Goal: Task Accomplishment & Management: Manage account settings

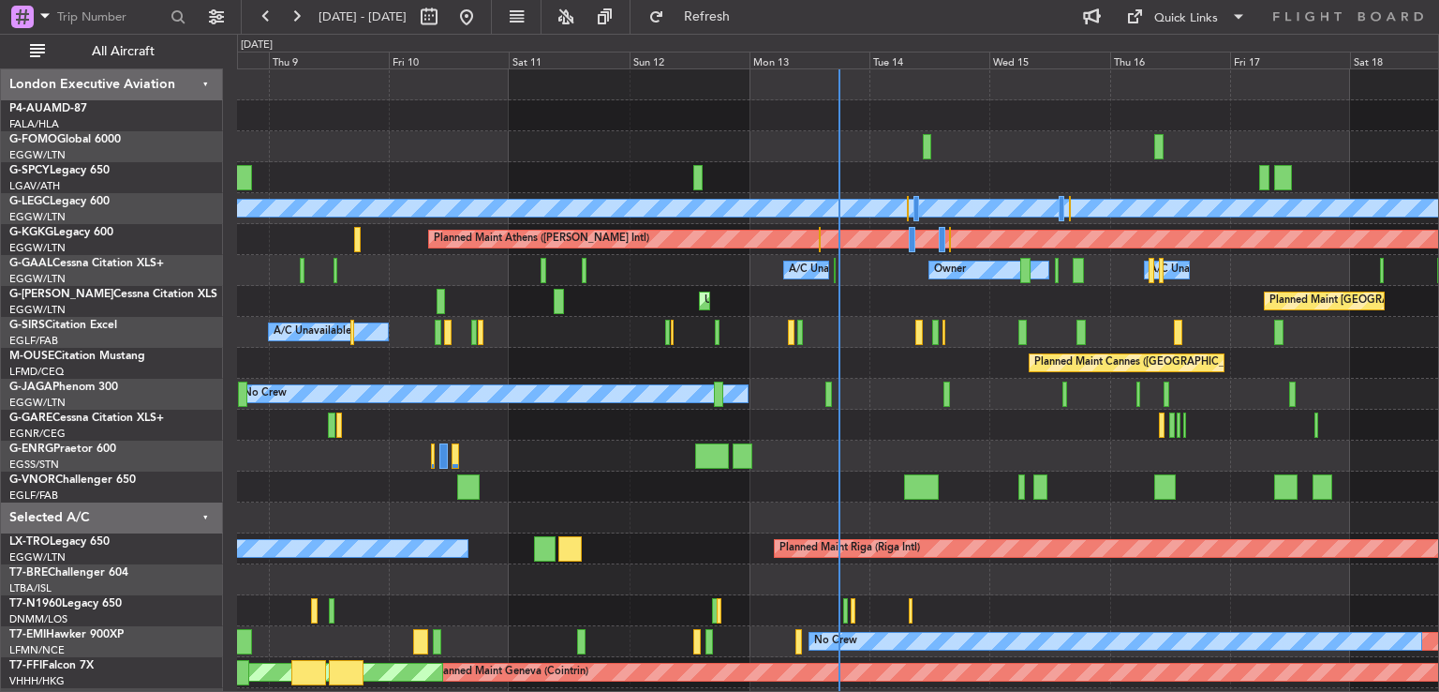
scroll to position [119, 0]
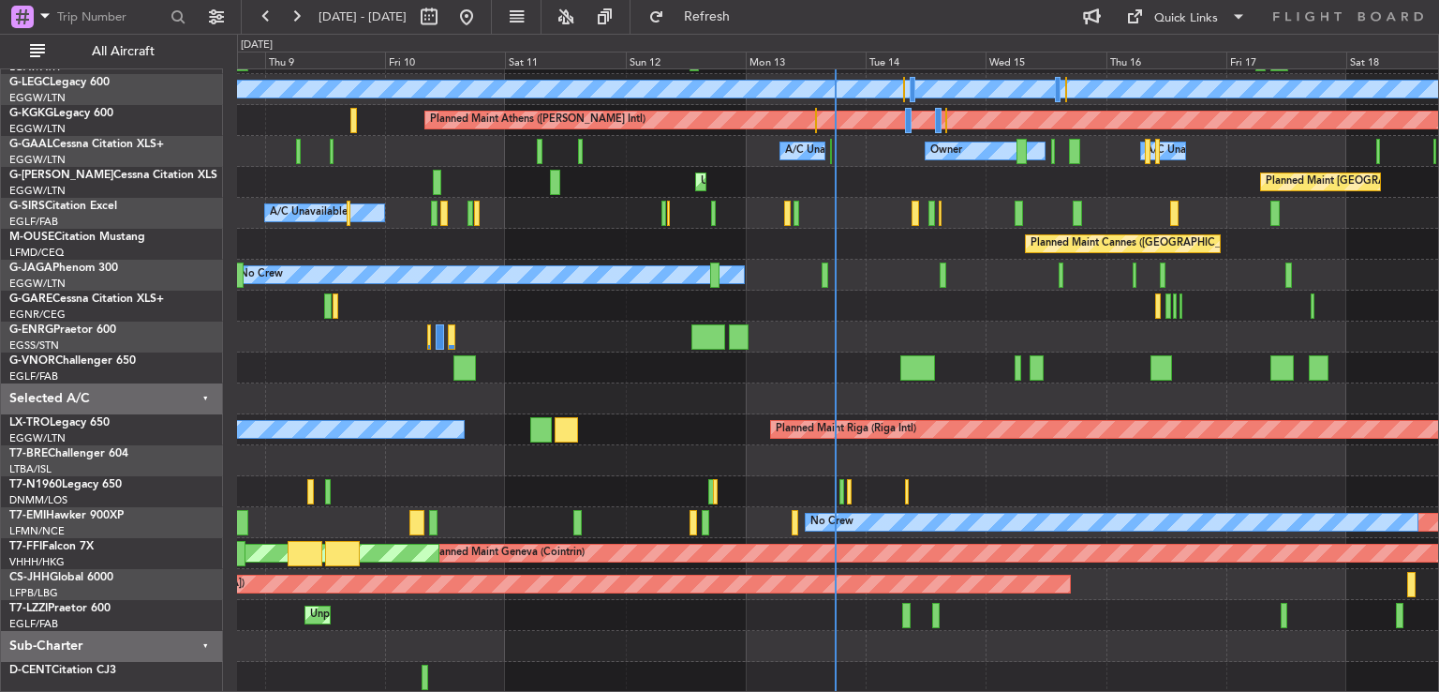
click at [877, 305] on div at bounding box center [837, 306] width 1201 height 31
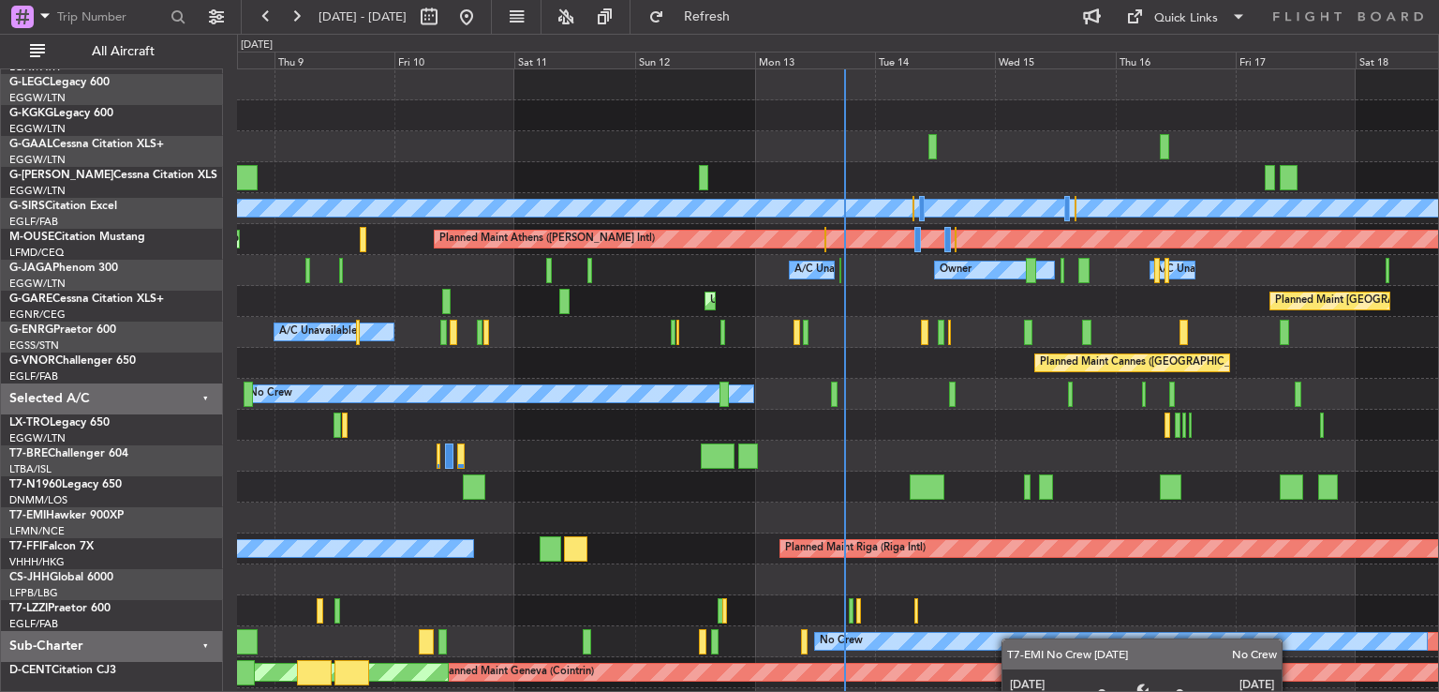
scroll to position [0, 0]
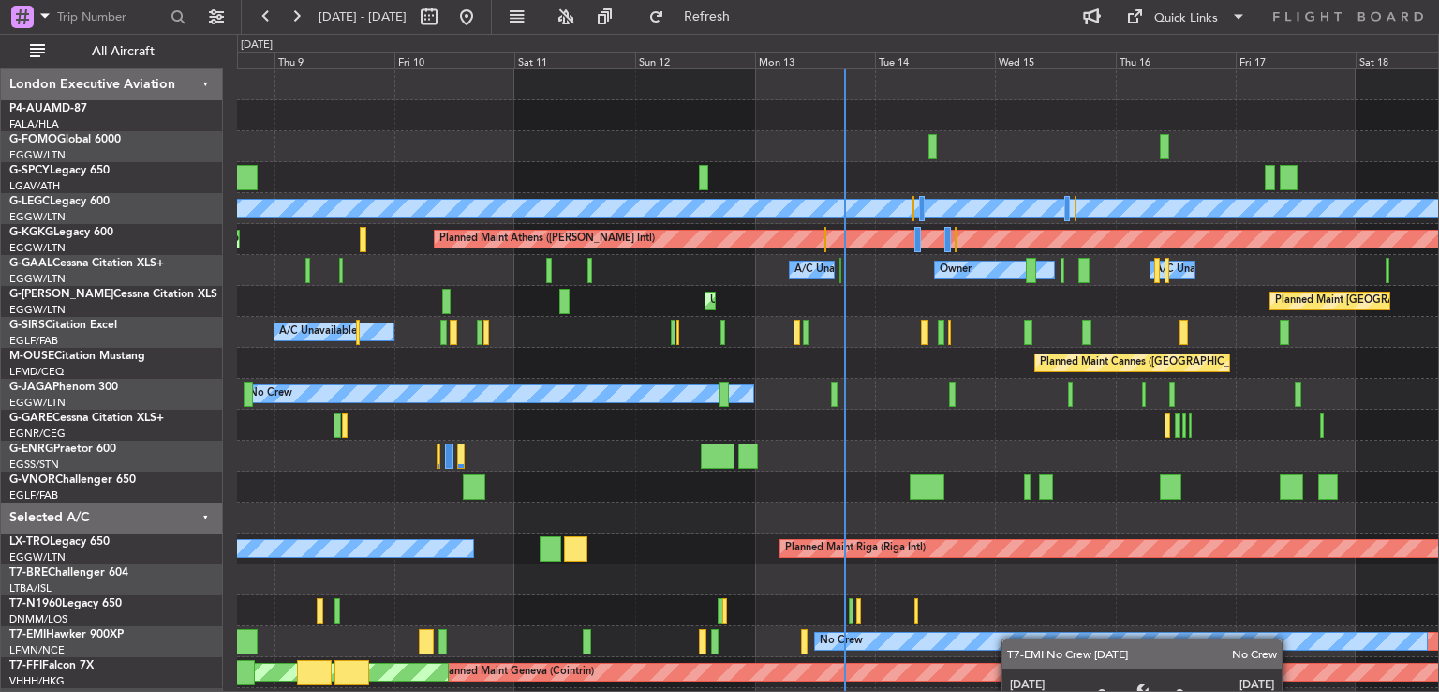
click at [1009, 638] on div "Planned Maint [GEOGRAPHIC_DATA] ([GEOGRAPHIC_DATA]) A/C Unavailable [GEOGRAPHIC…" at bounding box center [837, 440] width 1201 height 742
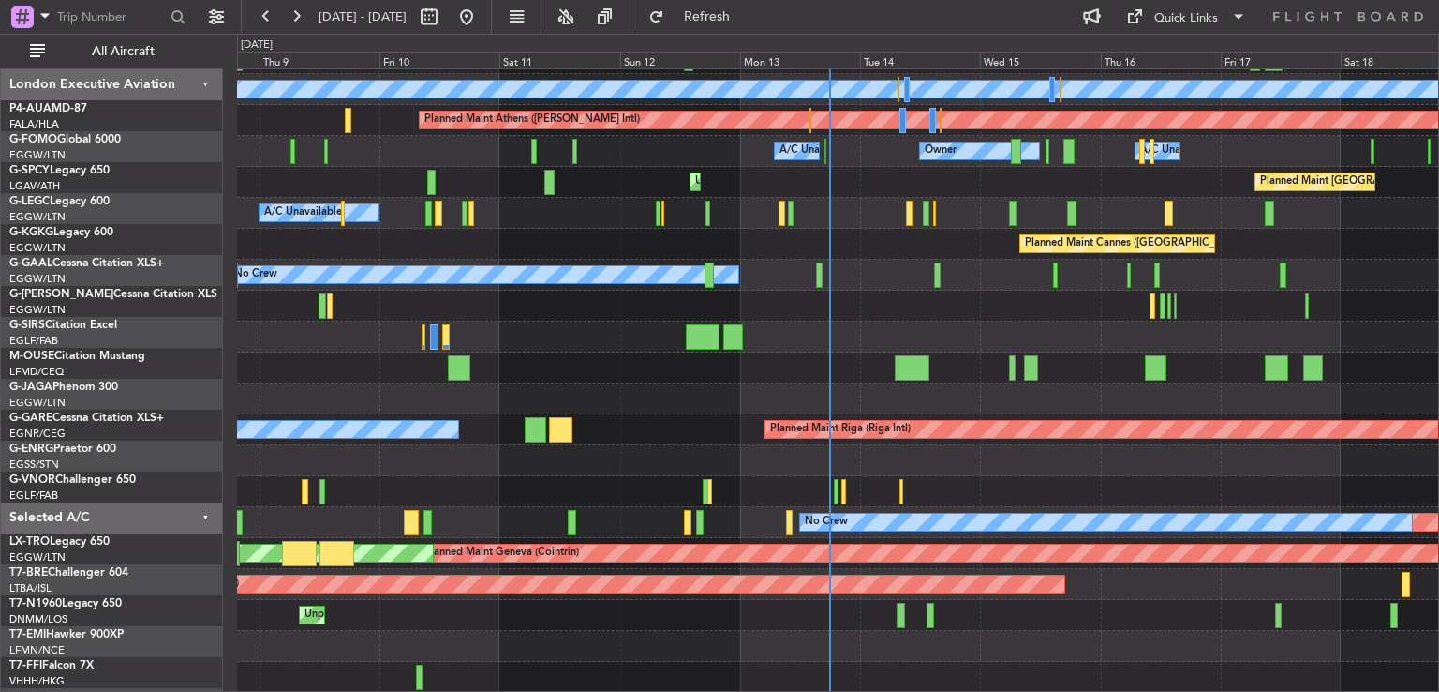
scroll to position [119, 0]
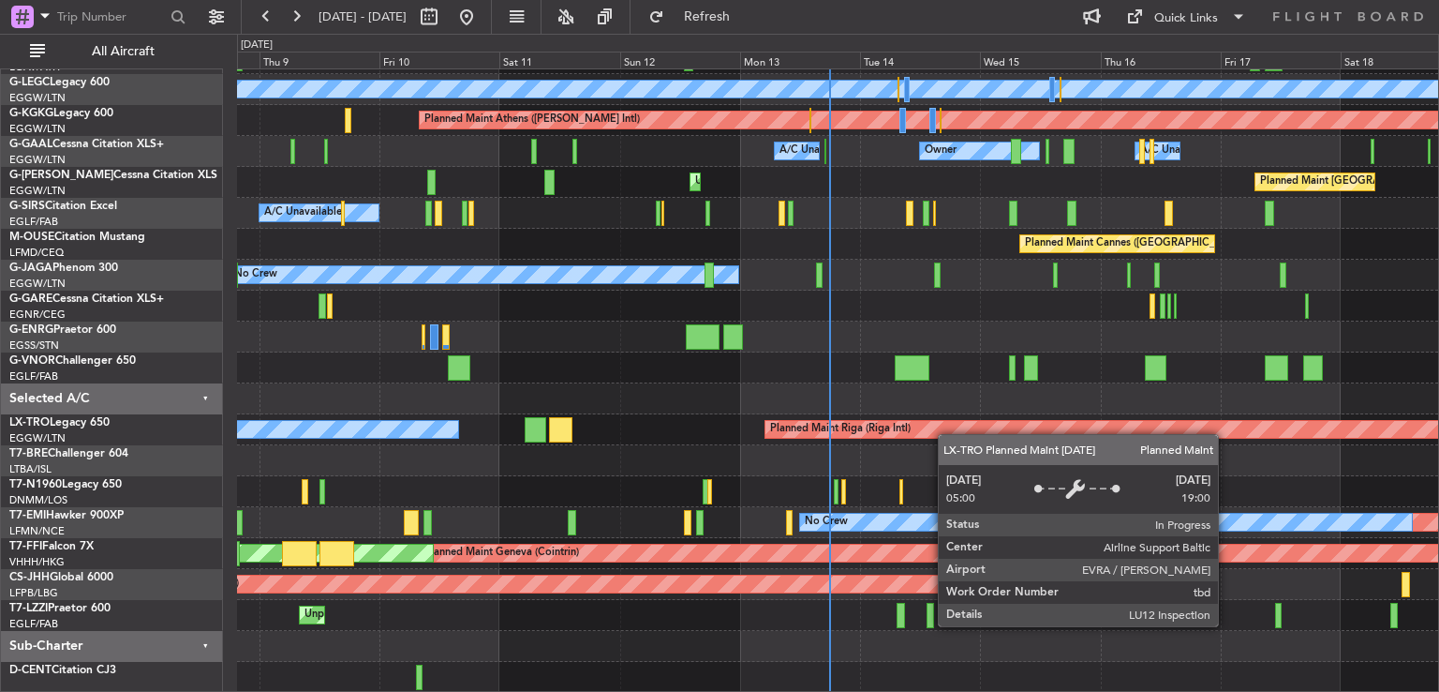
click at [947, 422] on div "Planned Maint [GEOGRAPHIC_DATA] ([GEOGRAPHIC_DATA]) A/C Unavailable [GEOGRAPHIC…" at bounding box center [837, 321] width 1201 height 742
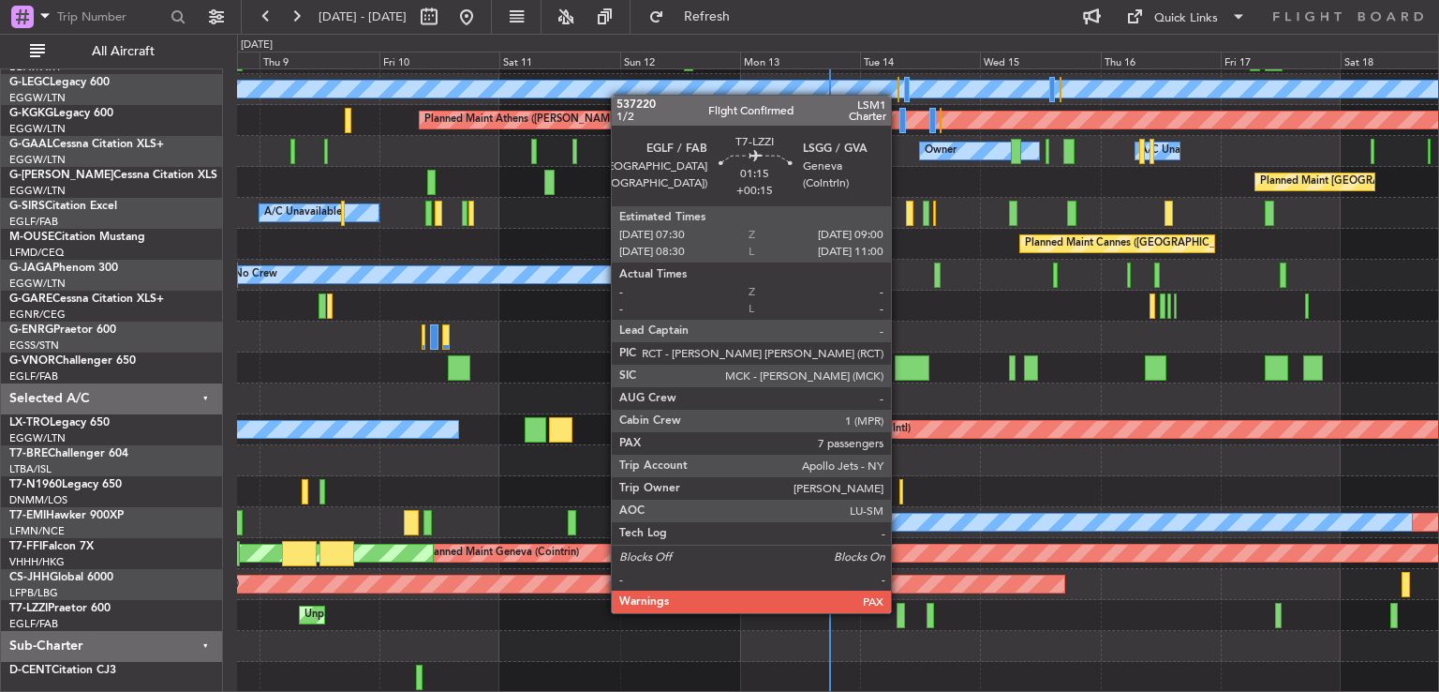
click at [900, 611] on div at bounding box center [901, 615] width 8 height 25
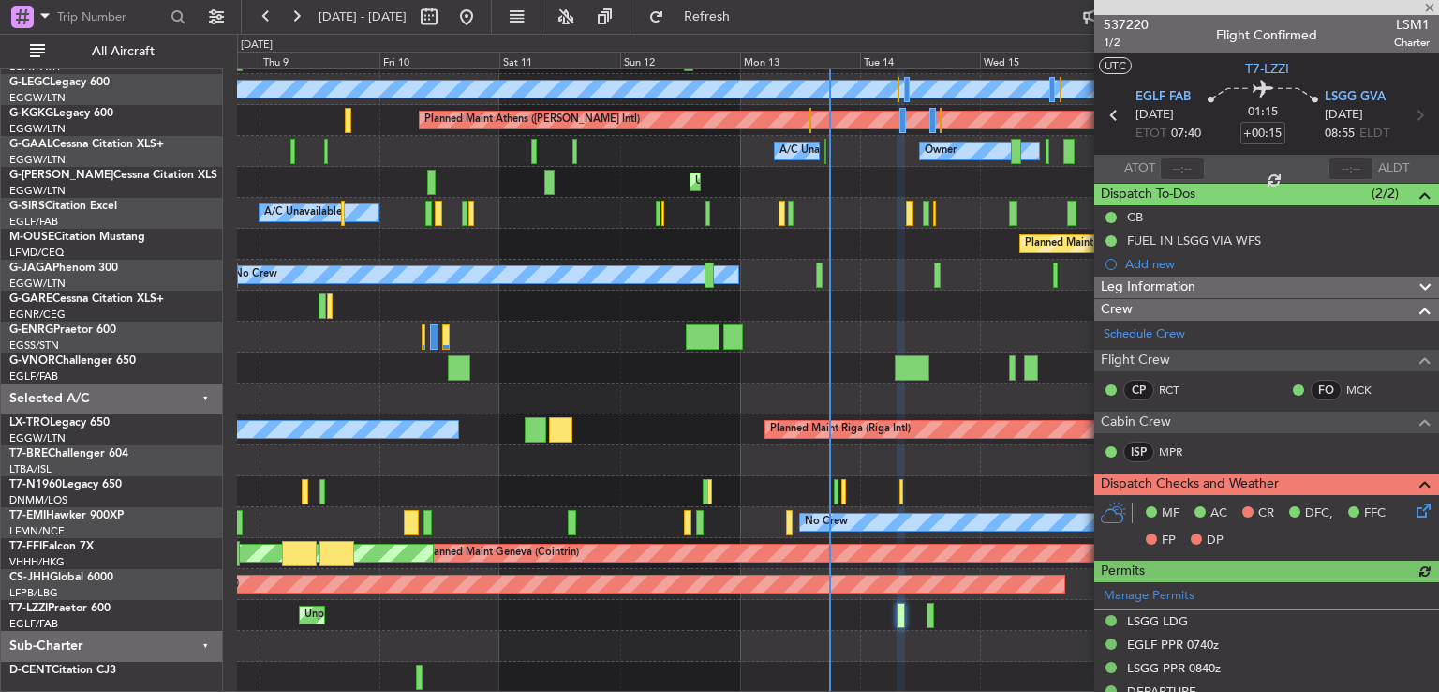
scroll to position [686, 0]
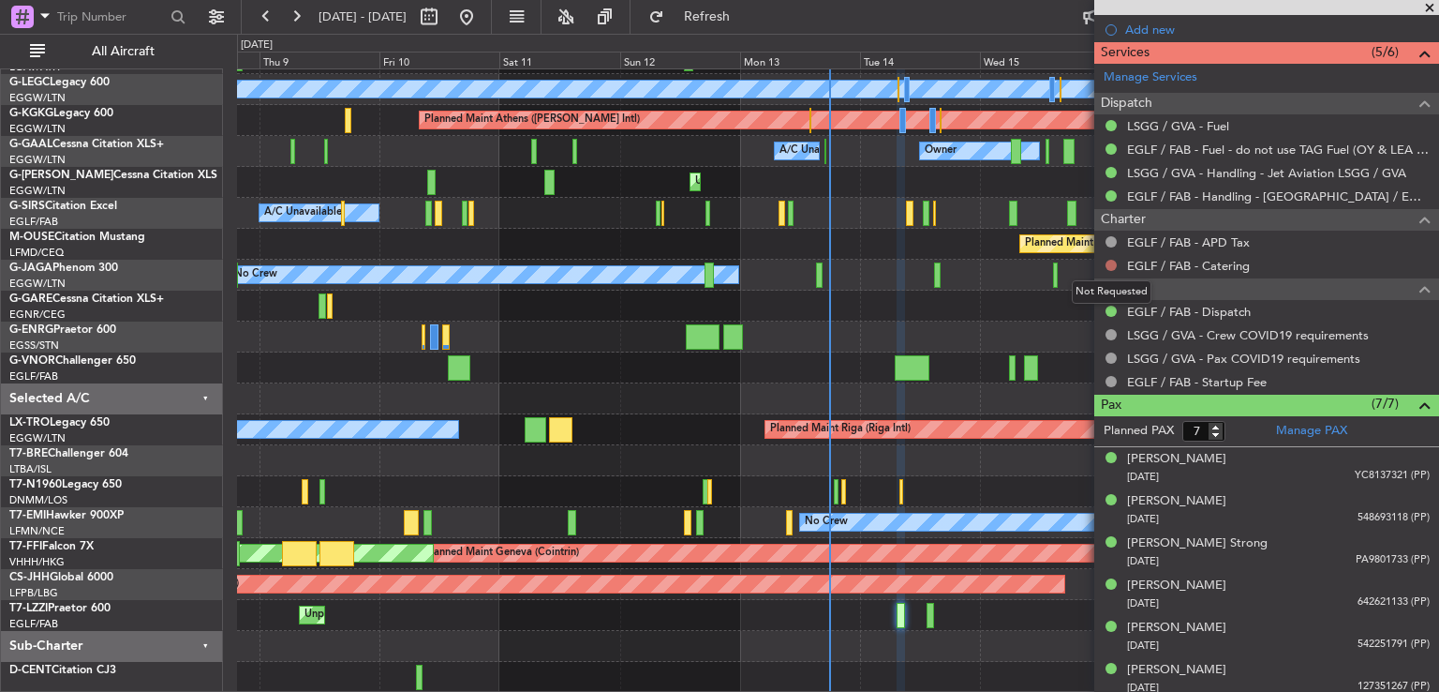
click at [1113, 265] on button at bounding box center [1111, 265] width 11 height 11
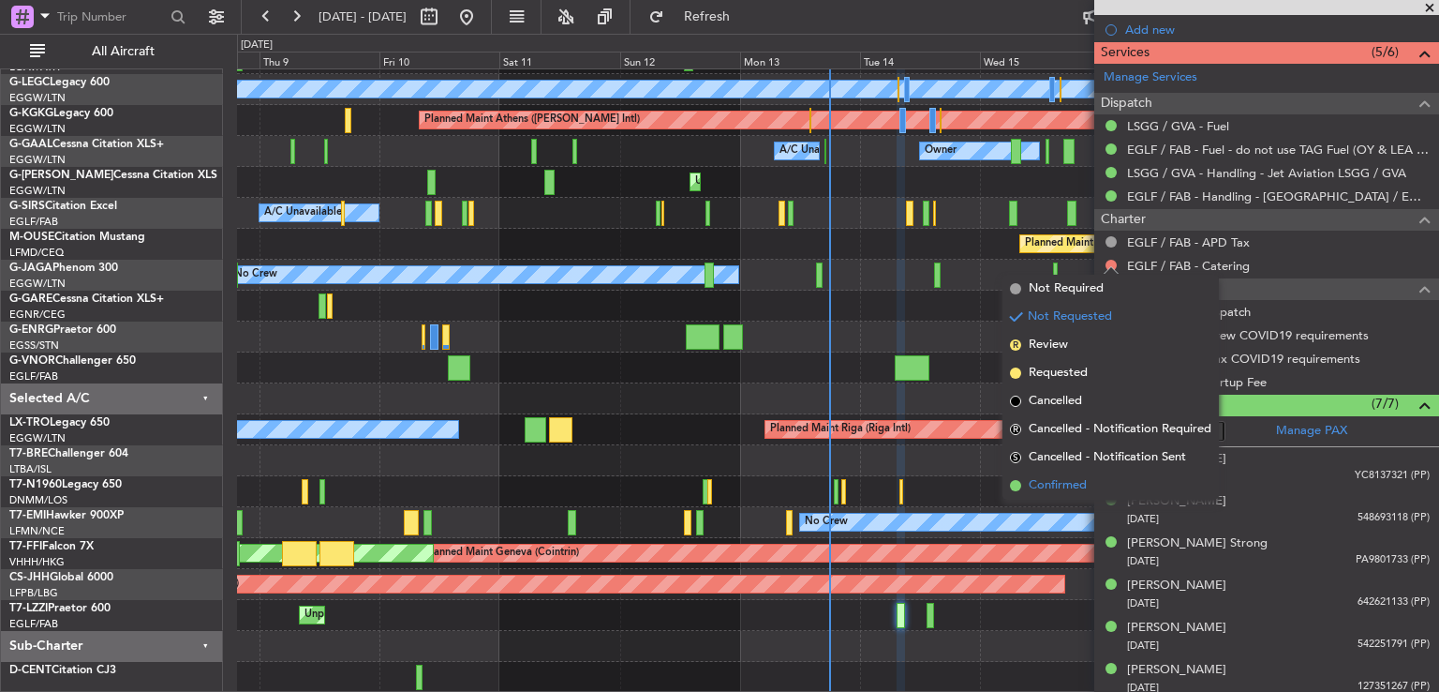
click at [1035, 478] on span "Confirmed" at bounding box center [1058, 485] width 58 height 19
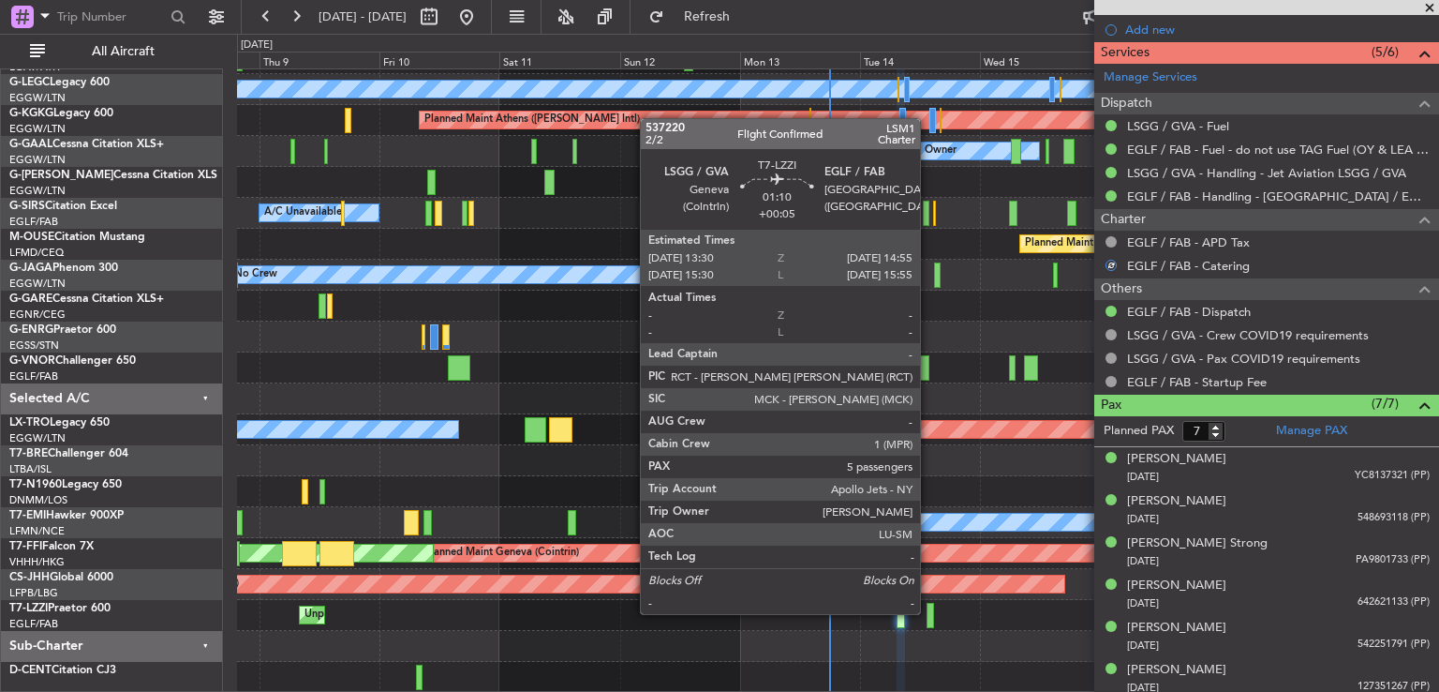
click at [929, 612] on div at bounding box center [930, 615] width 7 height 25
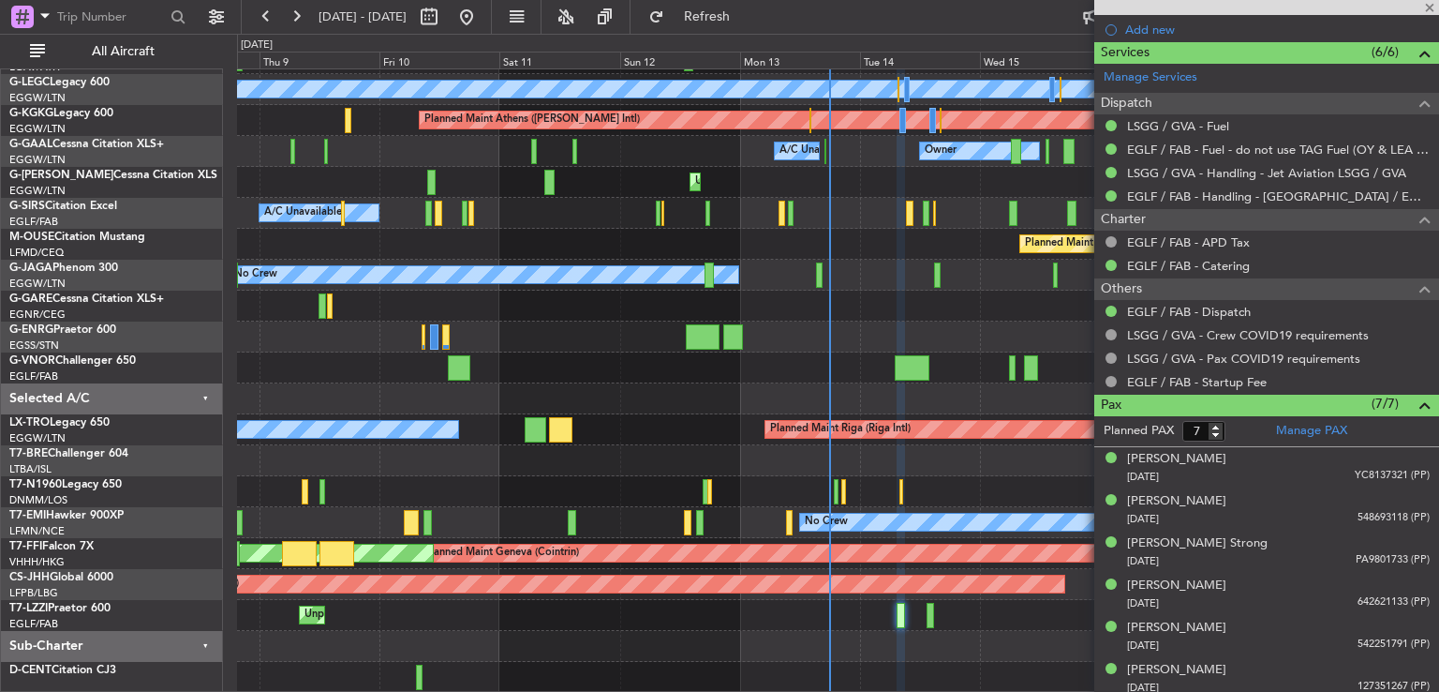
type input "+00:05"
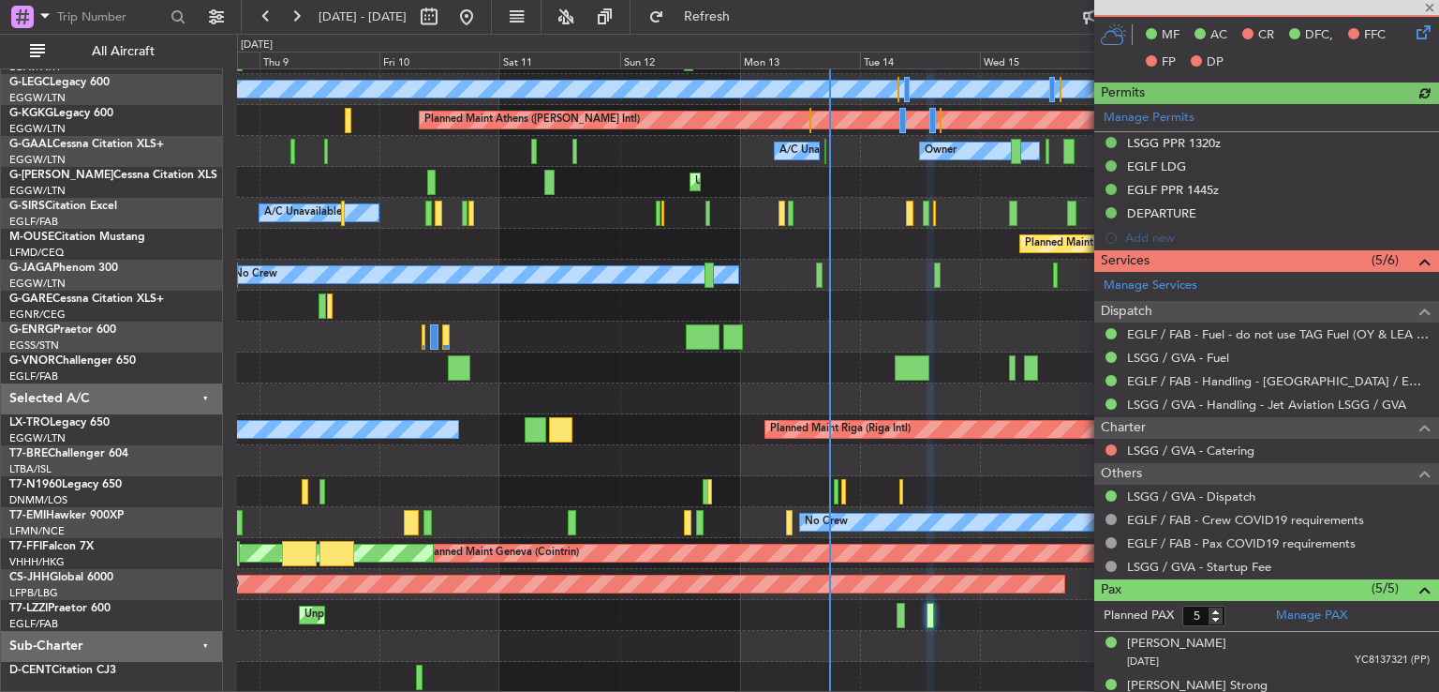
scroll to position [549, 0]
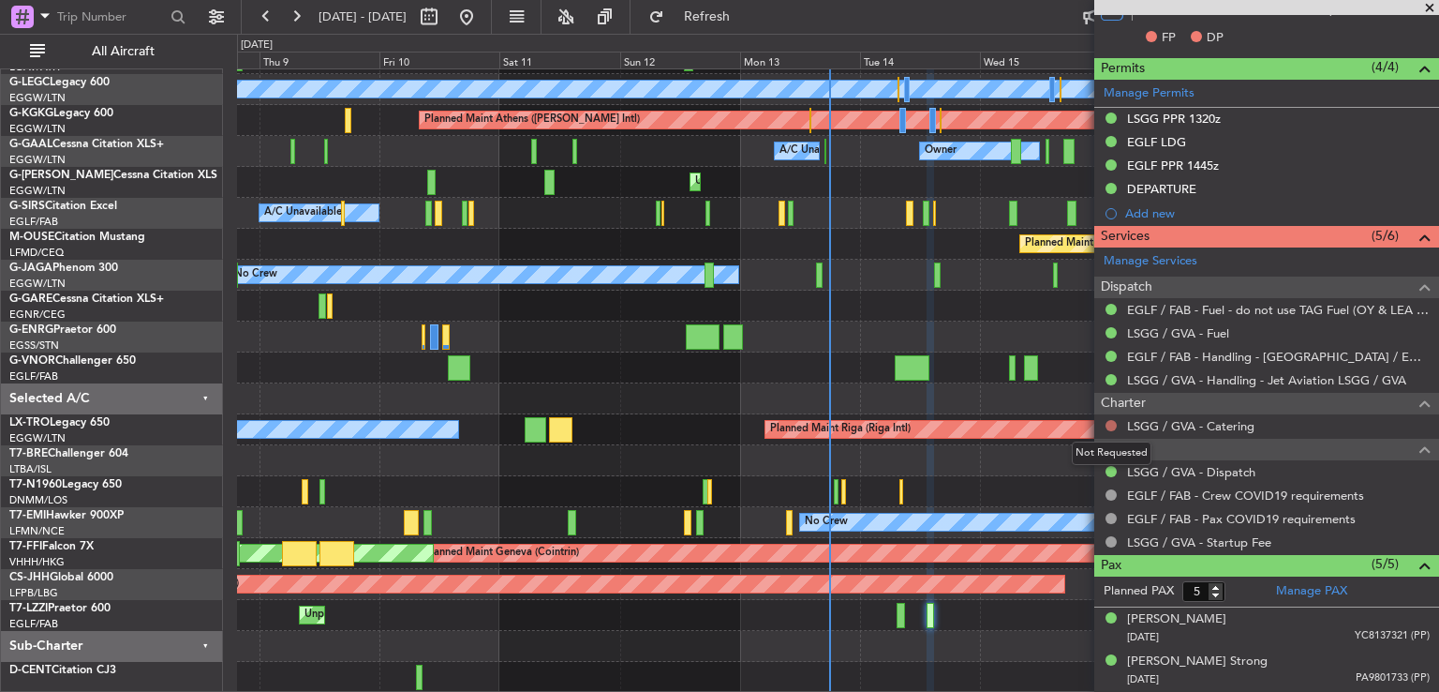
click at [1111, 420] on button at bounding box center [1111, 425] width 11 height 11
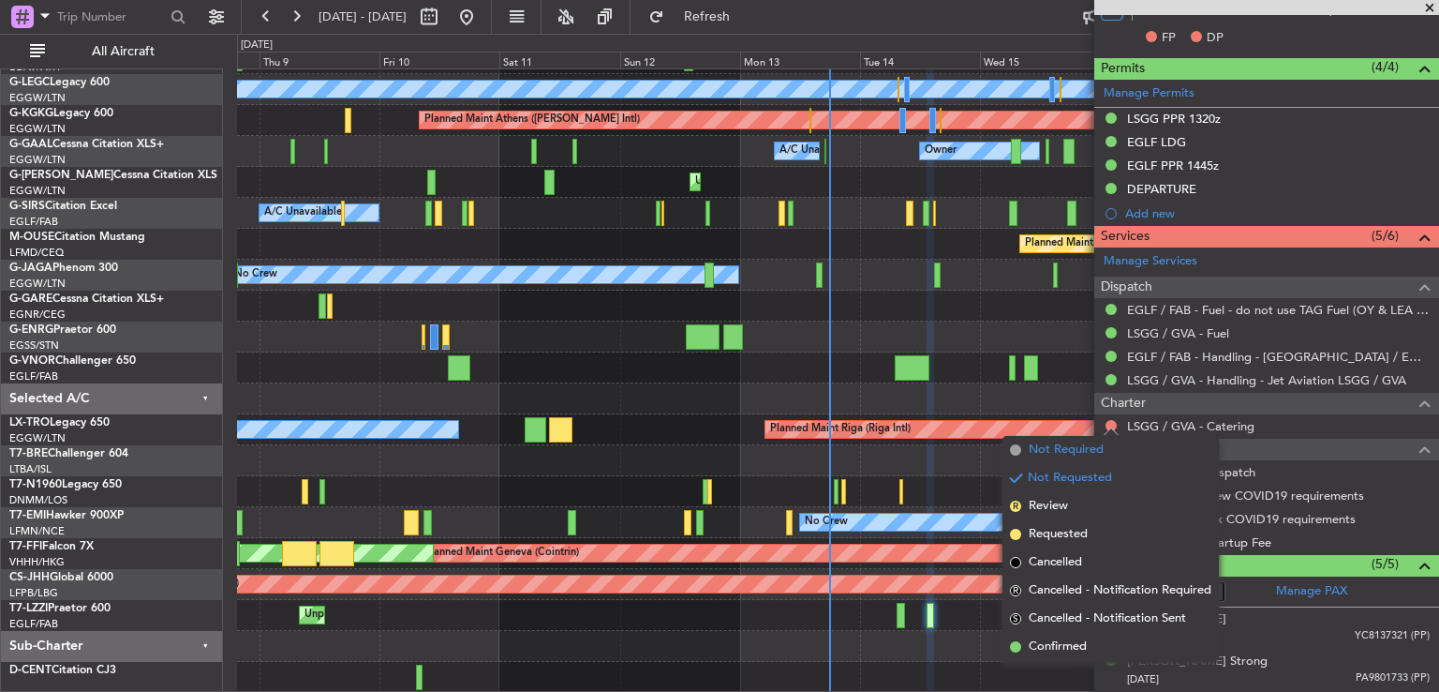
click at [1057, 455] on span "Not Required" at bounding box center [1066, 449] width 75 height 19
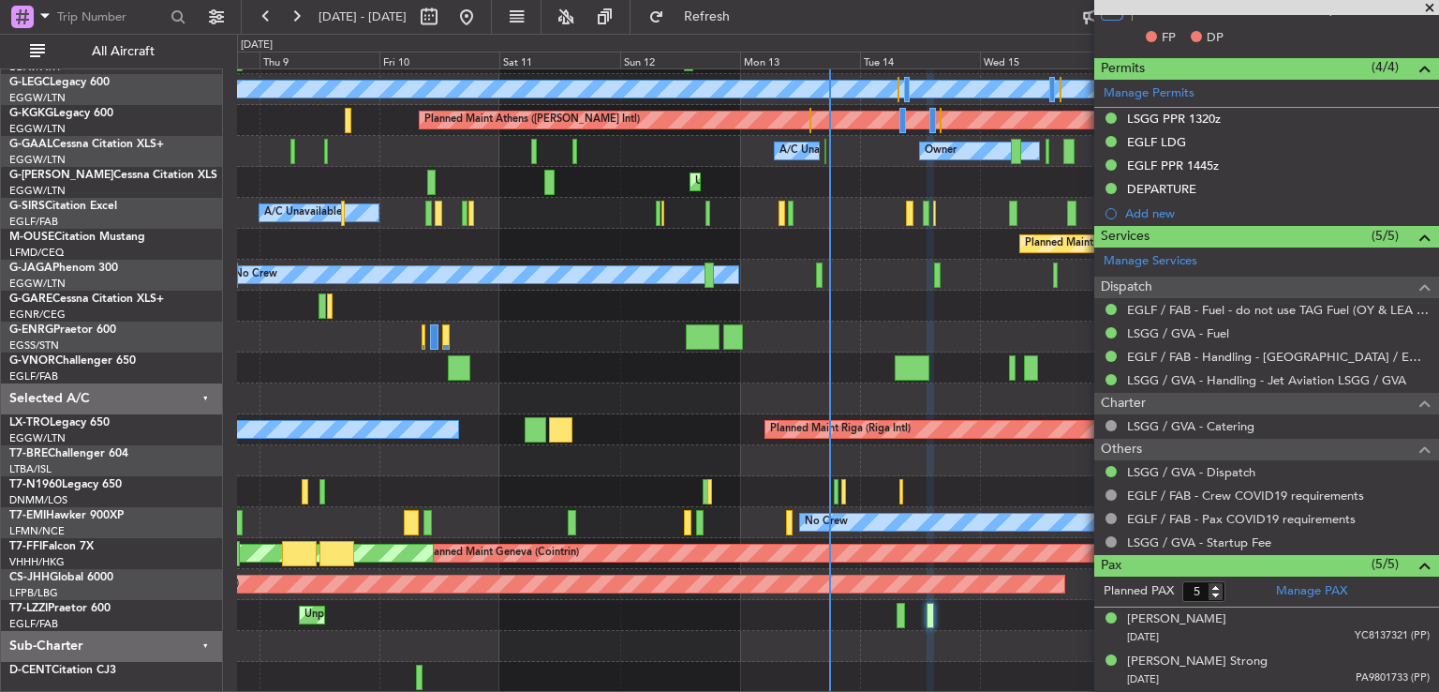
click at [1432, 6] on span at bounding box center [1430, 8] width 19 height 17
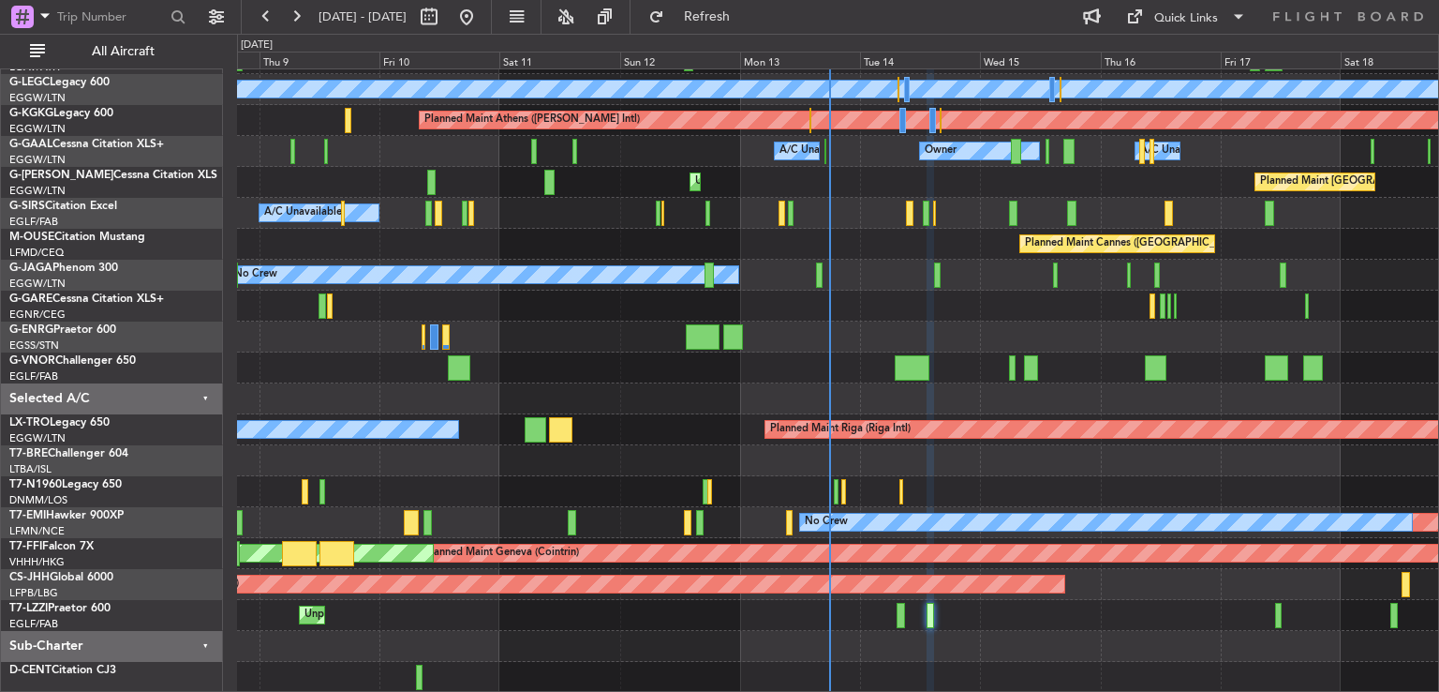
type input "0"
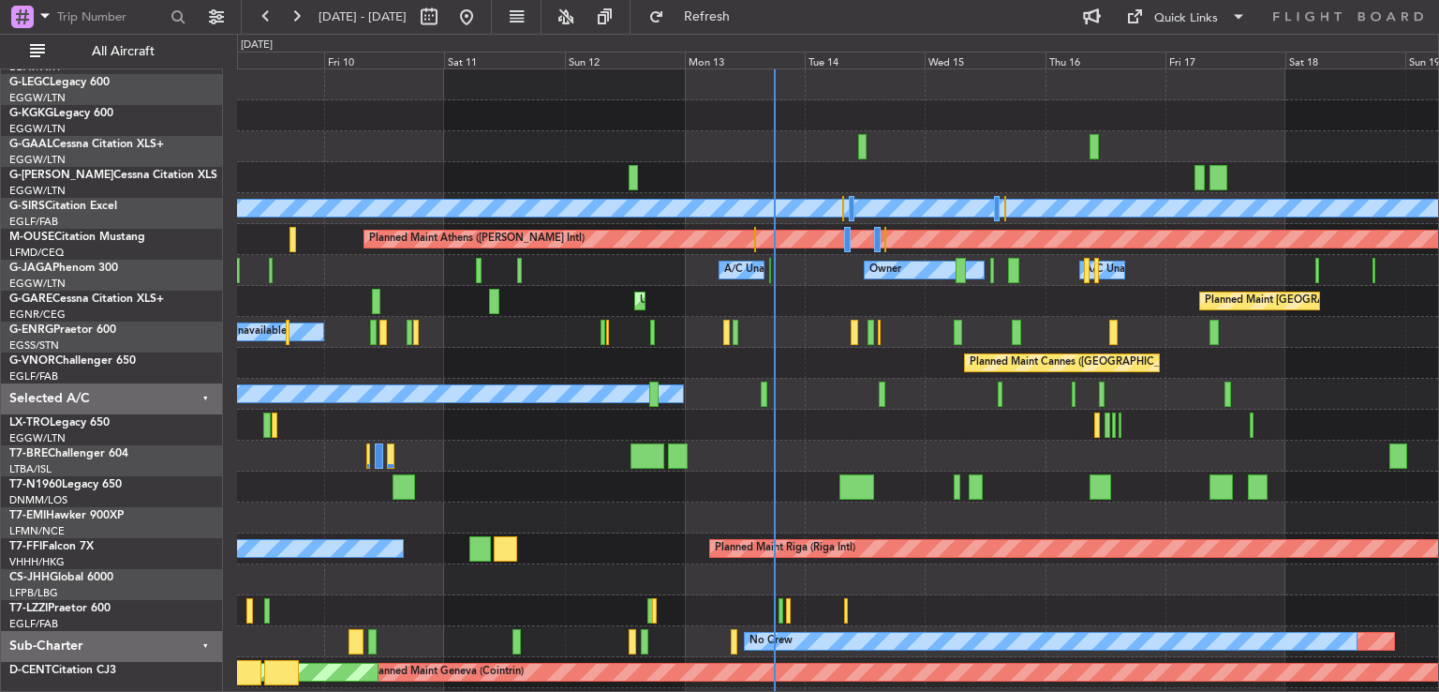
scroll to position [0, 0]
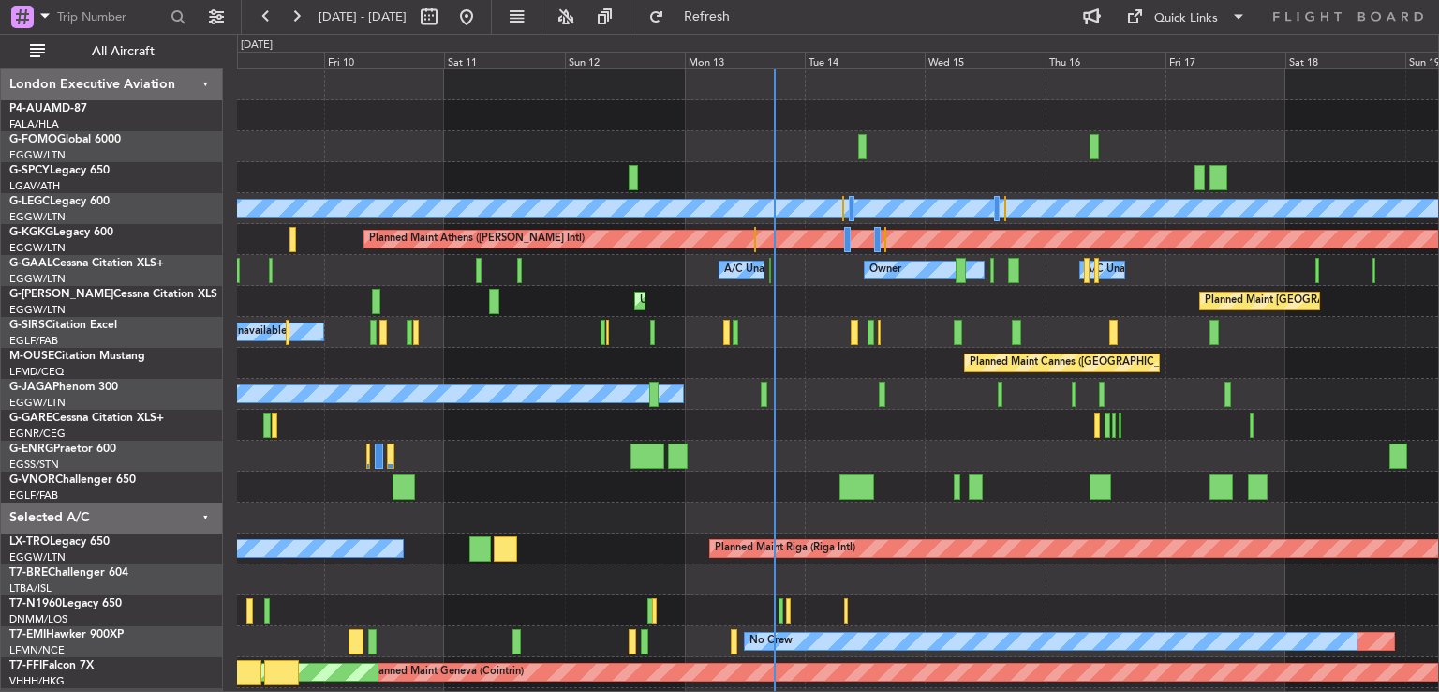
click at [917, 587] on div "Planned Maint [GEOGRAPHIC_DATA] ([GEOGRAPHIC_DATA]) A/C Unavailable [GEOGRAPHIC…" at bounding box center [837, 440] width 1201 height 742
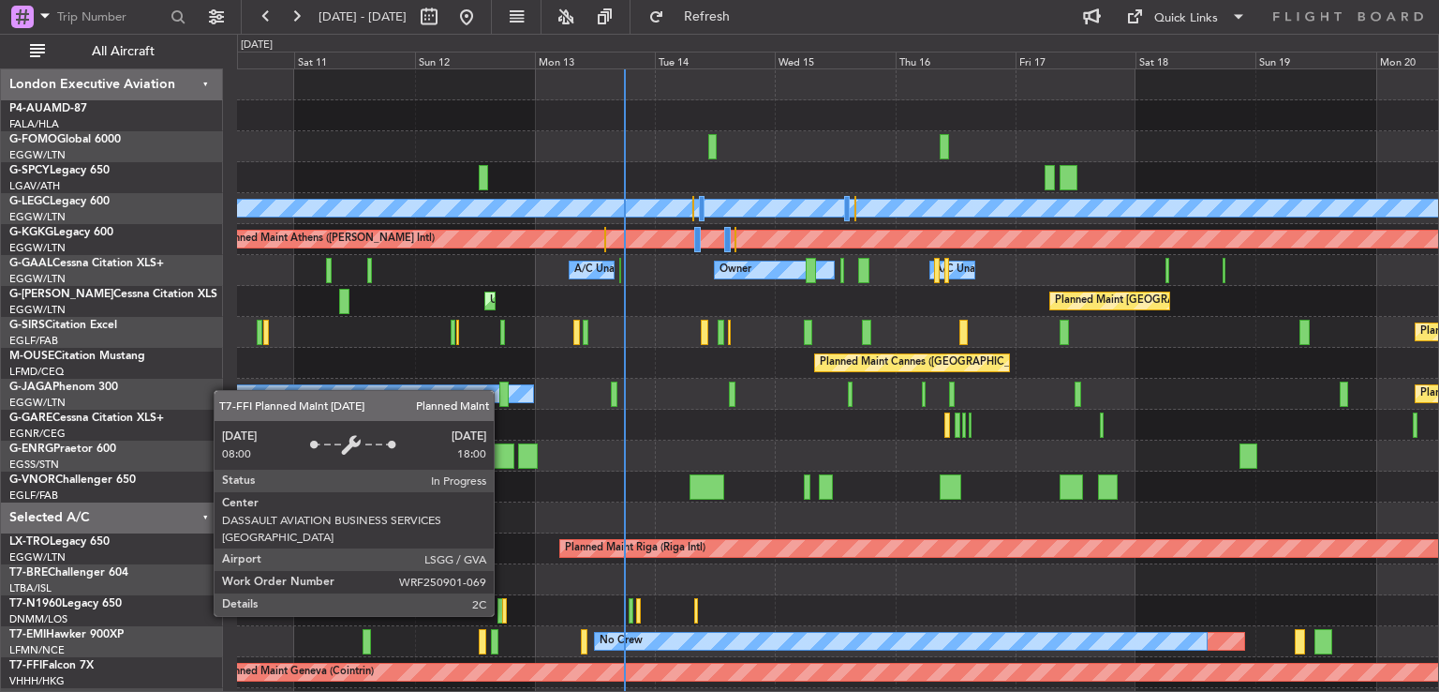
click at [747, 503] on div "Planned Maint [GEOGRAPHIC_DATA] ([GEOGRAPHIC_DATA]) A/C Unavailable [GEOGRAPHIC…" at bounding box center [837, 440] width 1201 height 742
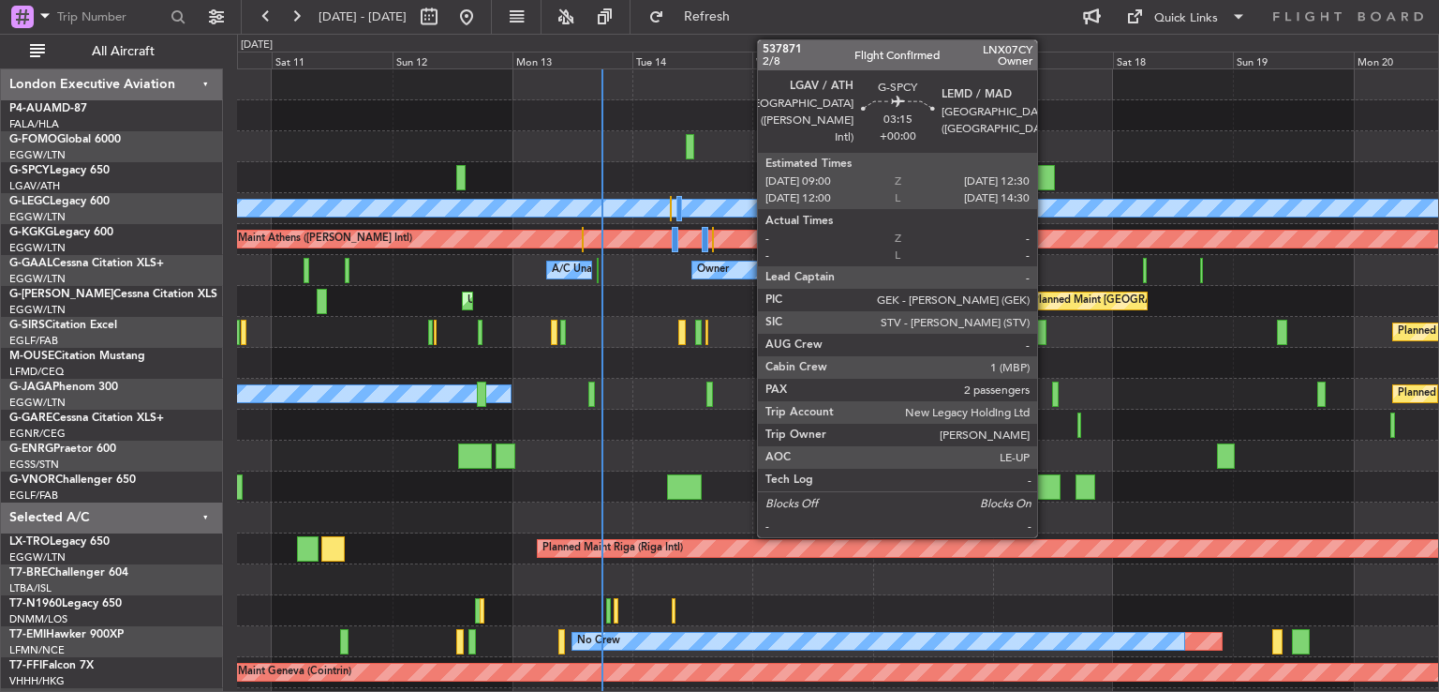
click at [1046, 179] on div at bounding box center [1046, 177] width 18 height 25
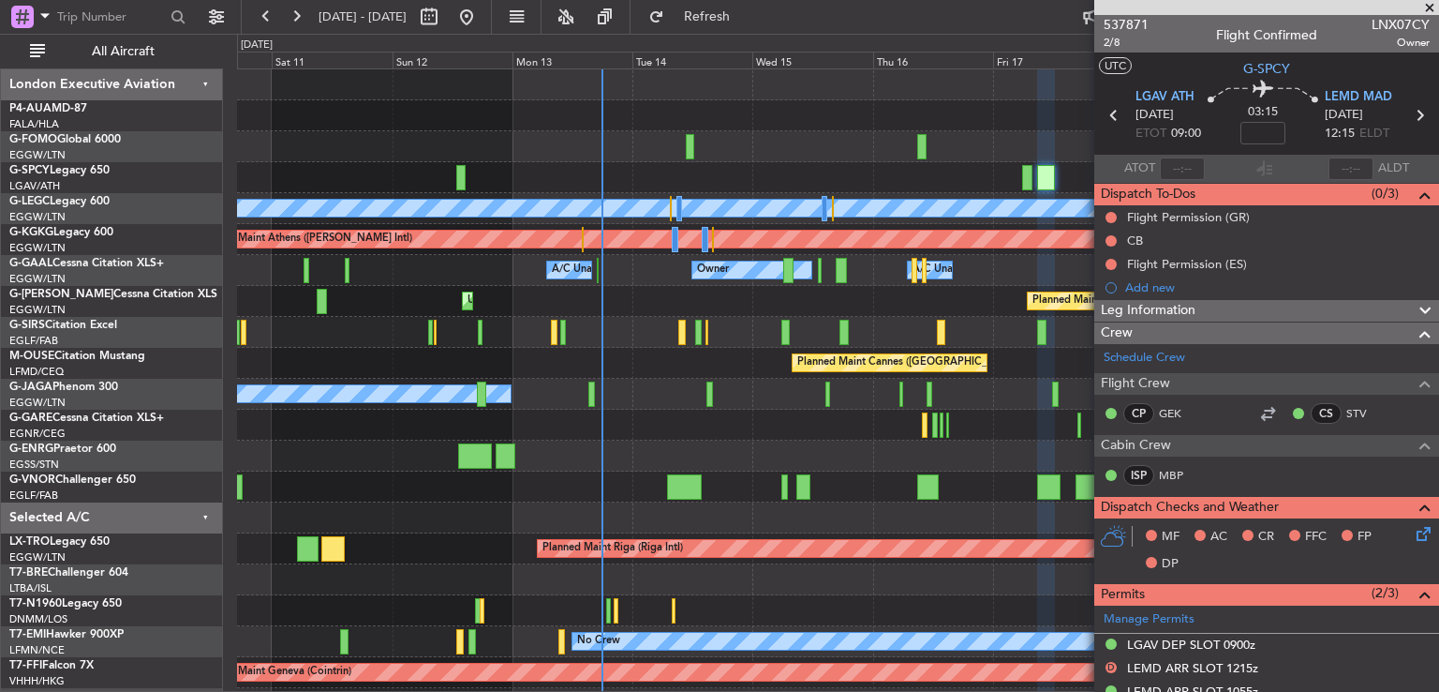
click at [1429, 4] on span at bounding box center [1430, 8] width 19 height 17
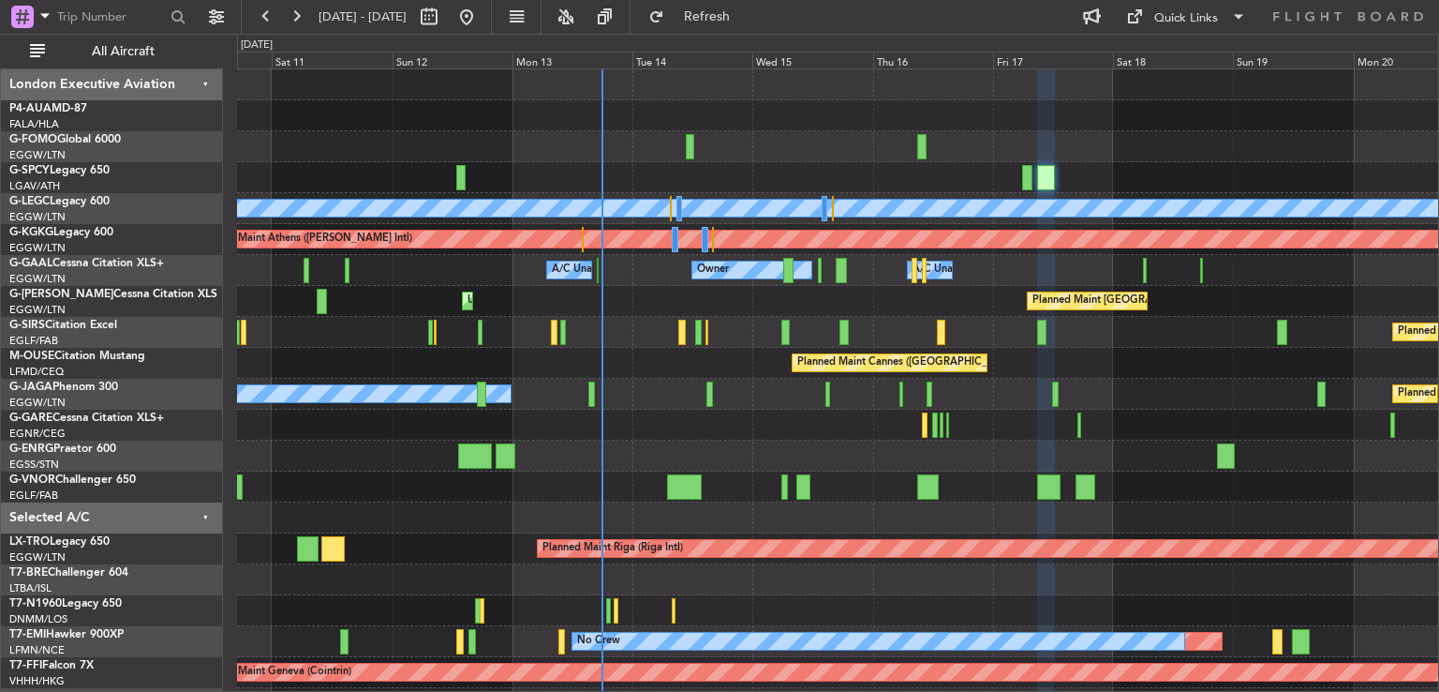
type input "0"
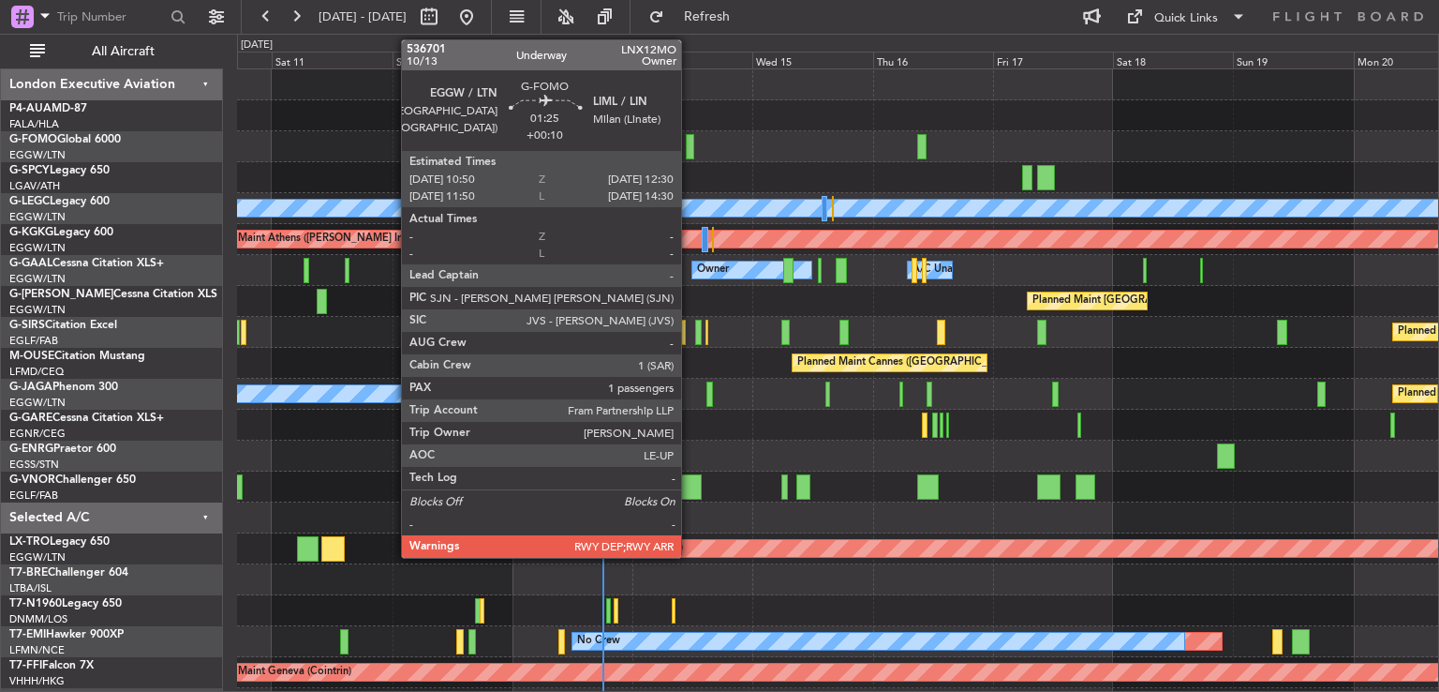
click at [690, 143] on div at bounding box center [690, 146] width 8 height 25
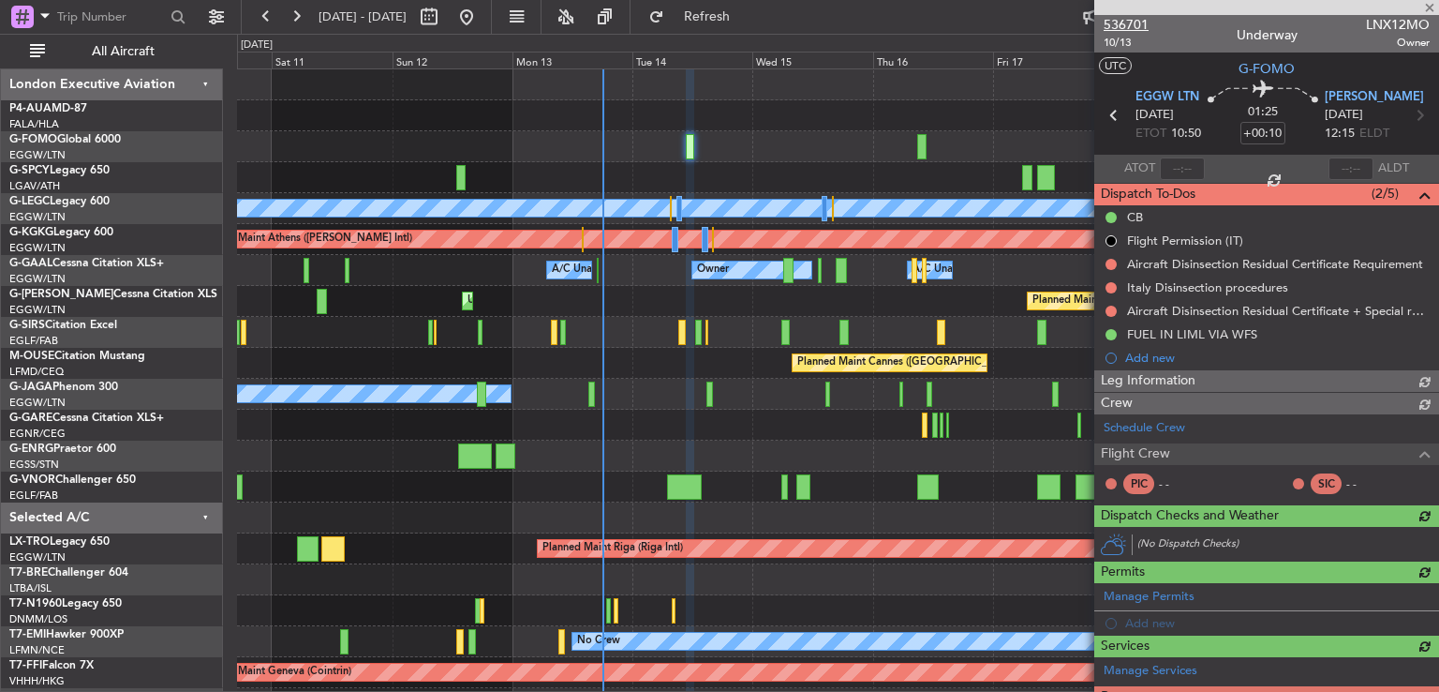
click at [1126, 28] on span "536701" at bounding box center [1126, 25] width 45 height 20
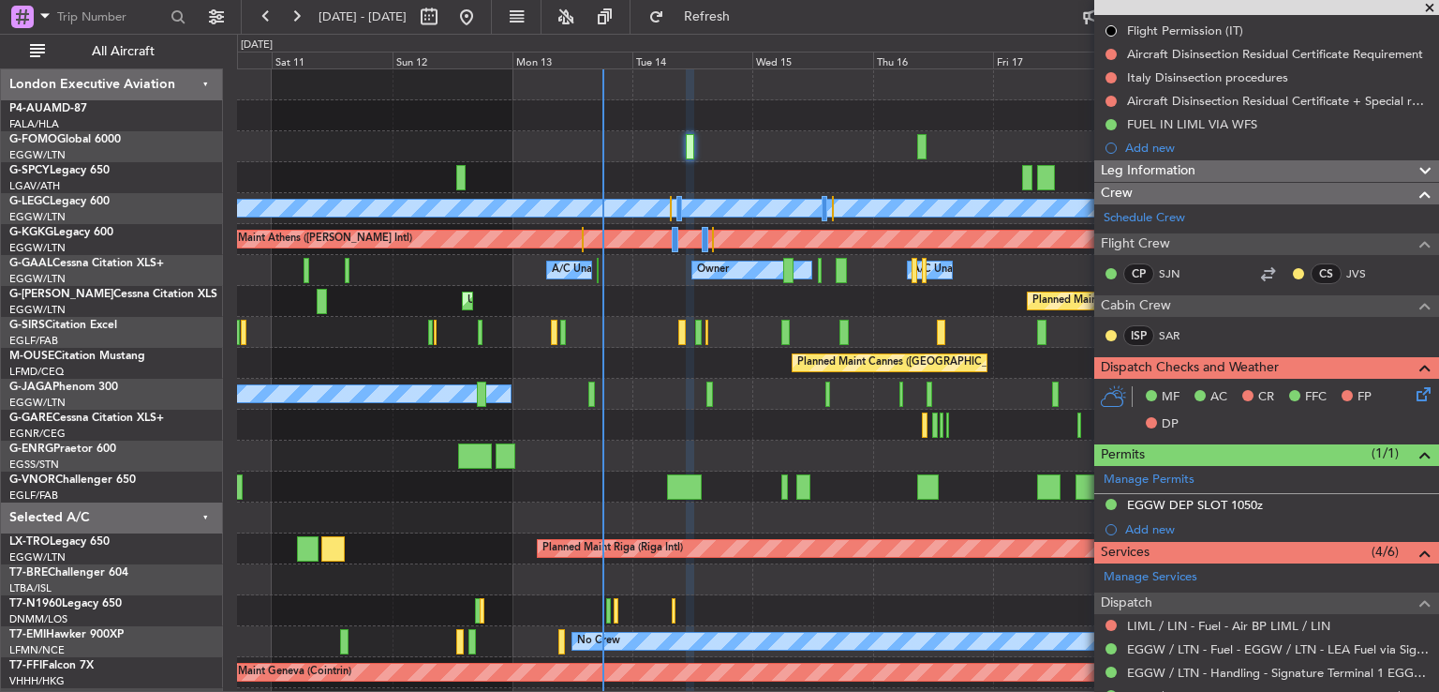
scroll to position [217, 0]
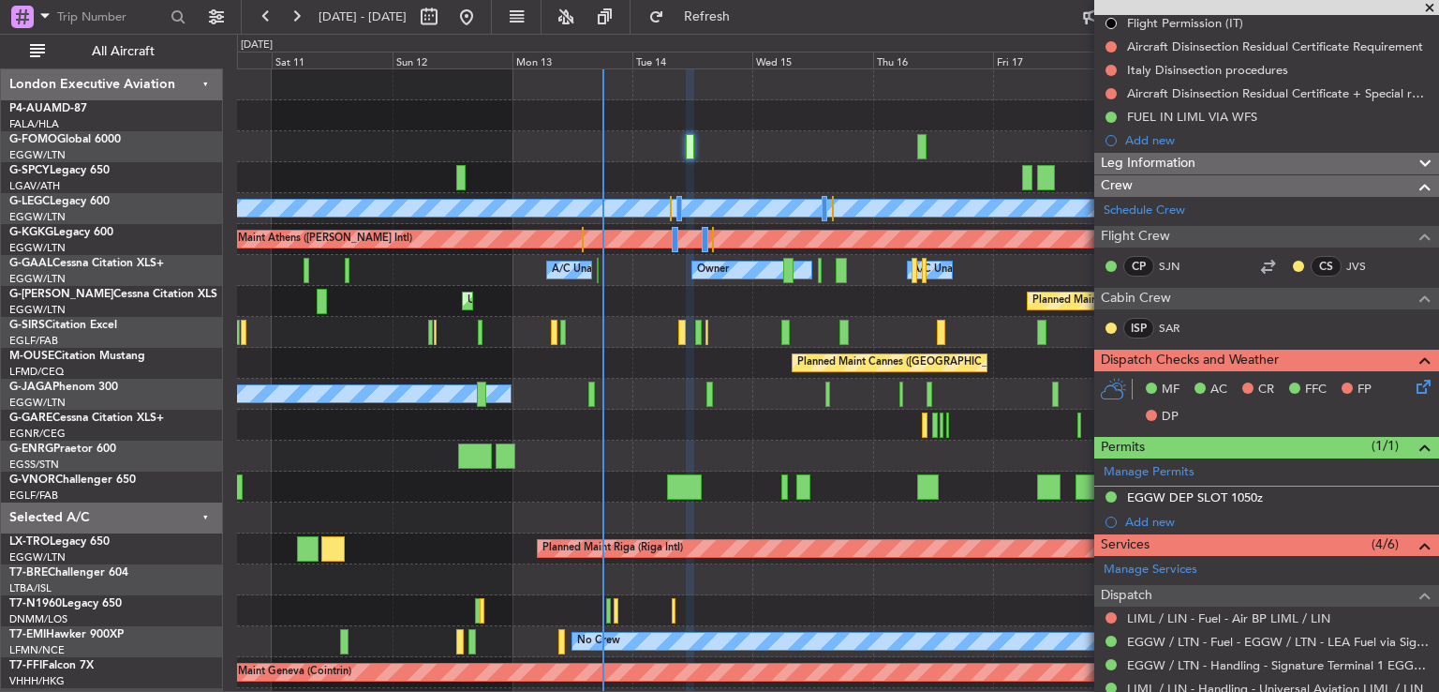
click at [1413, 378] on icon at bounding box center [1420, 383] width 15 height 15
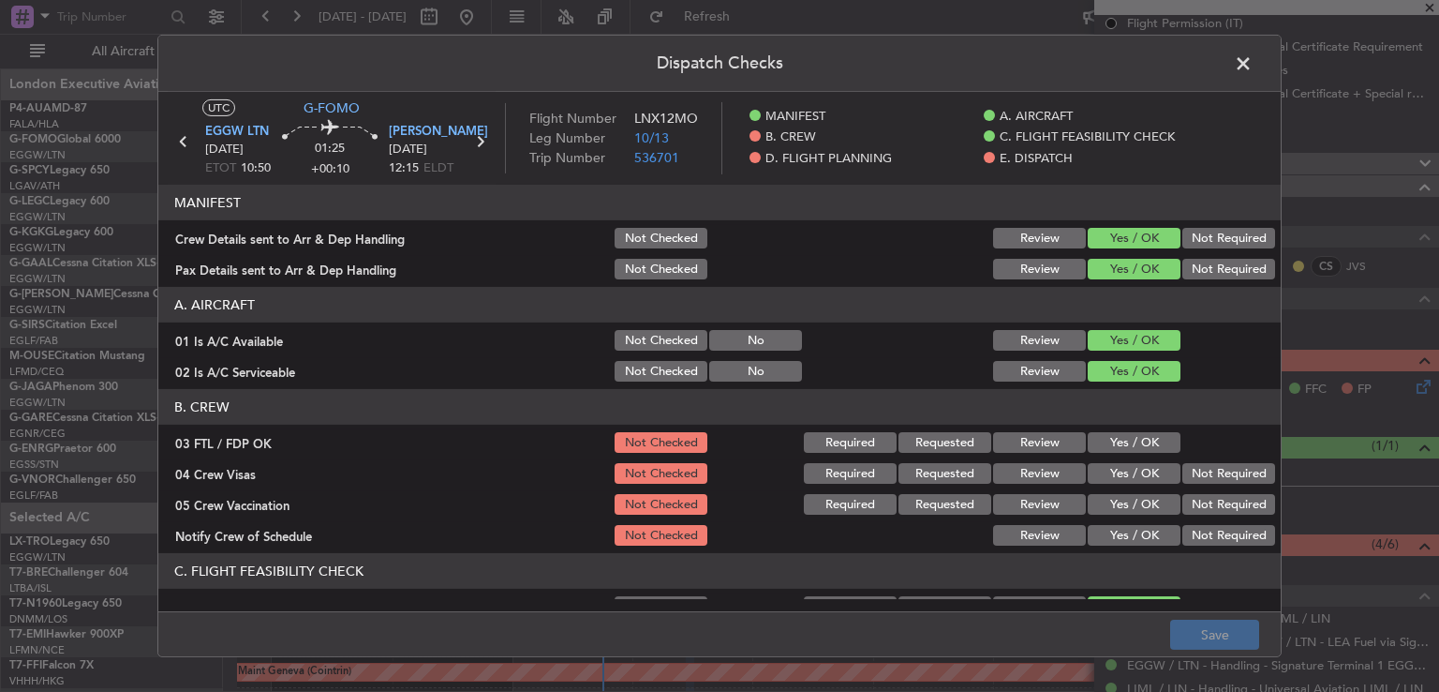
click at [1114, 436] on button "Yes / OK" at bounding box center [1134, 442] width 93 height 21
click at [1222, 479] on button "Not Required" at bounding box center [1229, 473] width 93 height 21
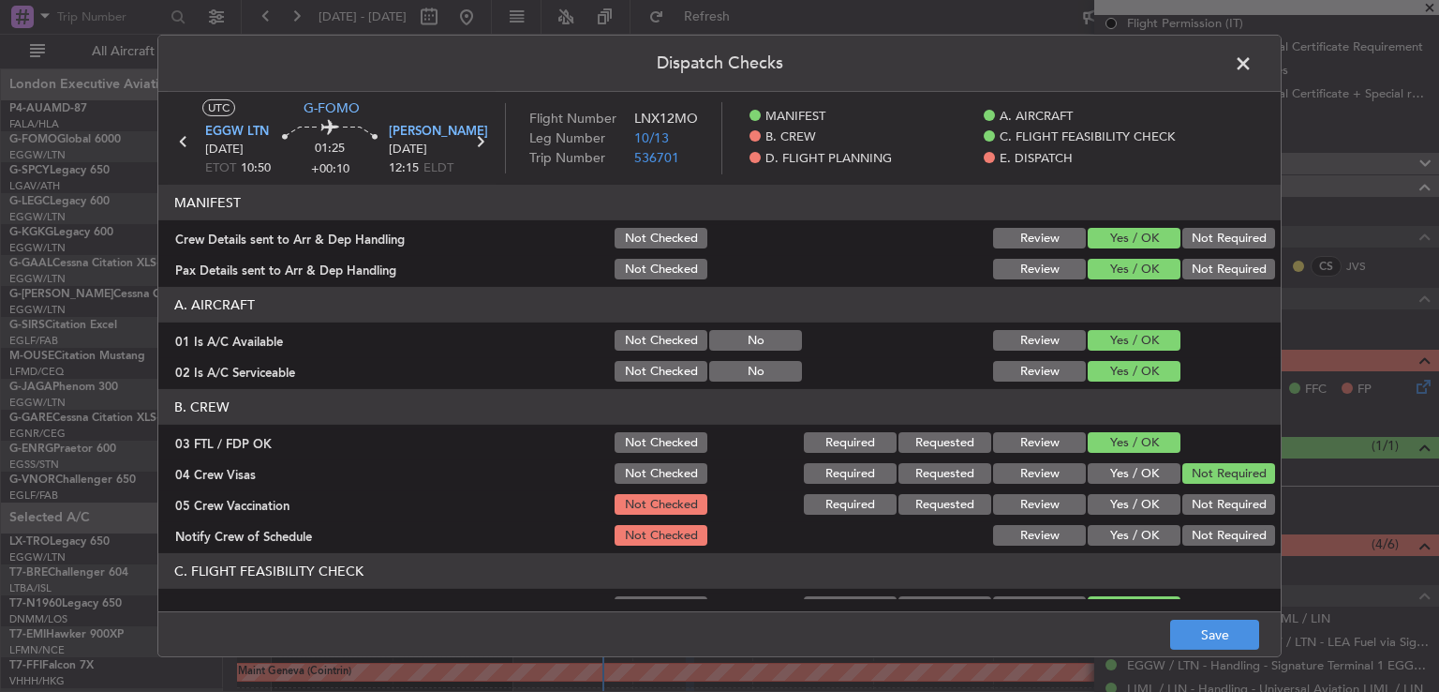
click at [1214, 515] on div "Not Required" at bounding box center [1227, 504] width 95 height 26
drag, startPoint x: 1211, startPoint y: 508, endPoint x: 1179, endPoint y: 518, distance: 33.5
click at [1211, 508] on button "Not Required" at bounding box center [1229, 504] width 93 height 21
click at [1122, 544] on div "Yes / OK" at bounding box center [1132, 535] width 95 height 26
click at [1123, 537] on button "Yes / OK" at bounding box center [1134, 535] width 93 height 21
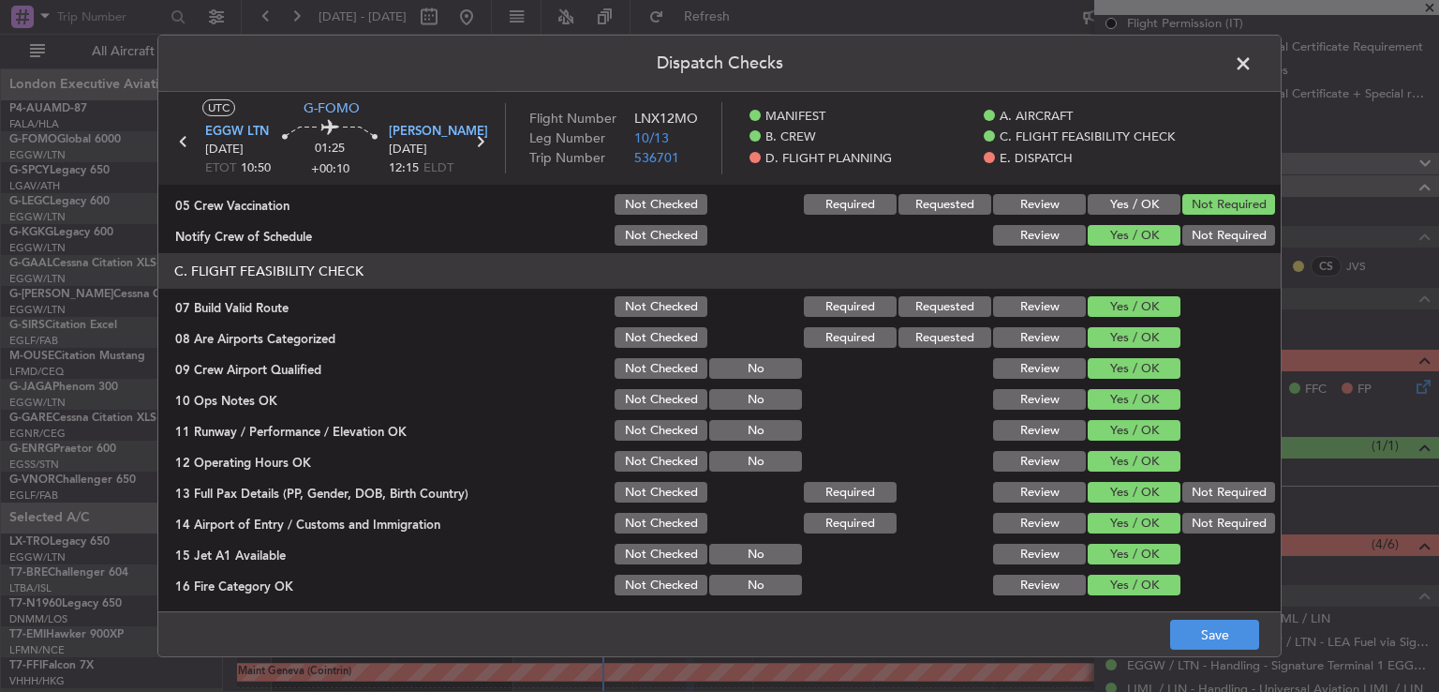
scroll to position [720, 0]
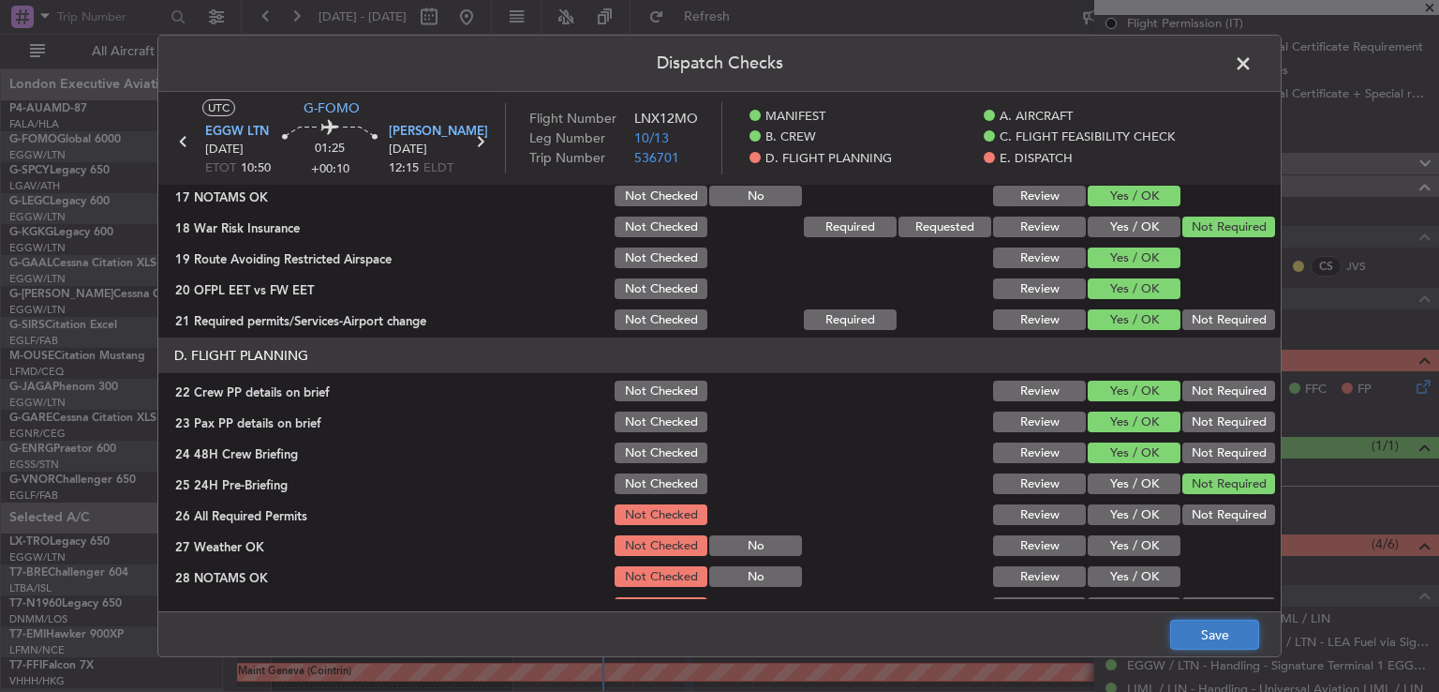
click at [1188, 630] on button "Save" at bounding box center [1215, 634] width 89 height 30
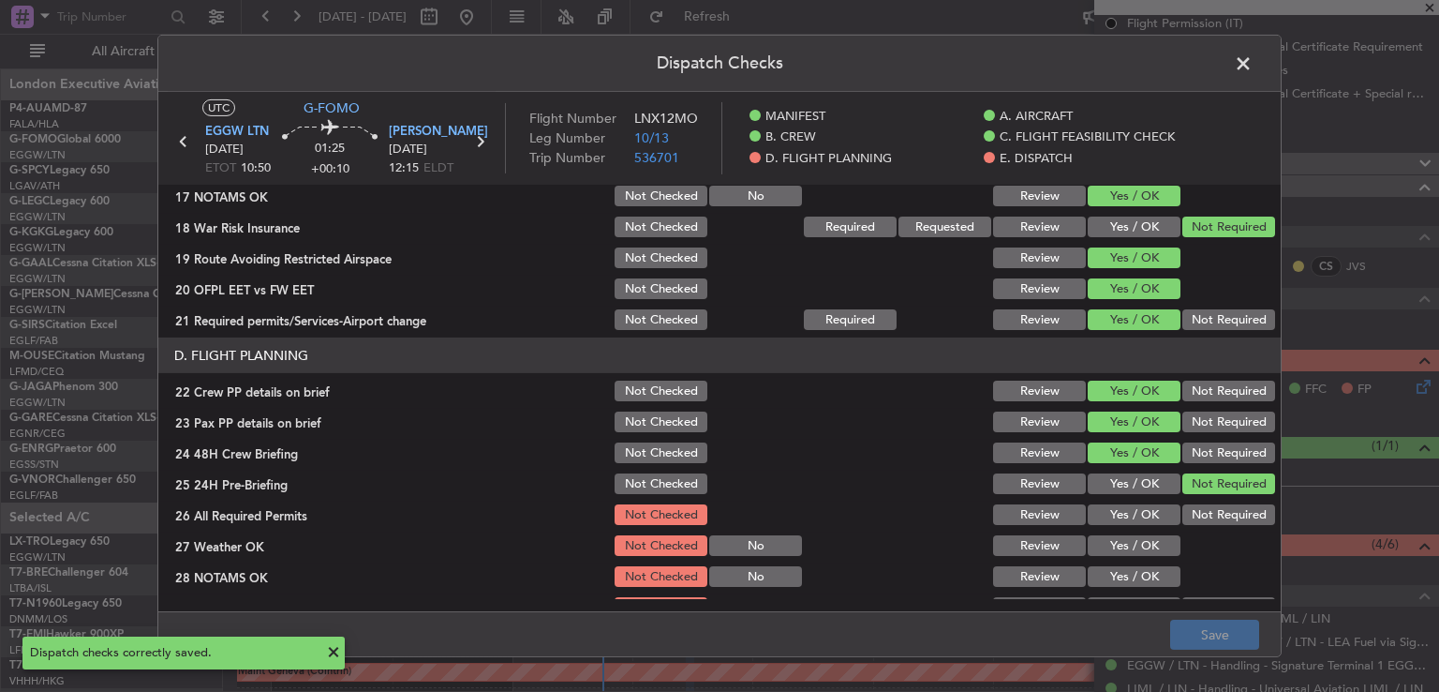
click at [1253, 60] on span at bounding box center [1253, 68] width 0 height 37
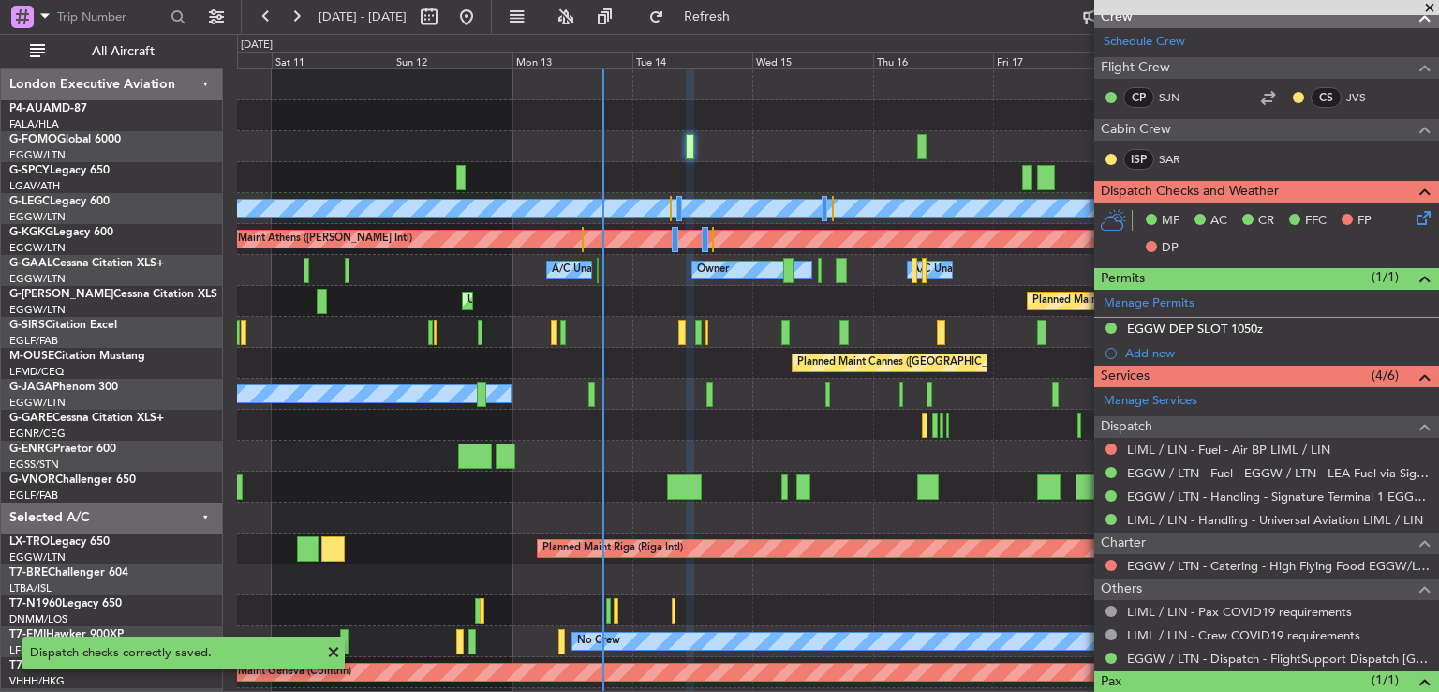
scroll to position [456, 0]
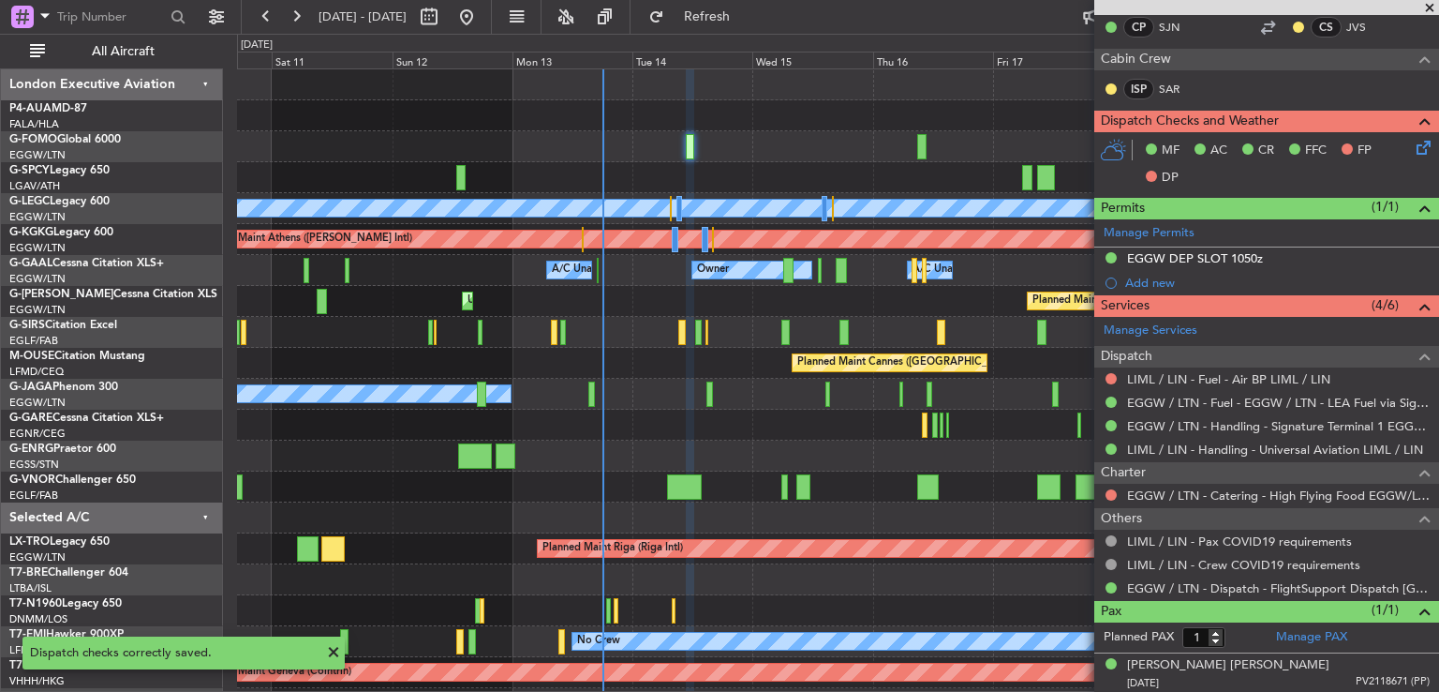
click at [1106, 495] on div at bounding box center [1111, 494] width 15 height 15
click at [1111, 494] on button at bounding box center [1111, 494] width 11 height 11
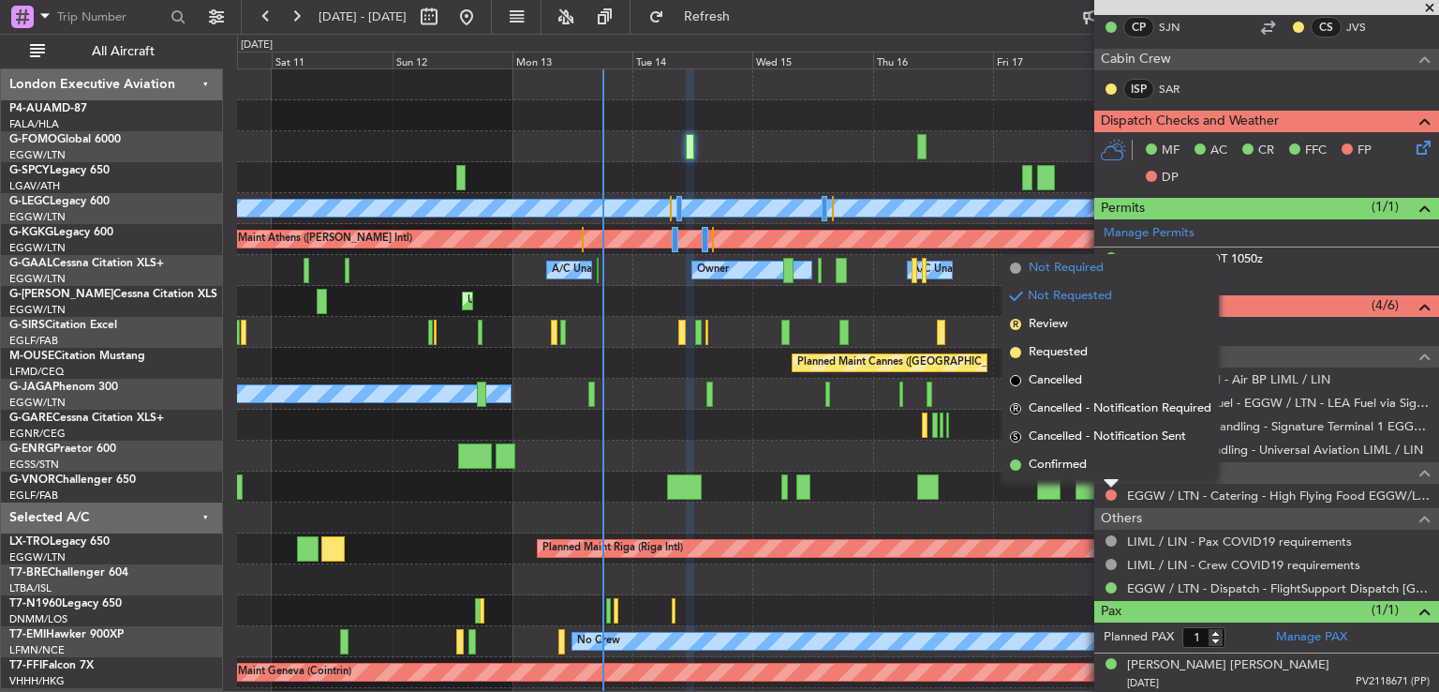
click at [1069, 262] on span "Not Required" at bounding box center [1066, 268] width 75 height 19
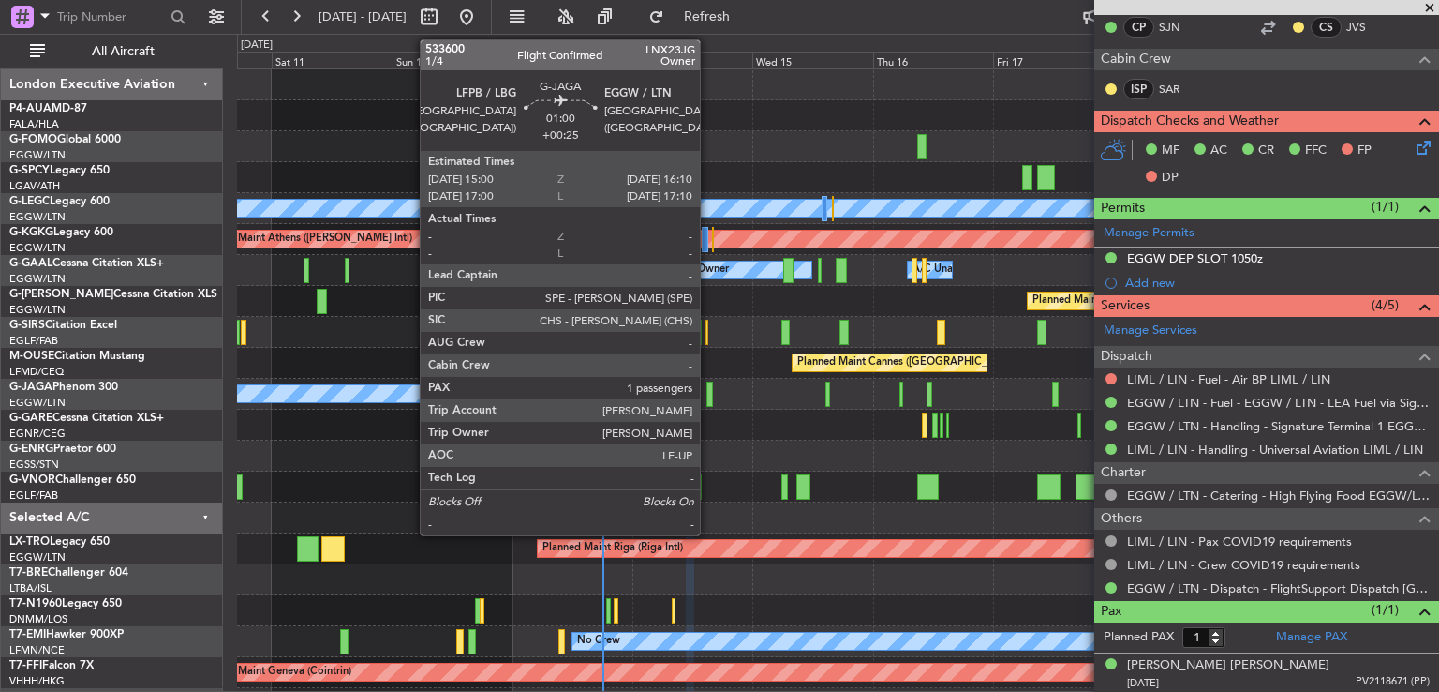
click at [708, 397] on div at bounding box center [710, 393] width 7 height 25
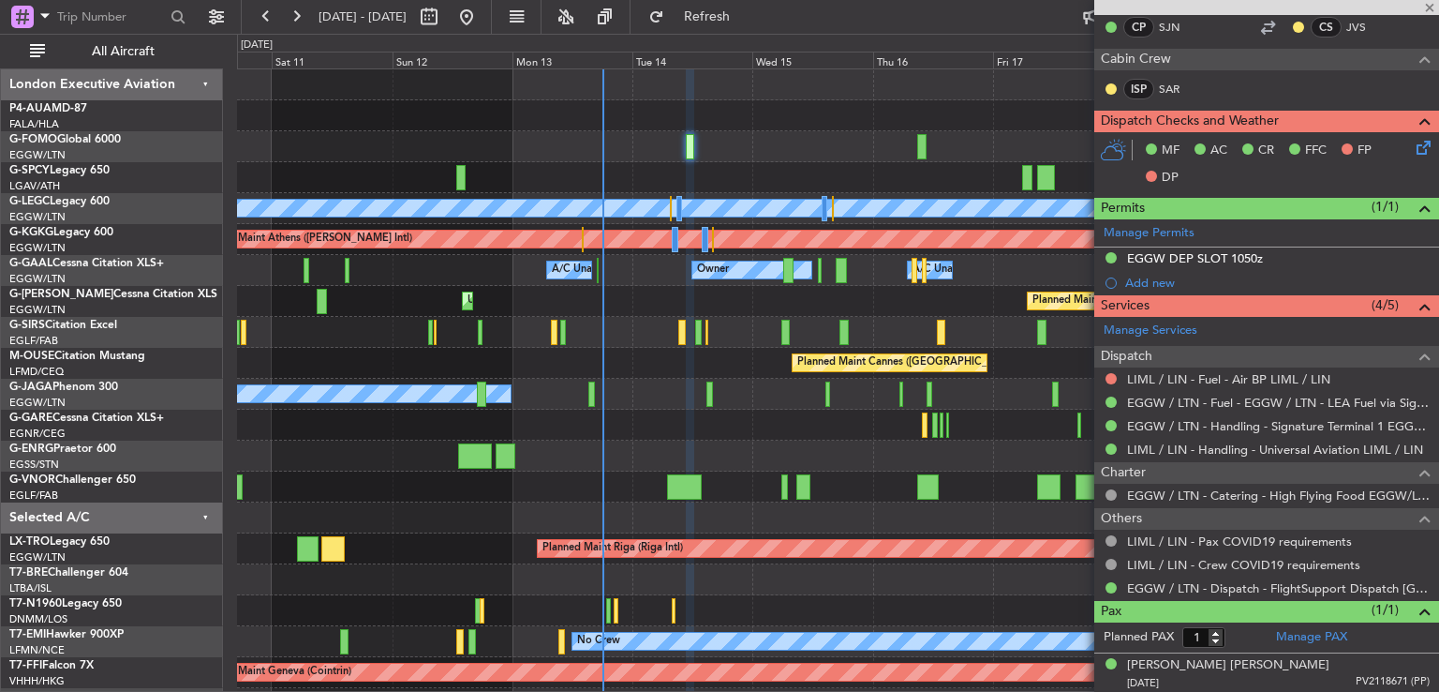
type input "+00:25"
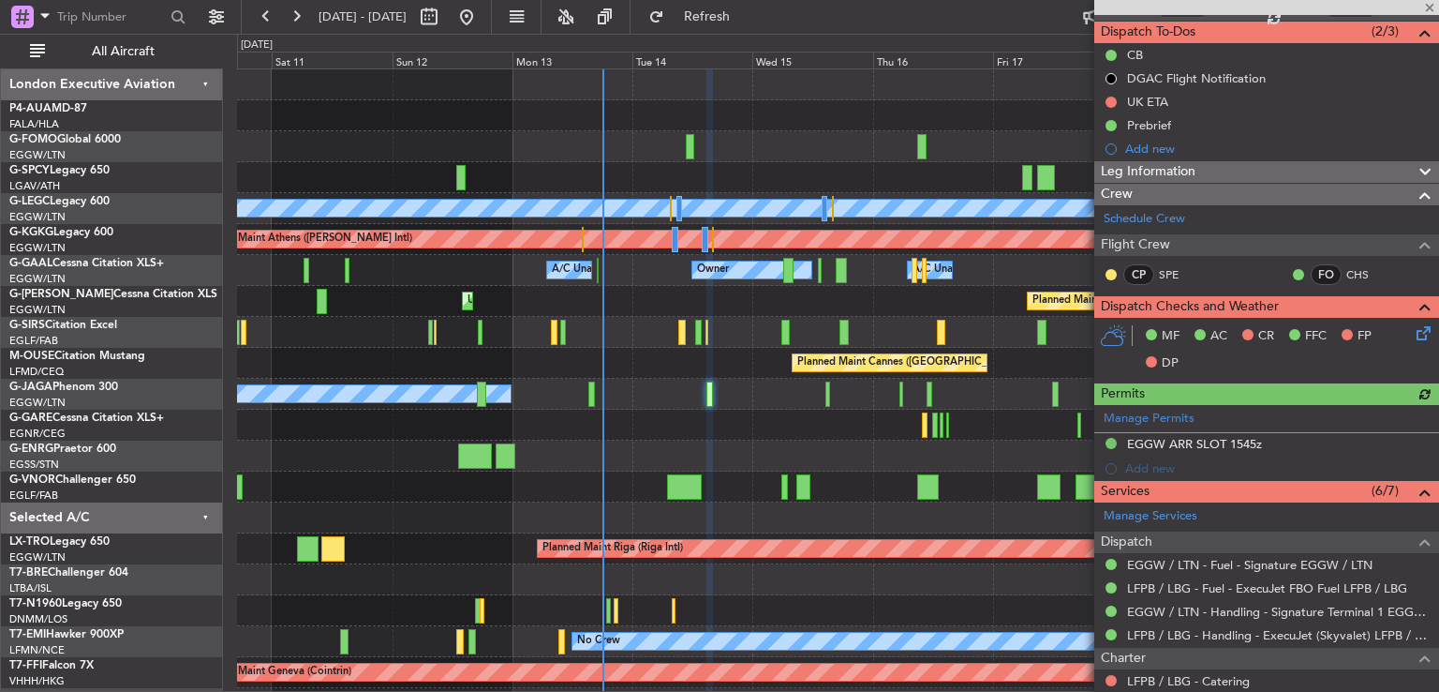
scroll to position [199, 0]
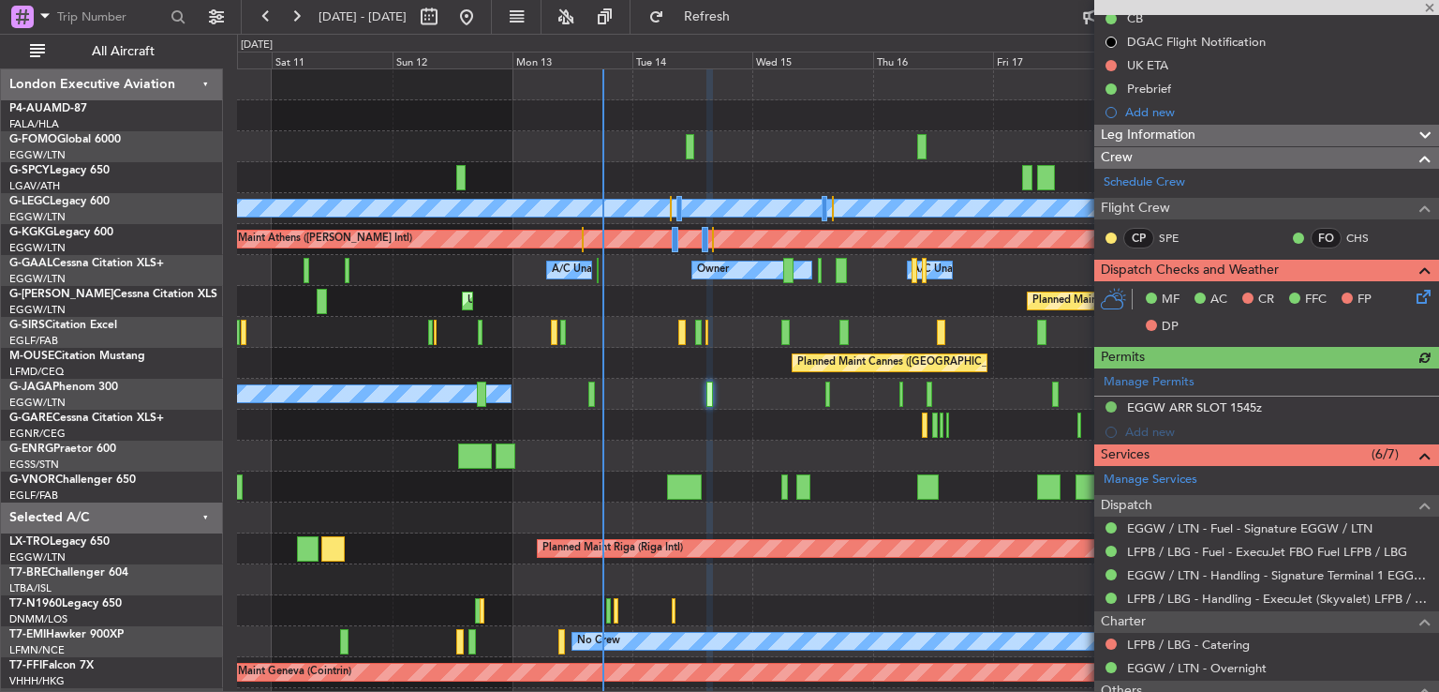
click at [1413, 299] on icon at bounding box center [1420, 293] width 15 height 15
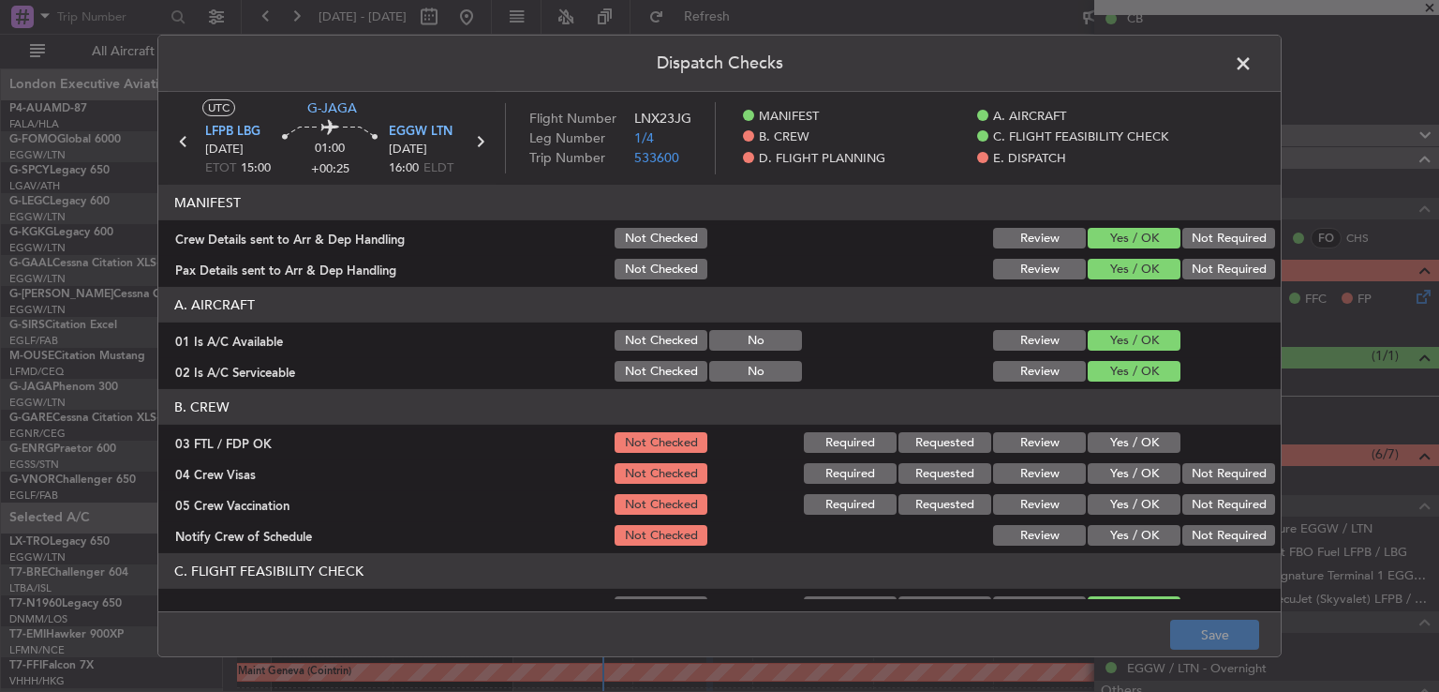
click at [1122, 440] on button "Yes / OK" at bounding box center [1134, 442] width 93 height 21
drag, startPoint x: 1220, startPoint y: 457, endPoint x: 1217, endPoint y: 472, distance: 15.3
click at [1218, 469] on section "B. CREW 03 FTL / FDP OK Not Checked Required Requested Review Yes / OK 04 Crew …" at bounding box center [719, 468] width 1123 height 159
drag, startPoint x: 1217, startPoint y: 472, endPoint x: 1202, endPoint y: 496, distance: 27.8
click at [1216, 472] on button "Not Required" at bounding box center [1229, 473] width 93 height 21
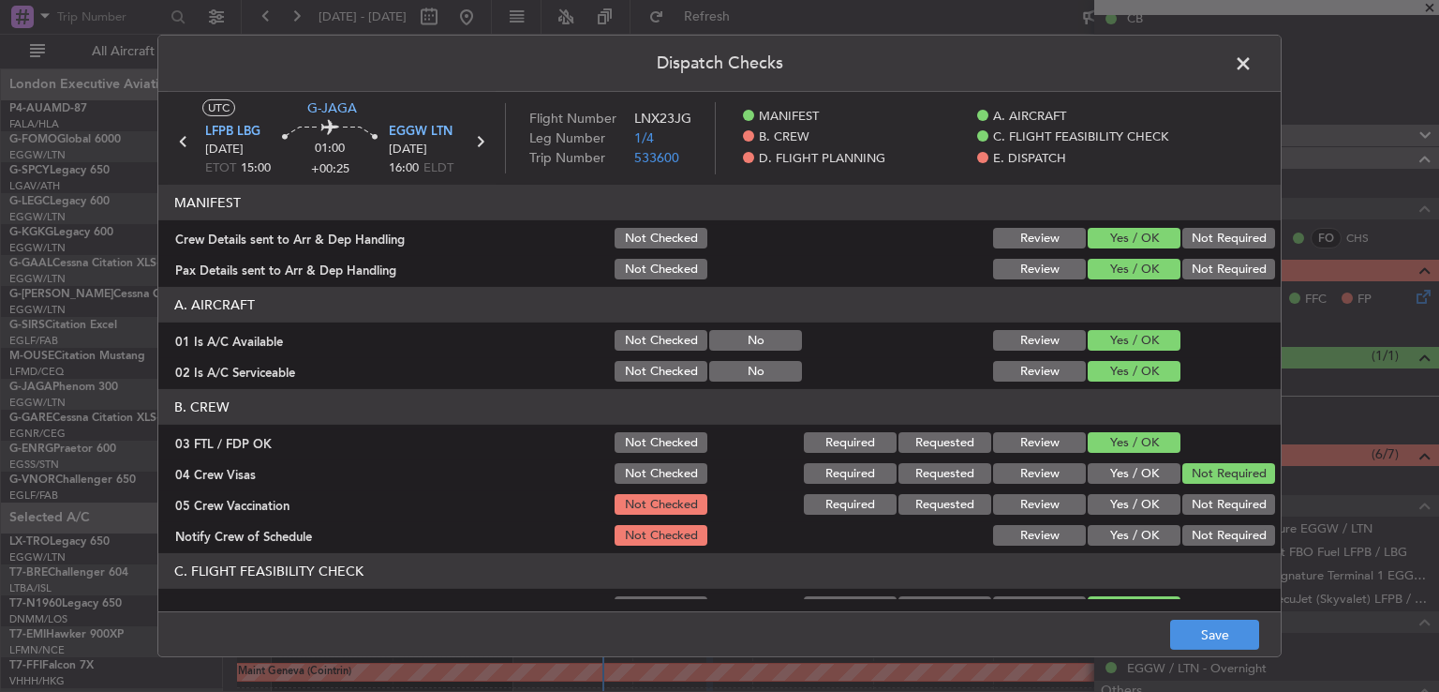
drag, startPoint x: 1200, startPoint y: 499, endPoint x: 1172, endPoint y: 518, distance: 33.6
click at [1200, 499] on button "Not Required" at bounding box center [1229, 504] width 93 height 21
click at [1132, 540] on button "Yes / OK" at bounding box center [1134, 535] width 93 height 21
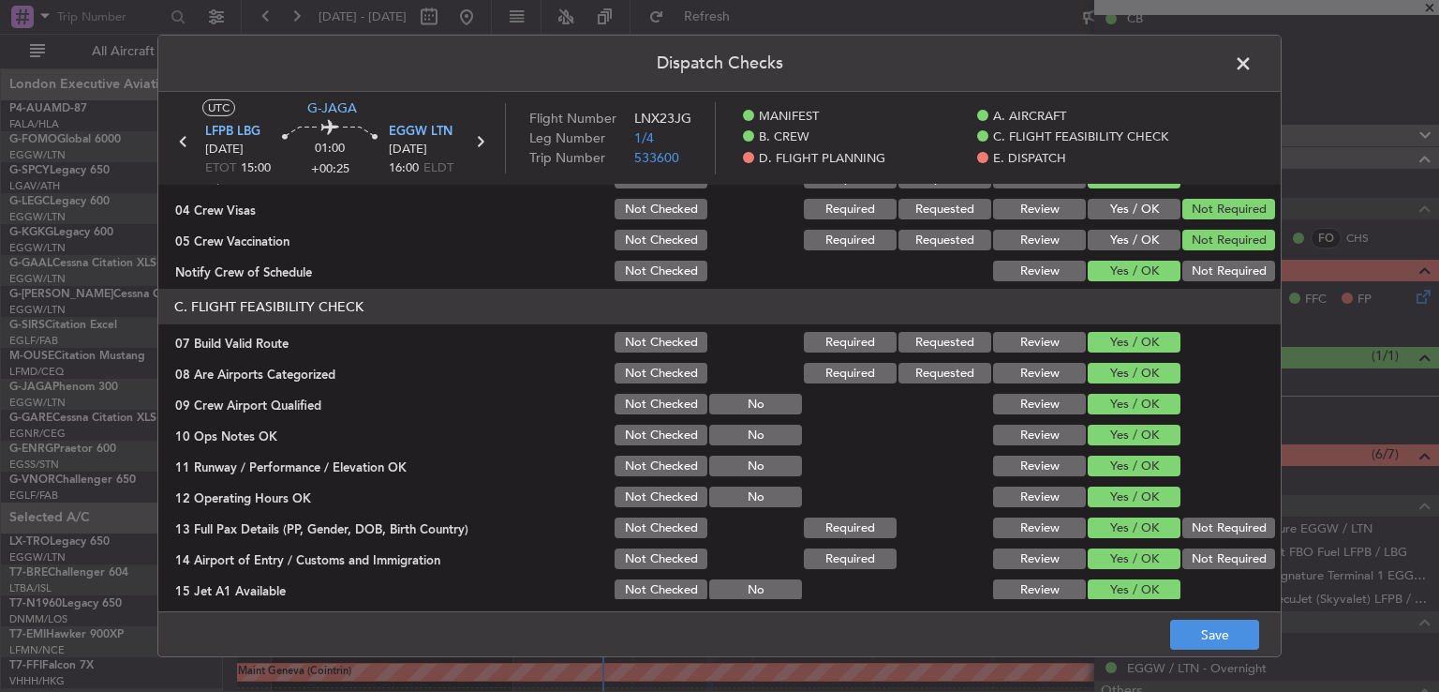
scroll to position [547, 0]
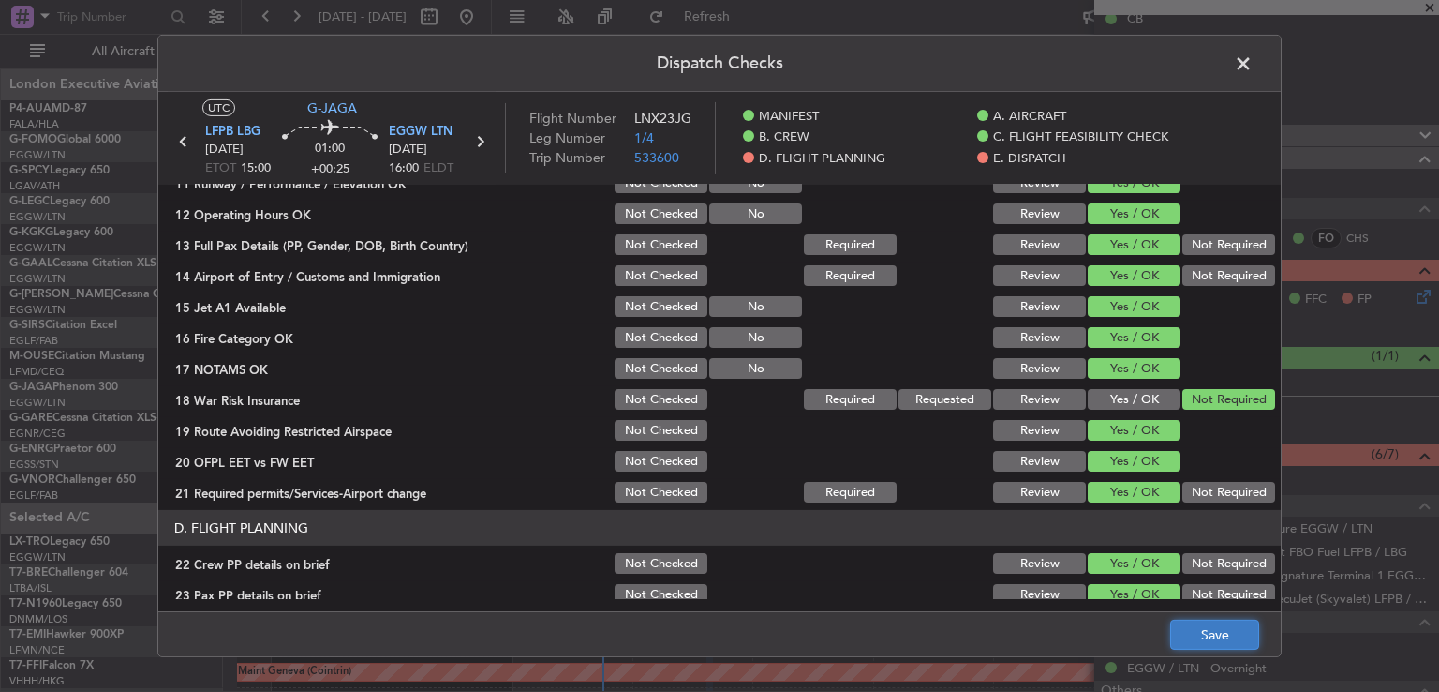
click at [1198, 631] on button "Save" at bounding box center [1215, 634] width 89 height 30
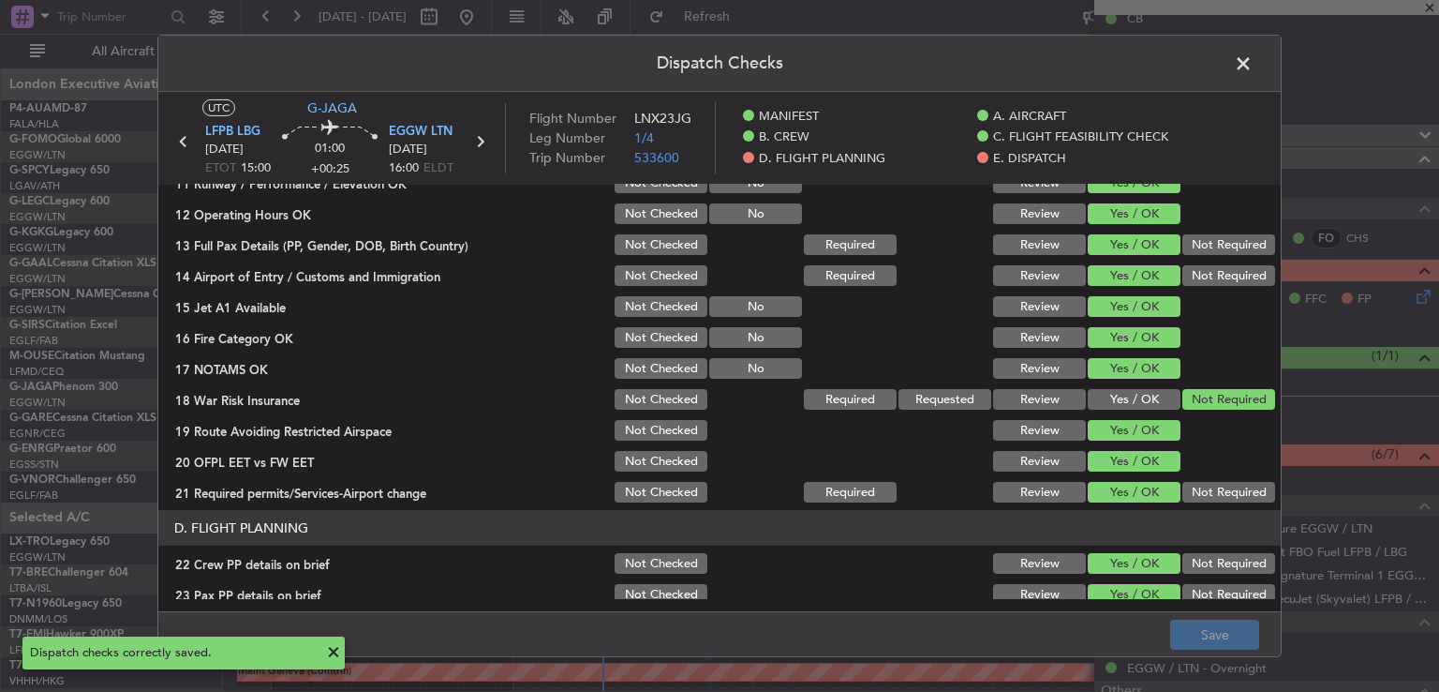
click at [1253, 62] on span at bounding box center [1253, 68] width 0 height 37
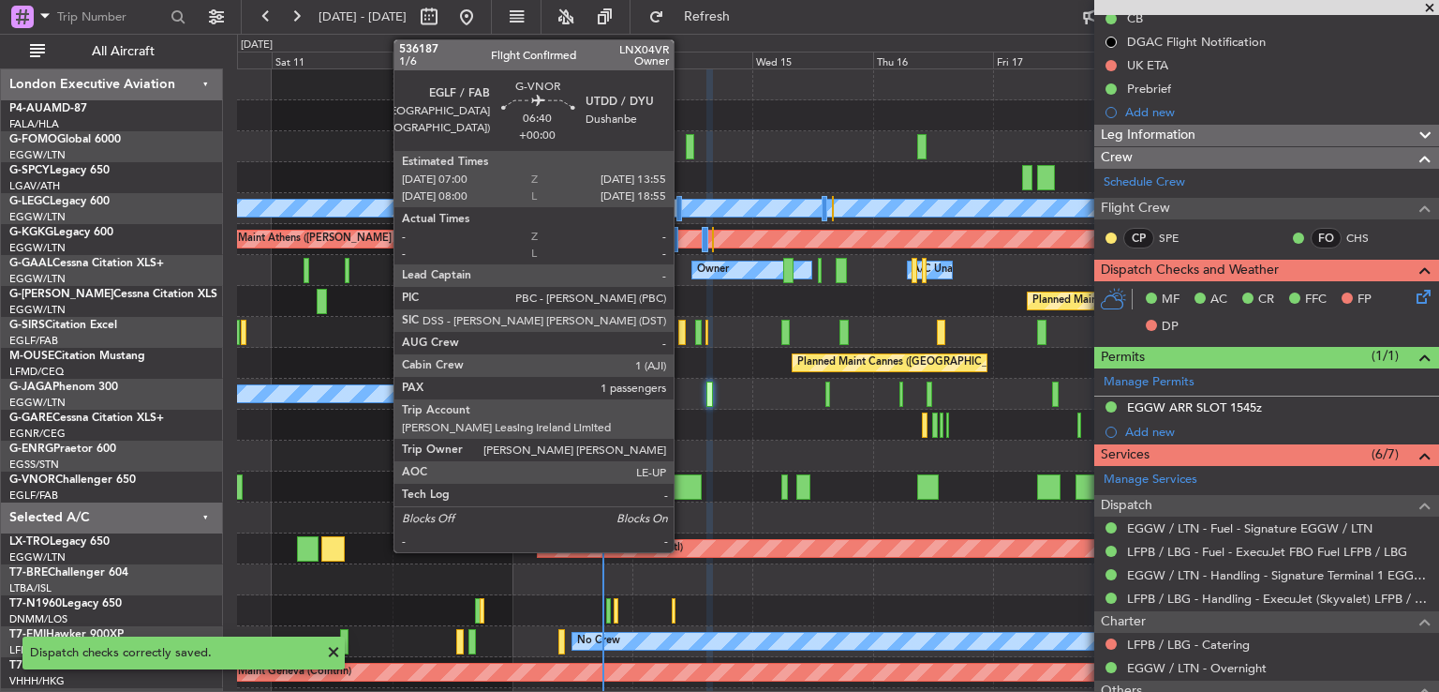
click at [682, 488] on div at bounding box center [684, 486] width 35 height 25
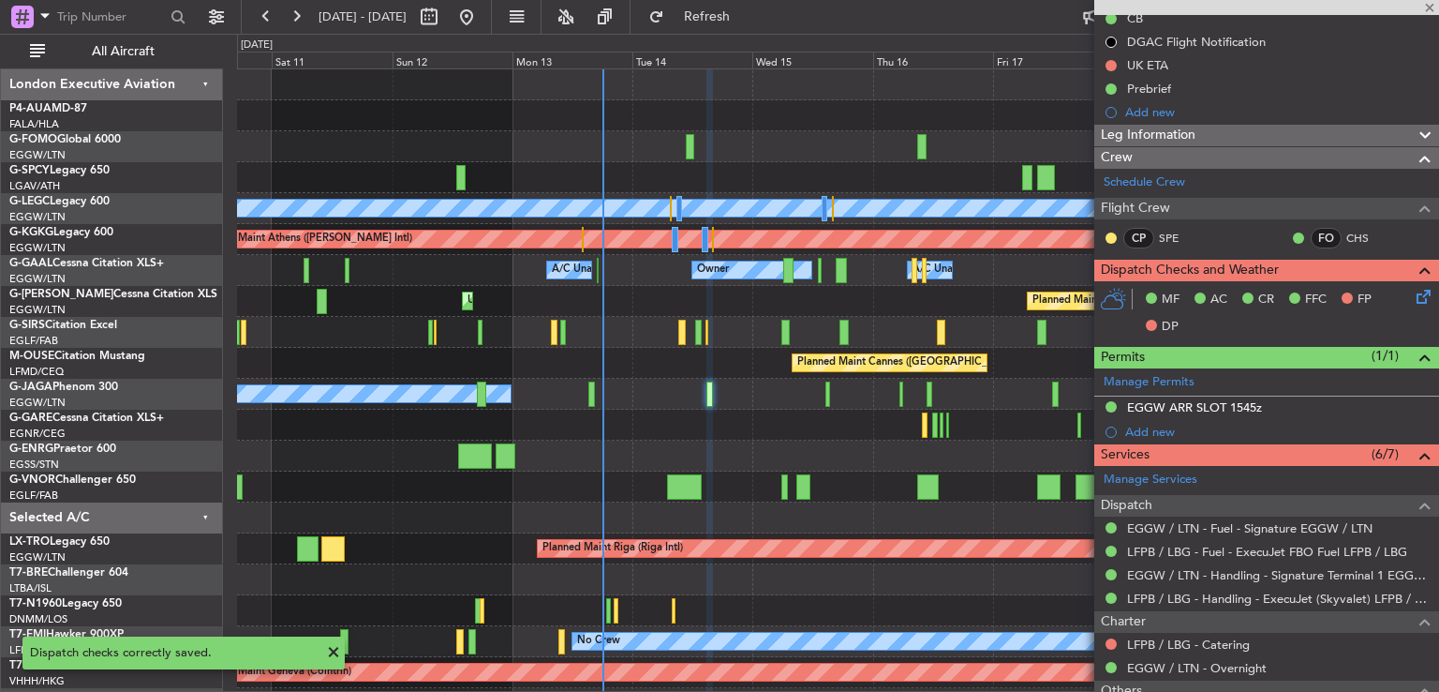
scroll to position [0, 0]
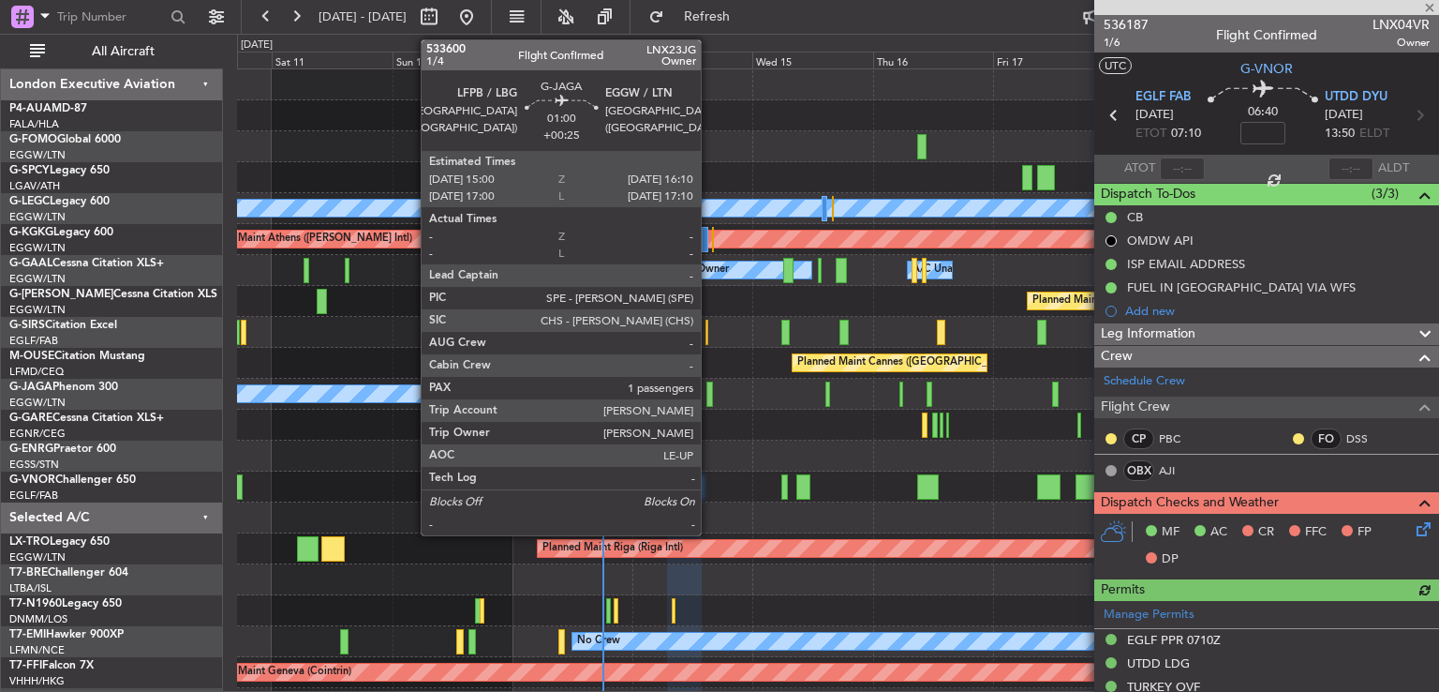
click at [709, 391] on div at bounding box center [710, 393] width 7 height 25
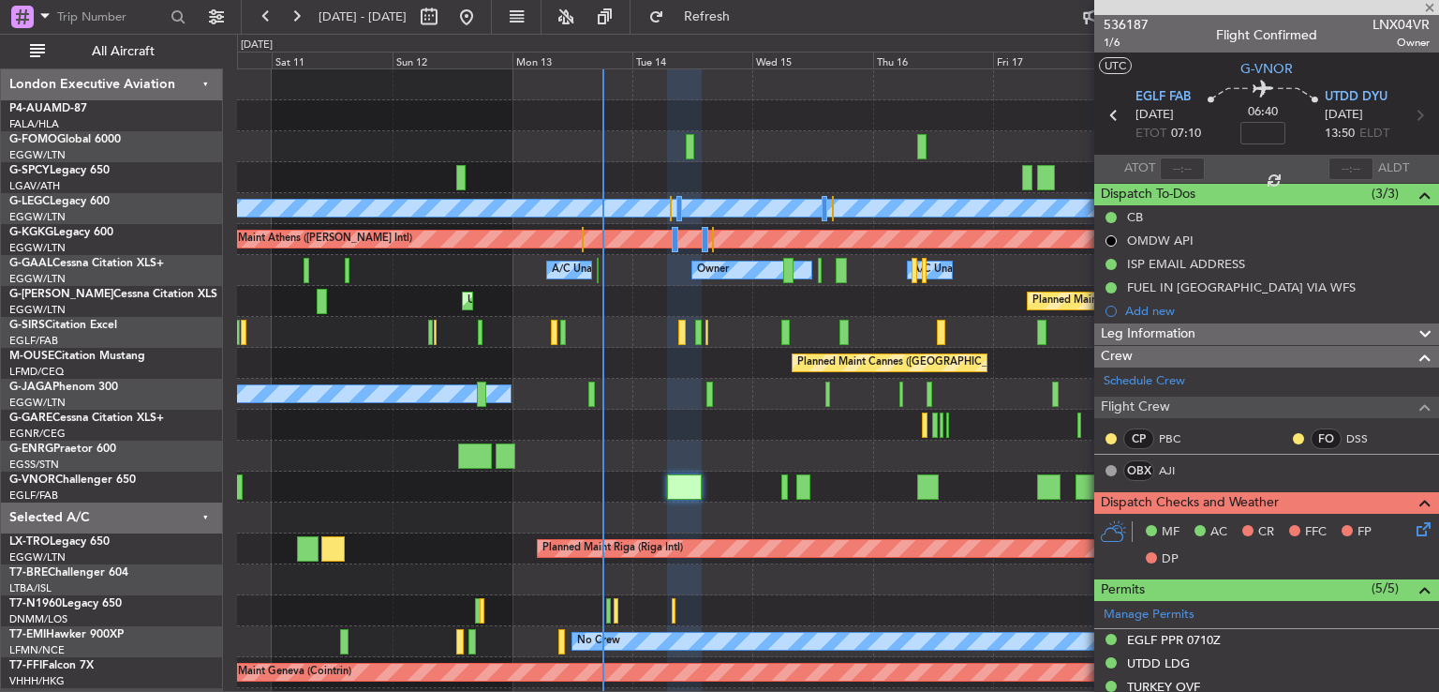
type input "+00:25"
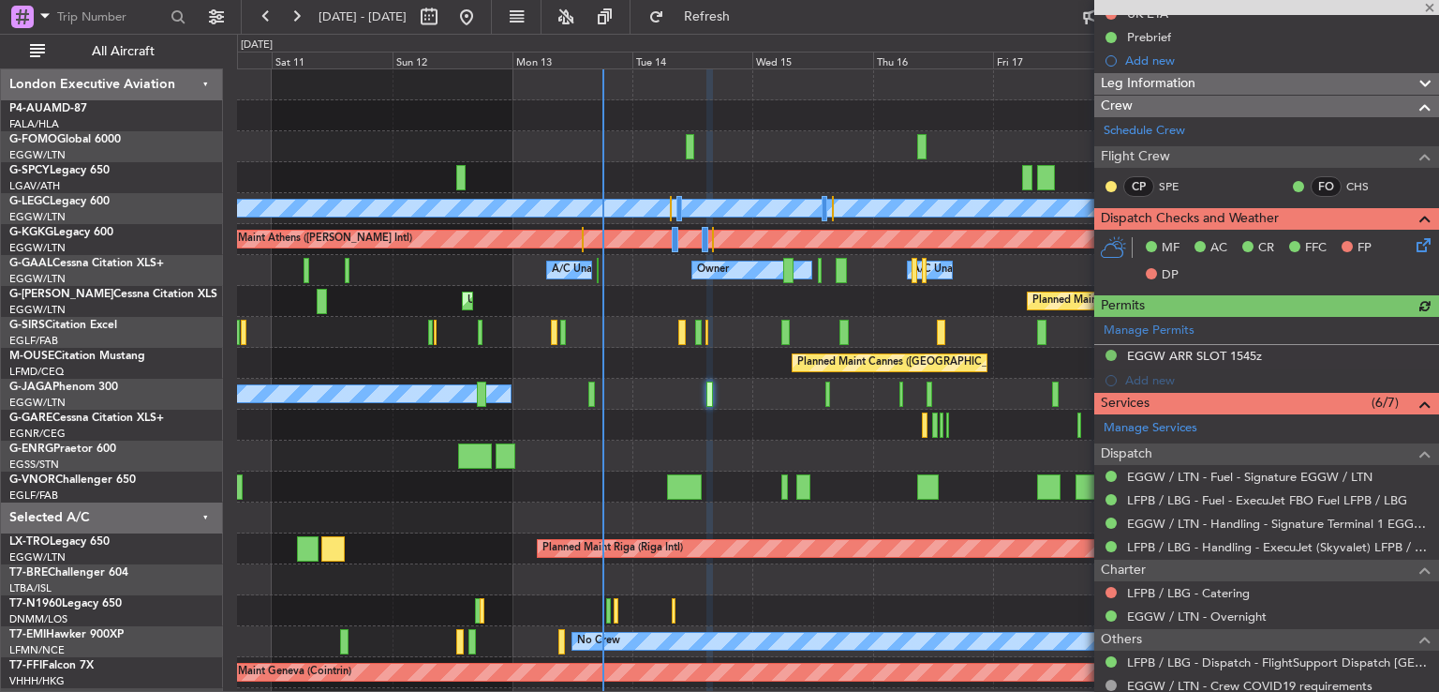
scroll to position [359, 0]
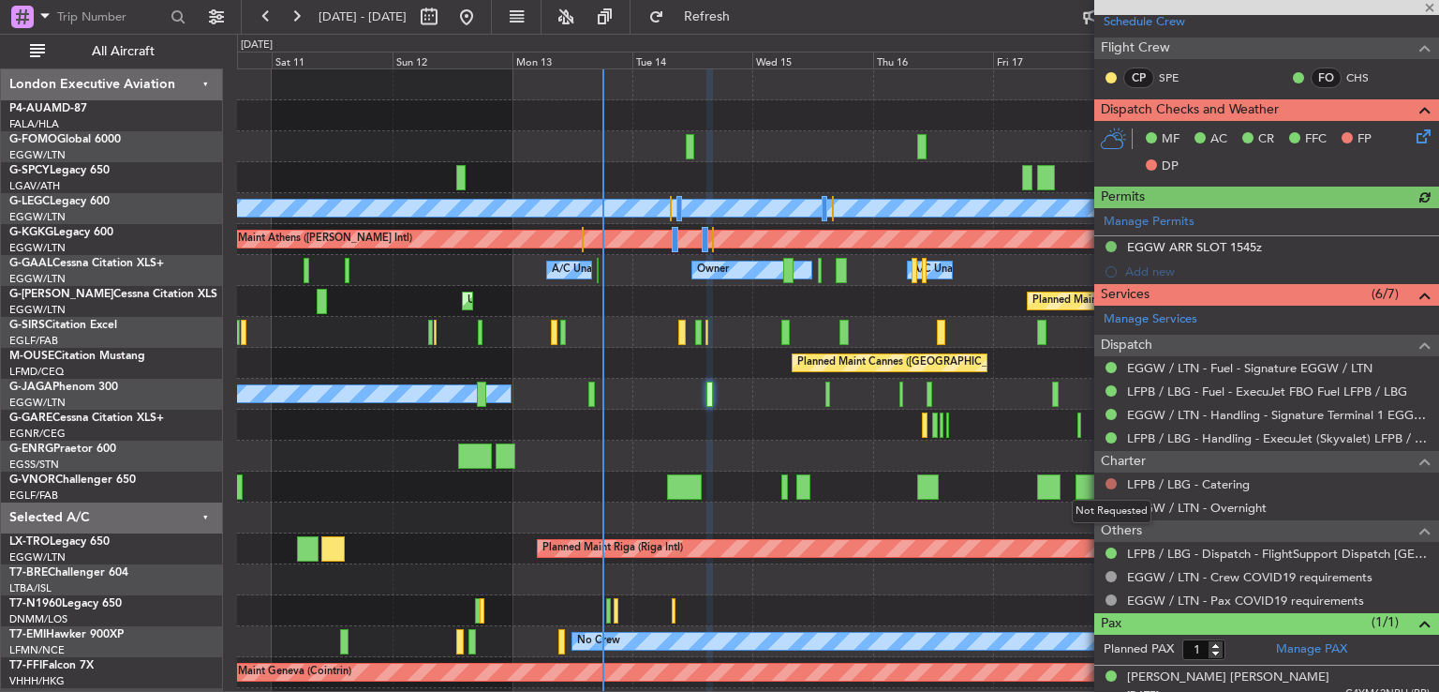
click at [1113, 479] on button at bounding box center [1111, 483] width 11 height 11
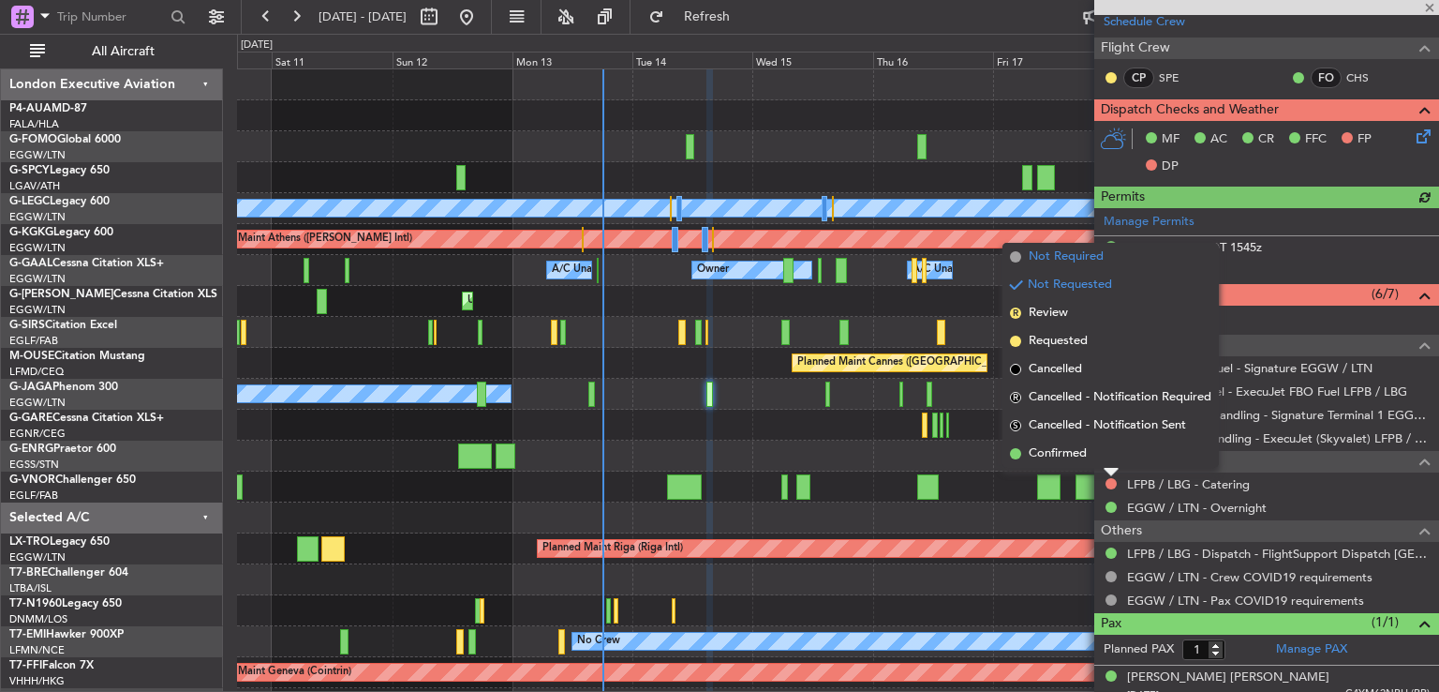
click at [1072, 261] on span "Not Required" at bounding box center [1066, 256] width 75 height 19
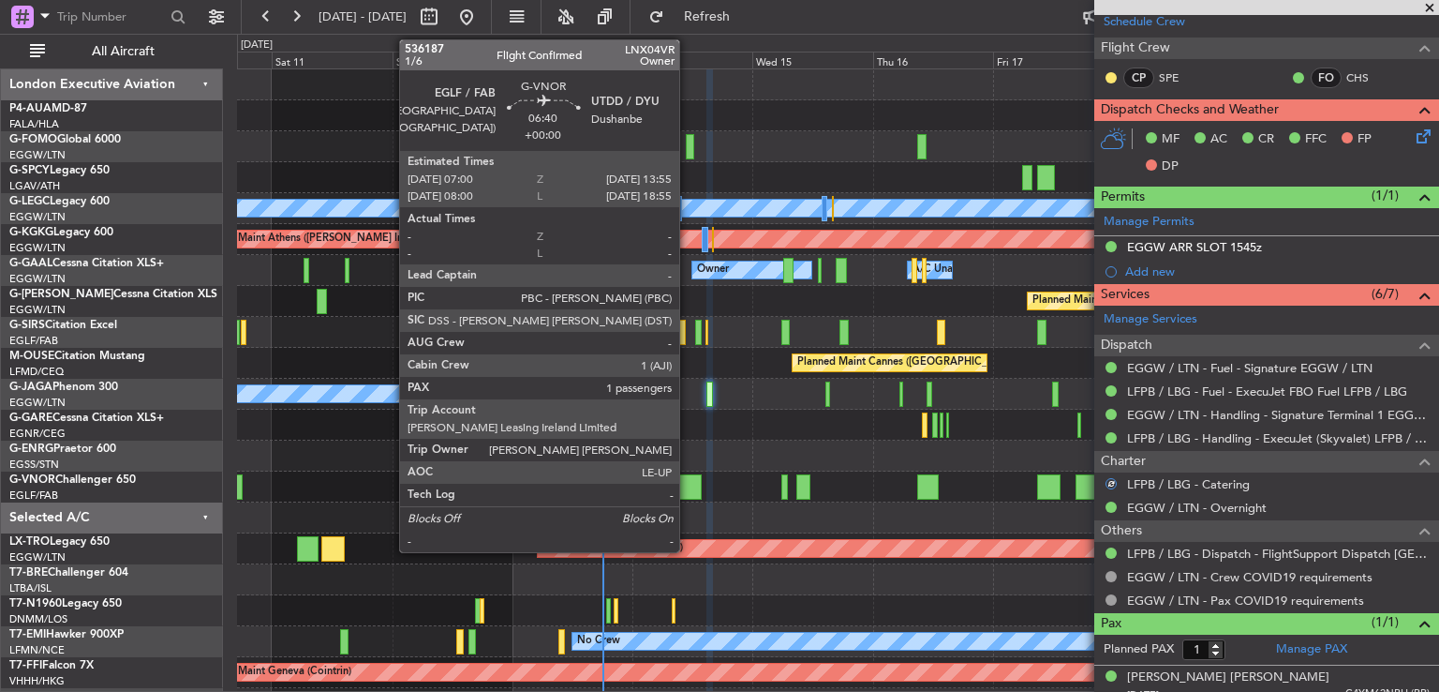
click at [688, 475] on div at bounding box center [684, 486] width 35 height 25
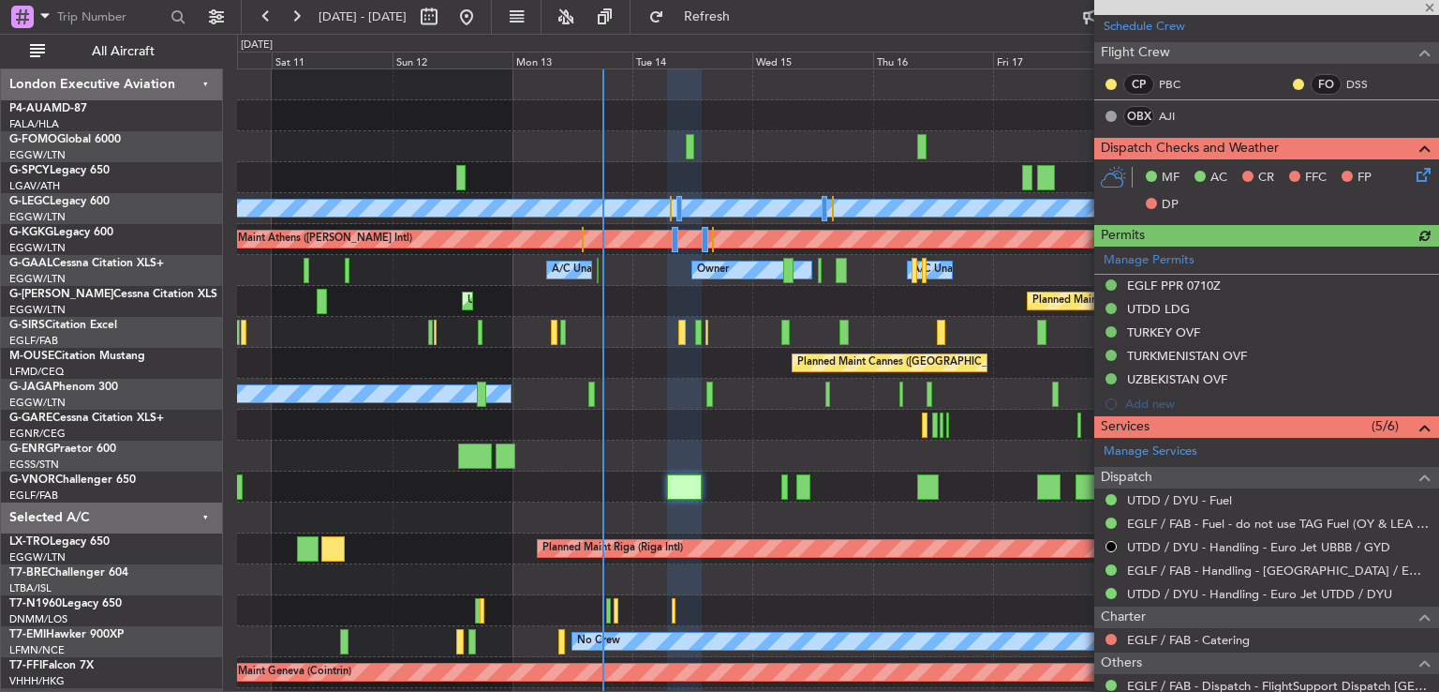
scroll to position [298, 0]
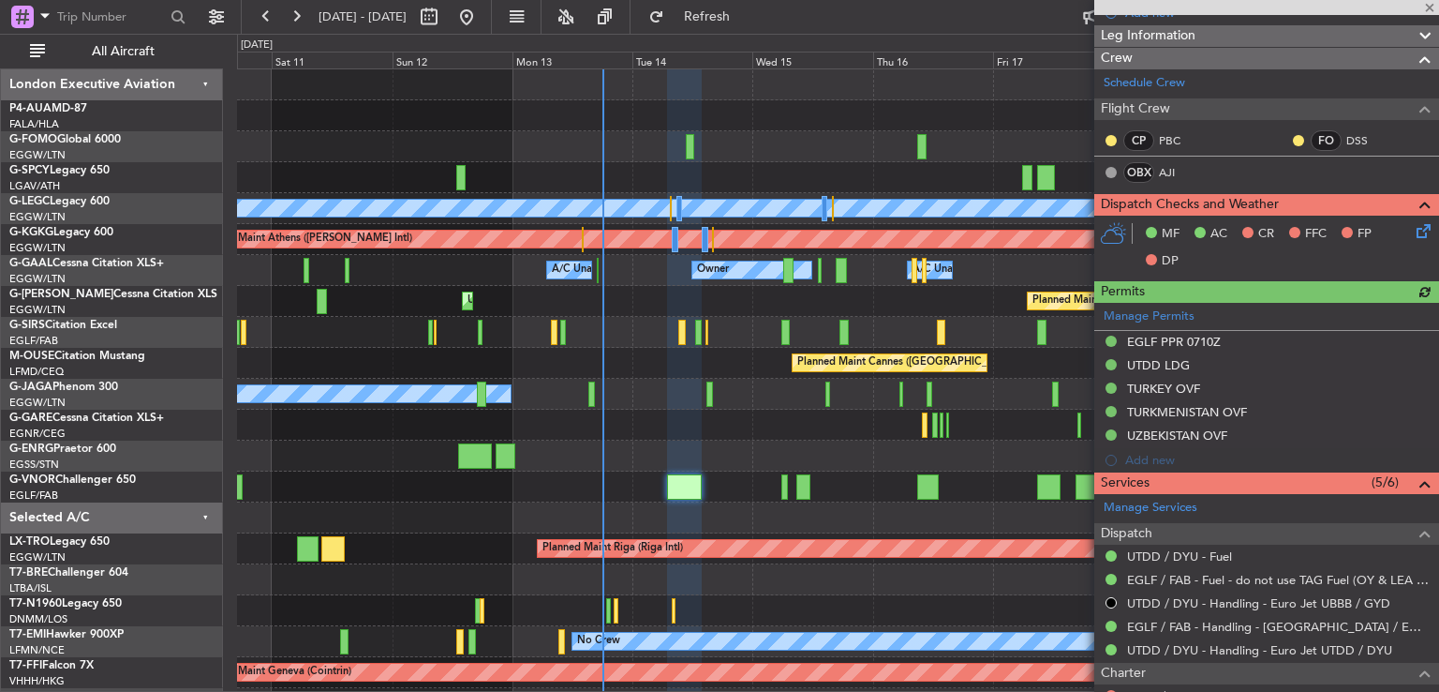
click at [1413, 227] on icon at bounding box center [1420, 227] width 15 height 15
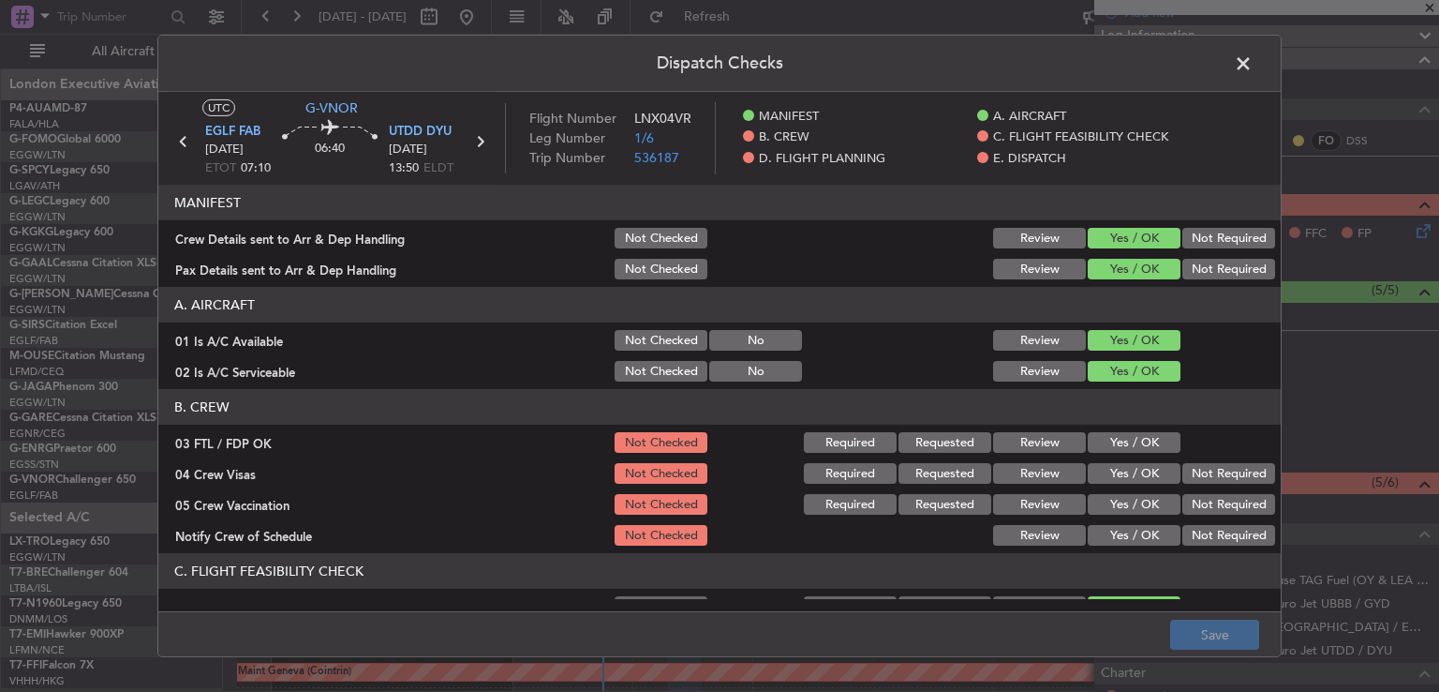
click at [1128, 448] on button "Yes / OK" at bounding box center [1134, 442] width 93 height 21
click at [1191, 474] on button "Not Required" at bounding box center [1229, 473] width 93 height 21
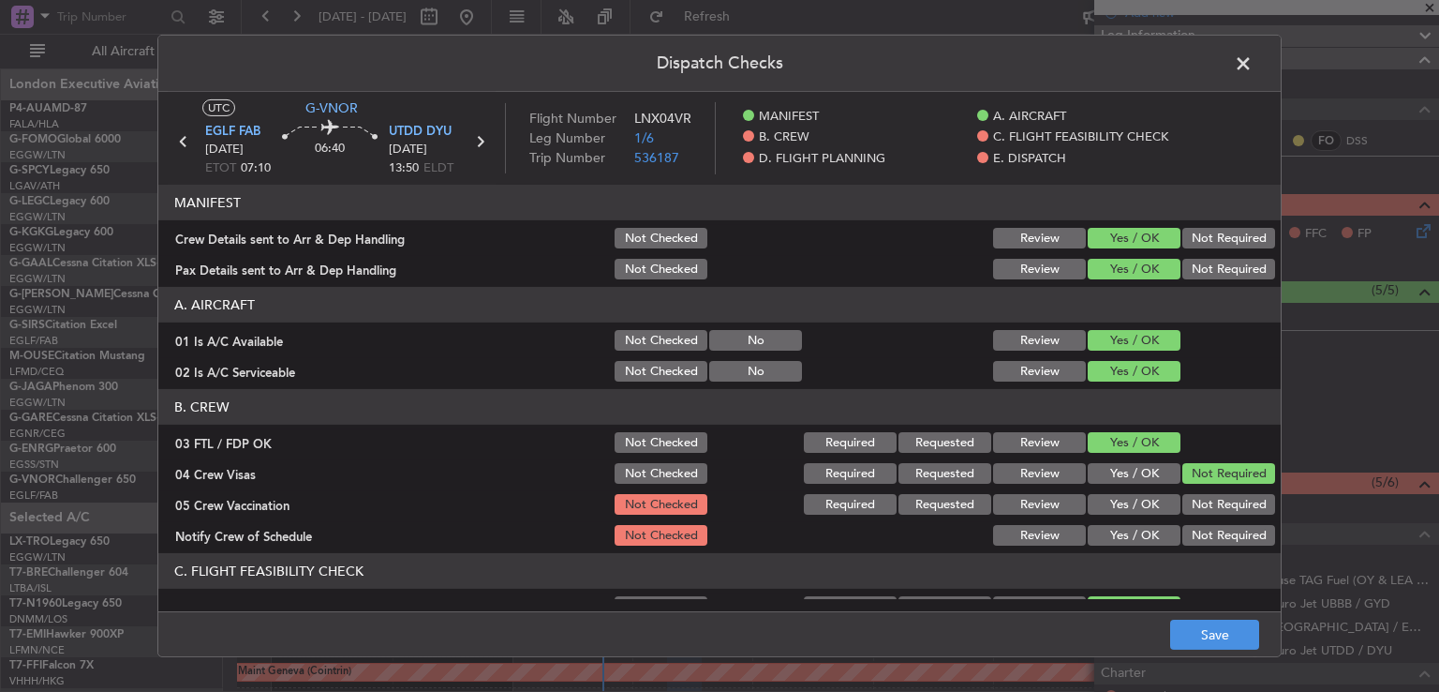
click at [1184, 513] on button "Not Required" at bounding box center [1229, 504] width 93 height 21
click at [1136, 529] on button "Yes / OK" at bounding box center [1134, 535] width 93 height 21
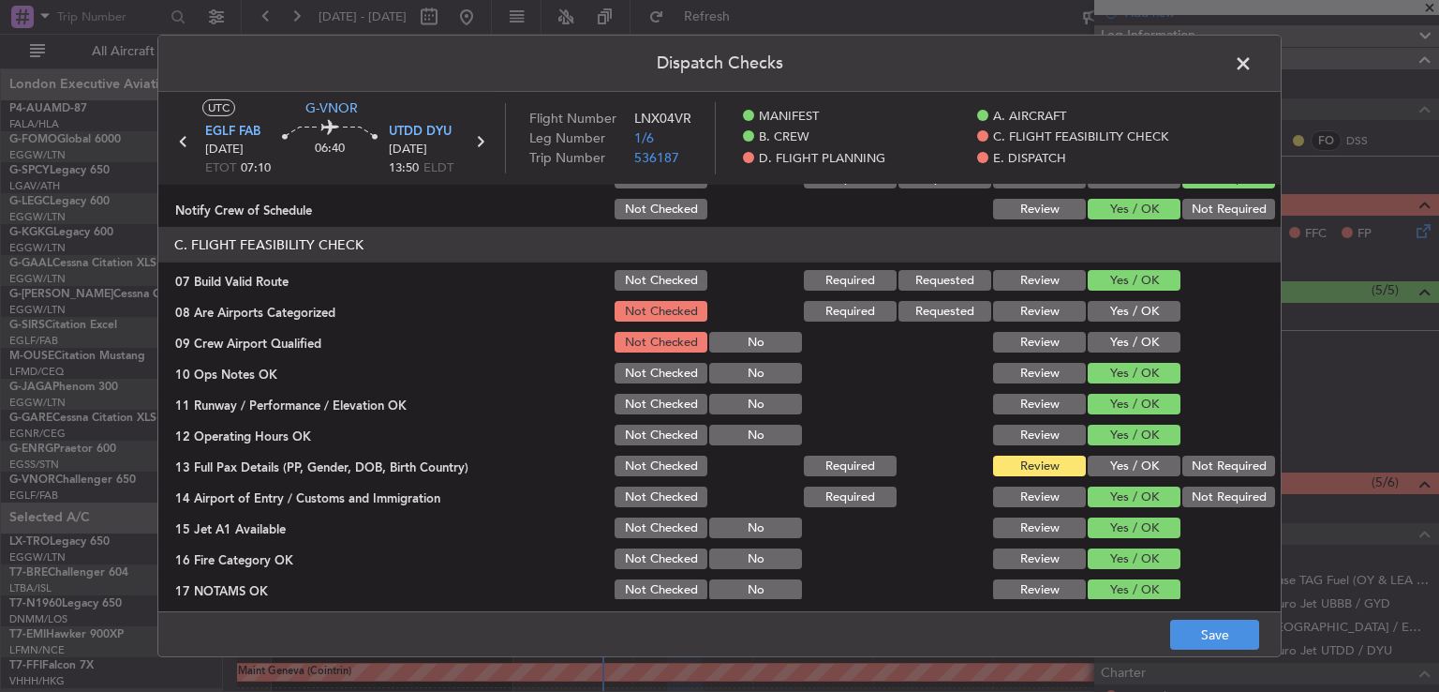
scroll to position [337, 0]
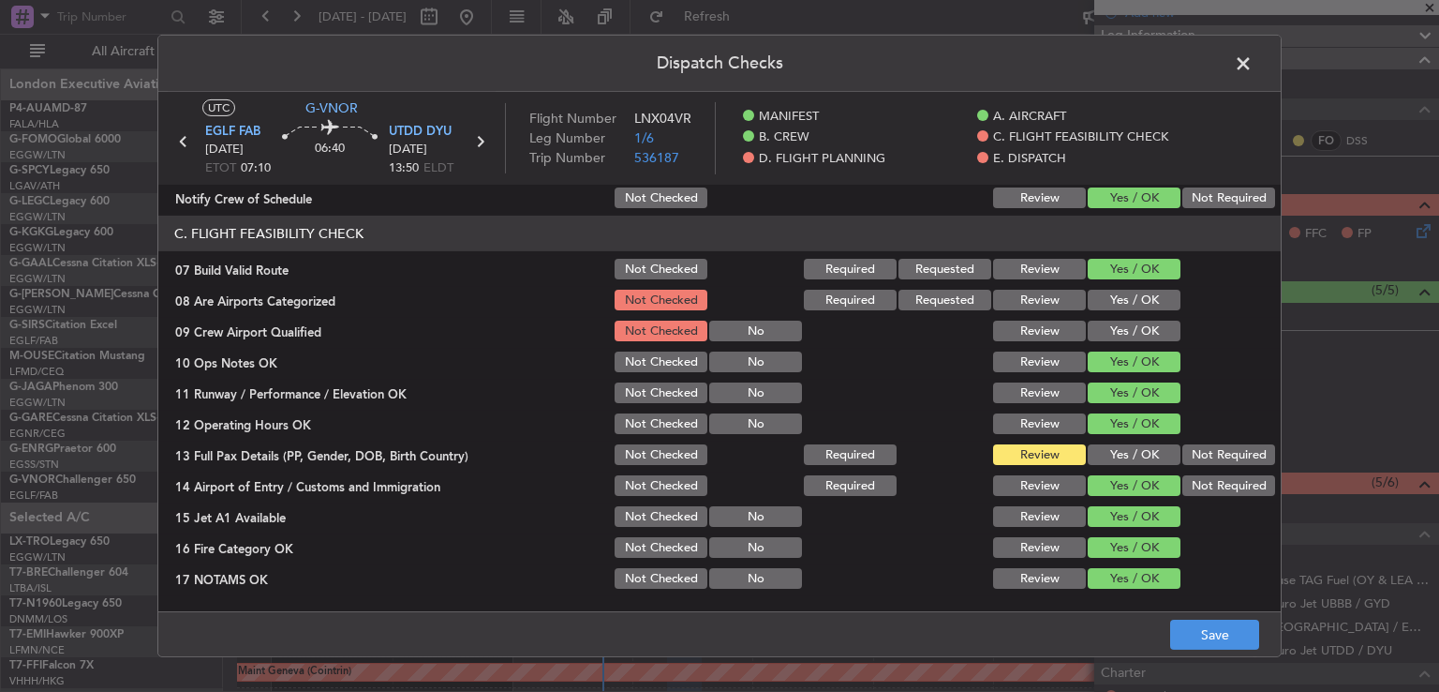
click at [1140, 297] on button "Yes / OK" at bounding box center [1134, 300] width 93 height 21
click at [1132, 335] on button "Yes / OK" at bounding box center [1134, 331] width 93 height 21
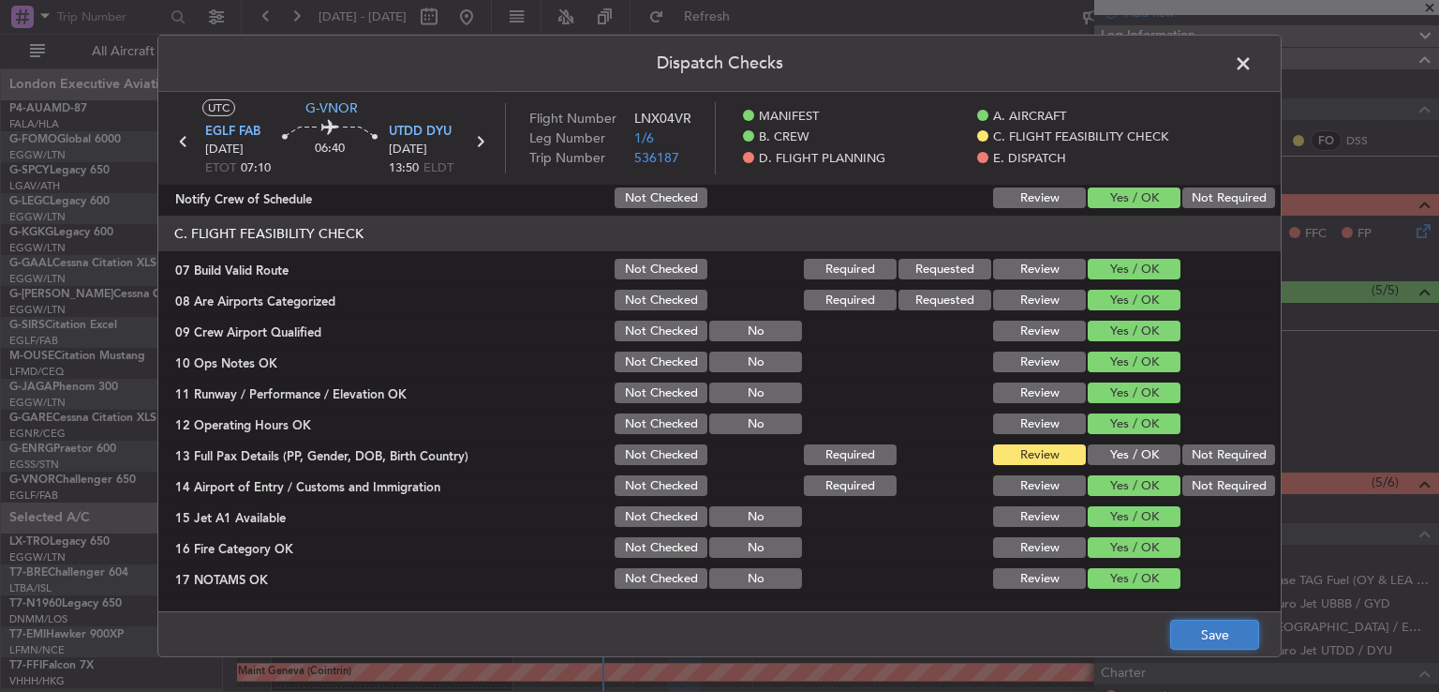
click at [1204, 632] on button "Save" at bounding box center [1215, 634] width 89 height 30
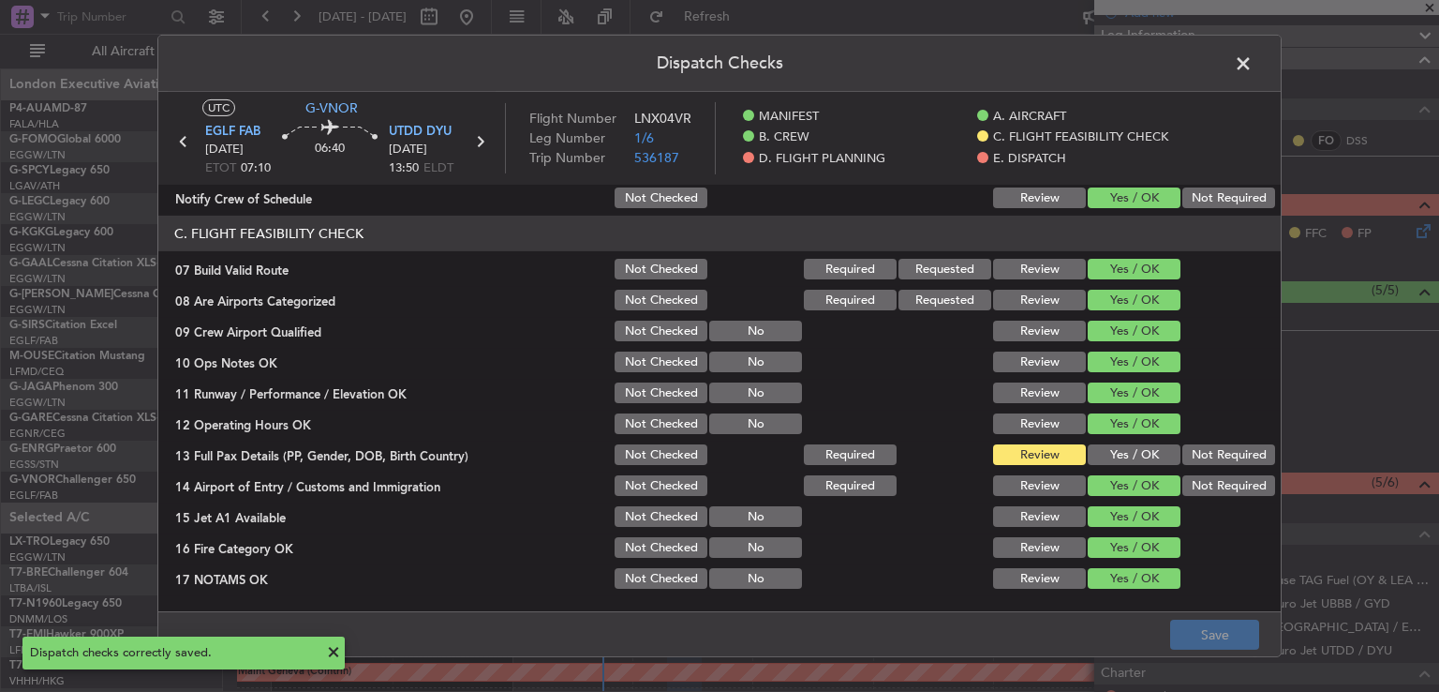
click at [1253, 62] on span at bounding box center [1253, 68] width 0 height 37
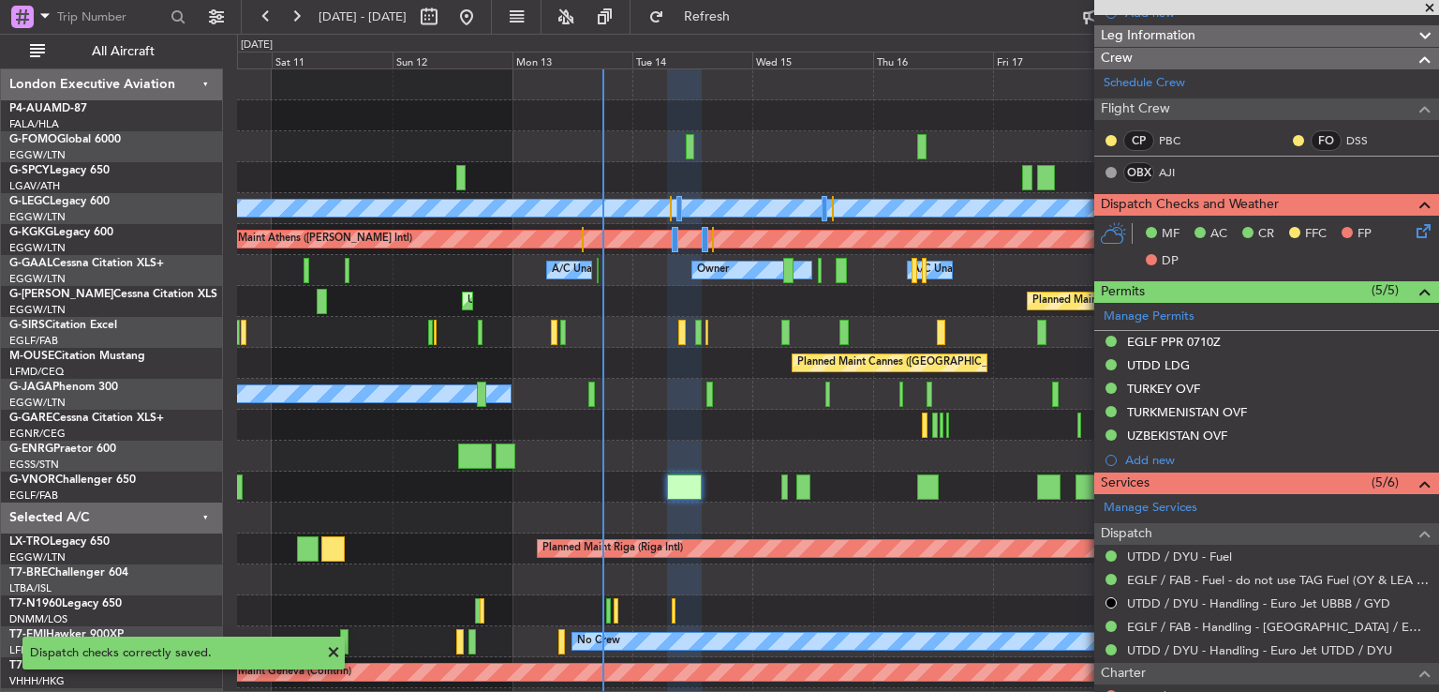
click at [1429, 7] on span at bounding box center [1430, 8] width 19 height 17
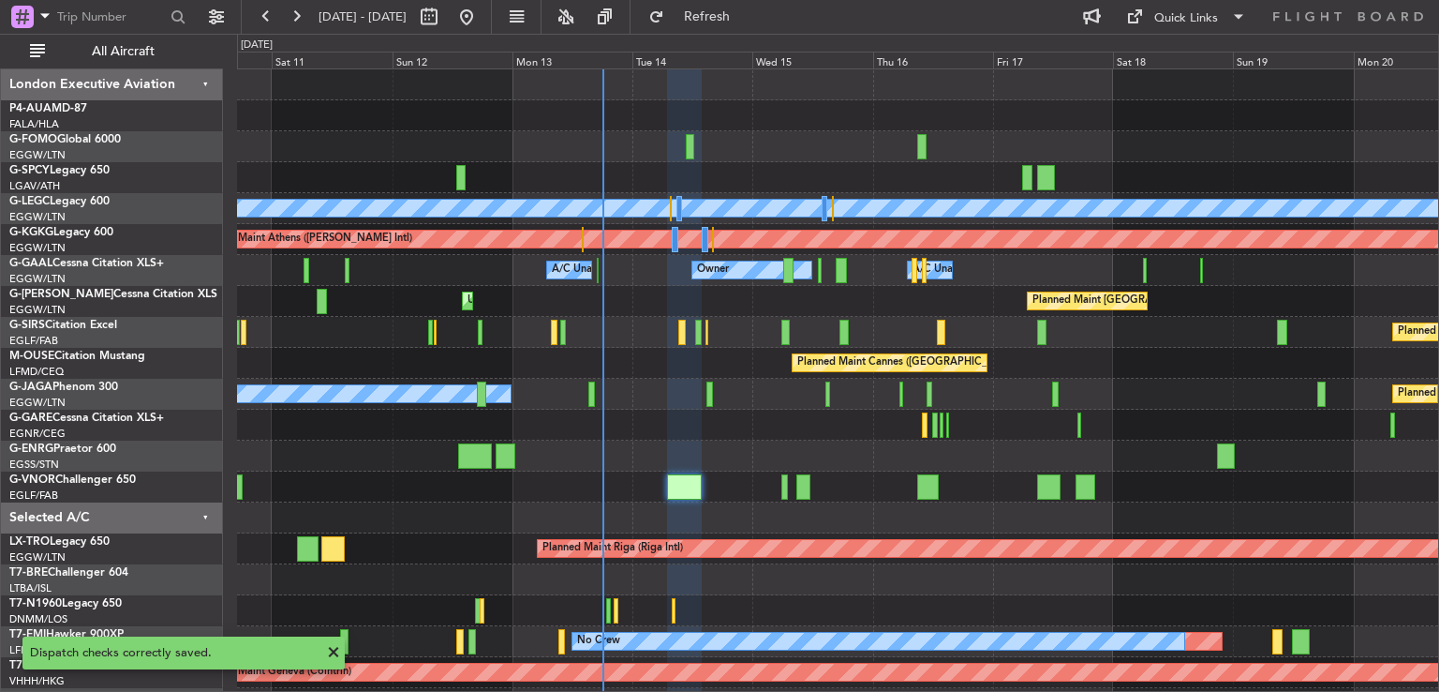
type input "0"
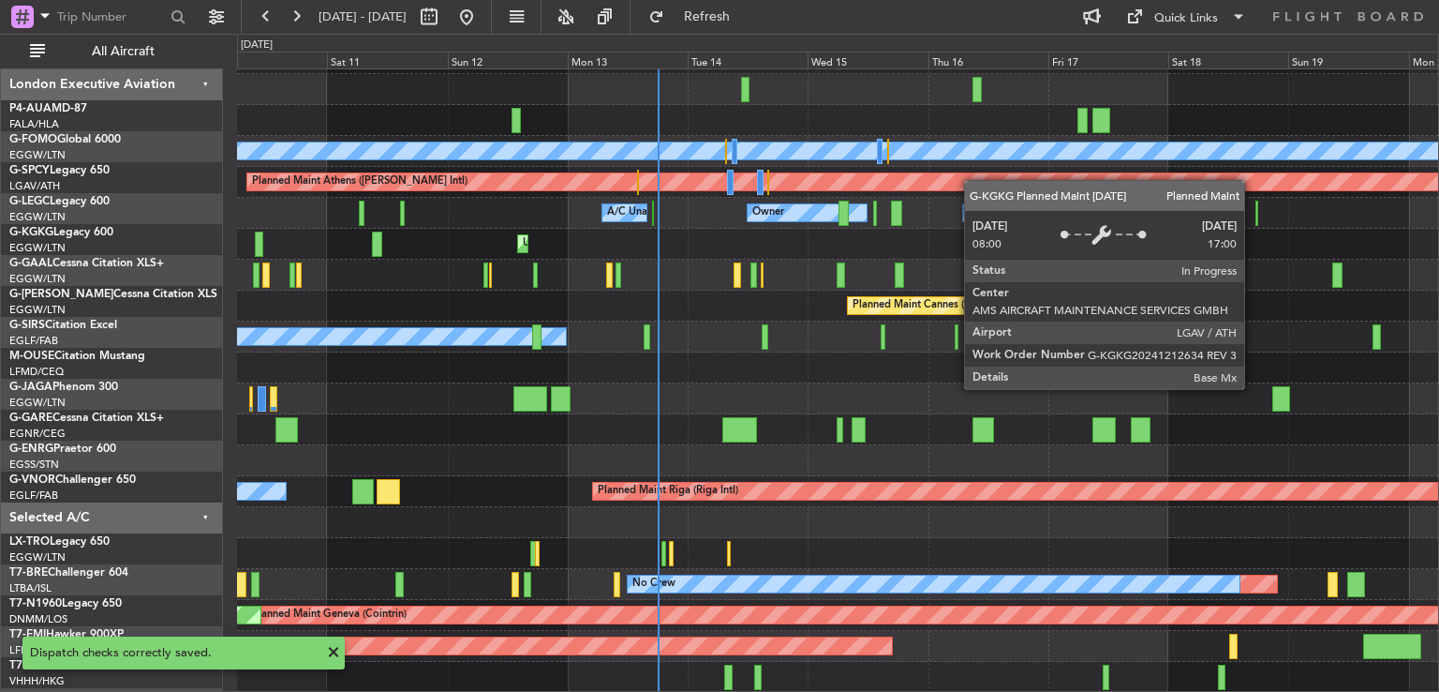
scroll to position [56, 0]
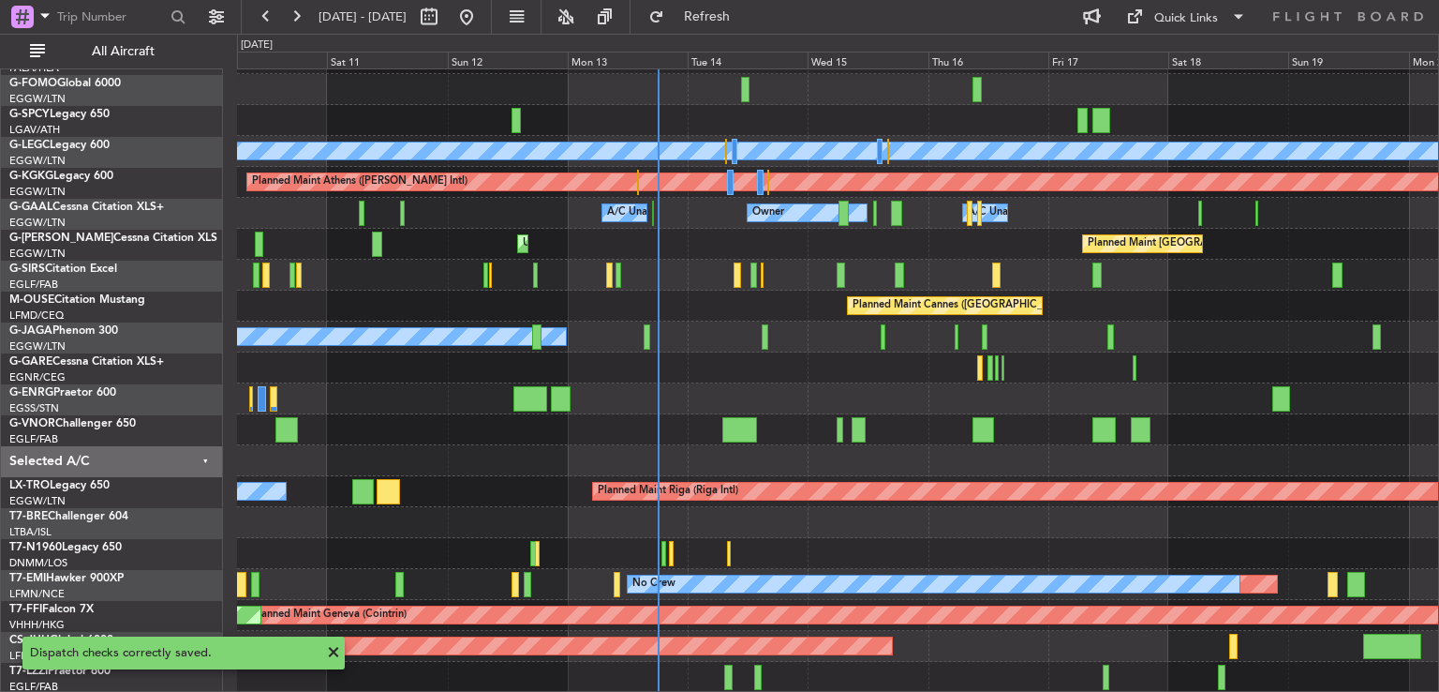
click at [975, 170] on div "Planned Maint [GEOGRAPHIC_DATA] ([GEOGRAPHIC_DATA]) A/C Unavailable [GEOGRAPHIC…" at bounding box center [837, 352] width 1201 height 680
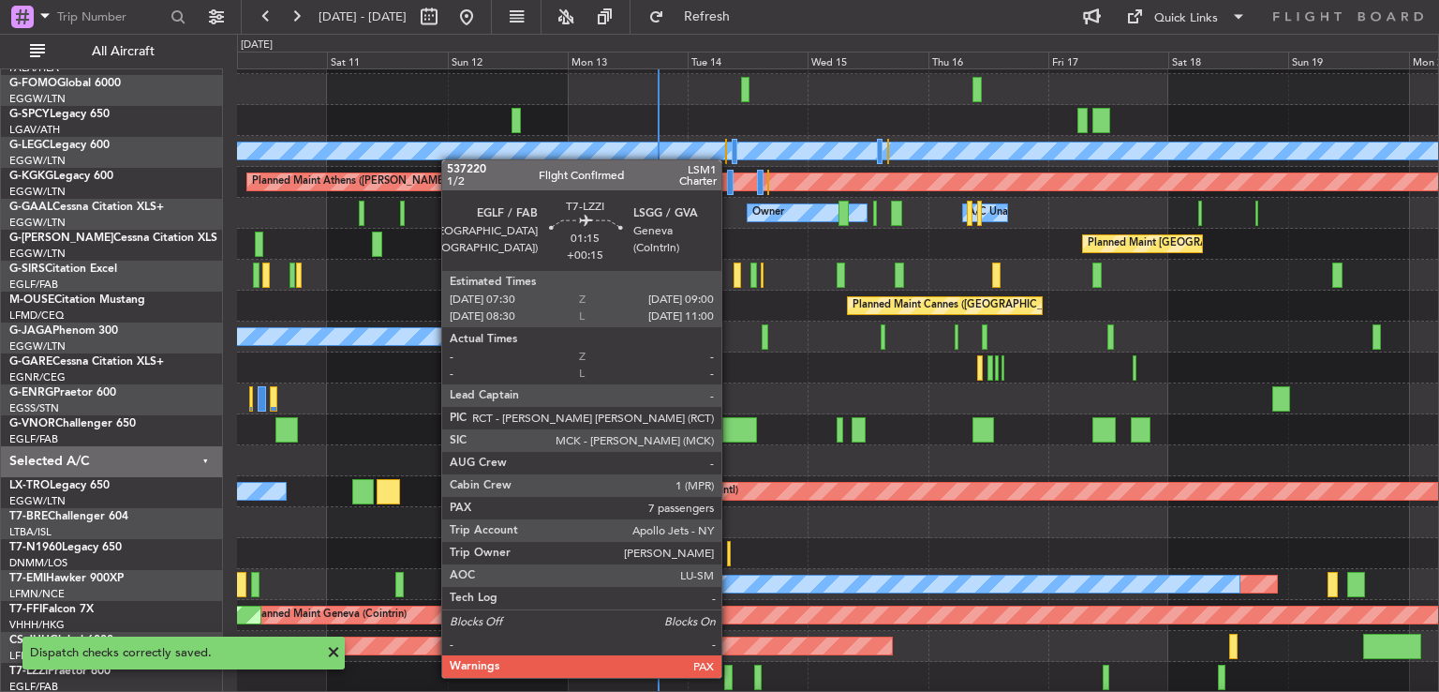
click at [730, 676] on div at bounding box center [728, 676] width 8 height 25
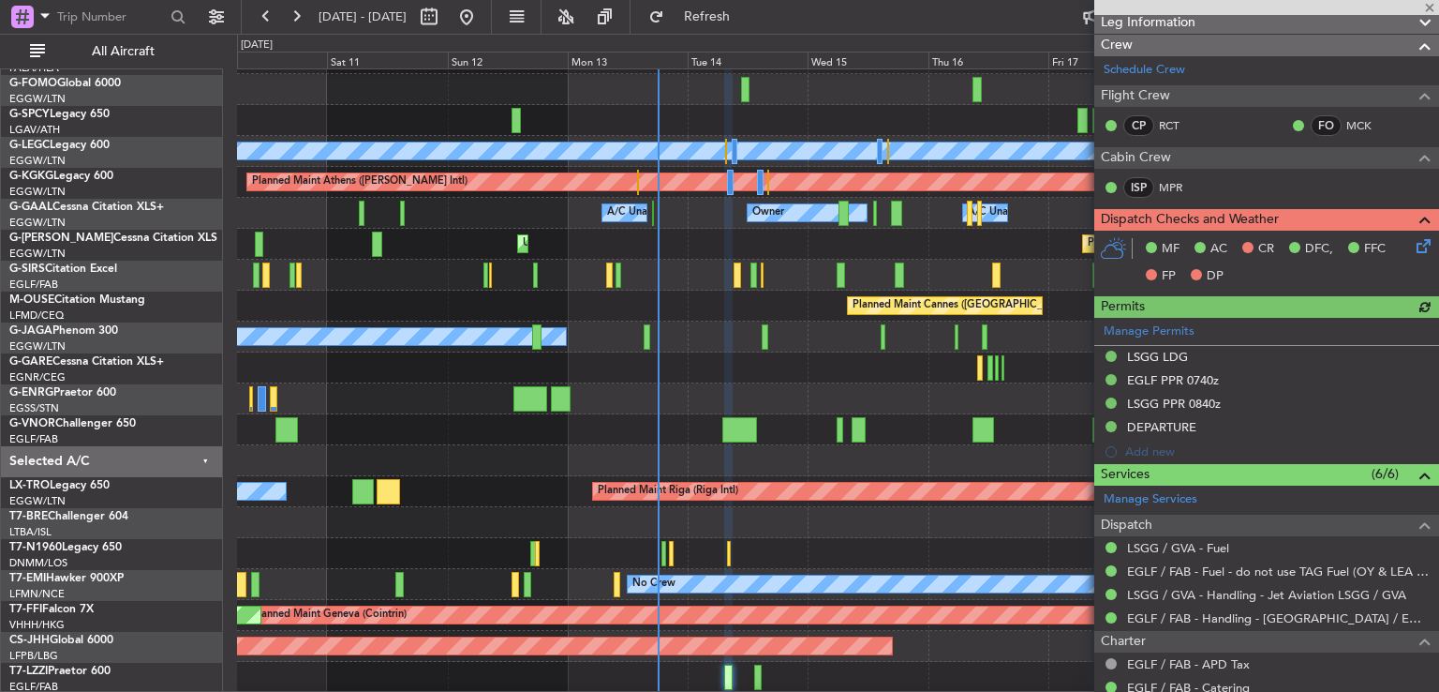
scroll to position [262, 0]
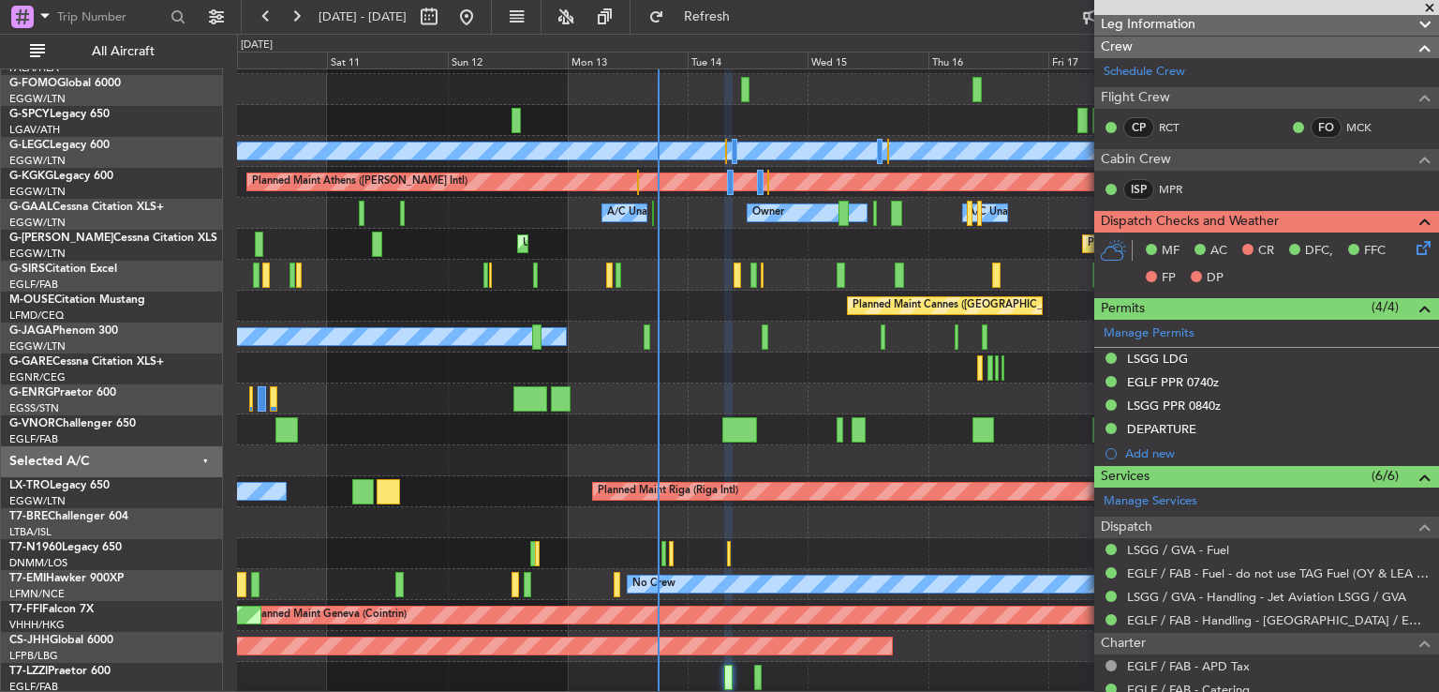
click at [1415, 252] on icon at bounding box center [1420, 244] width 15 height 15
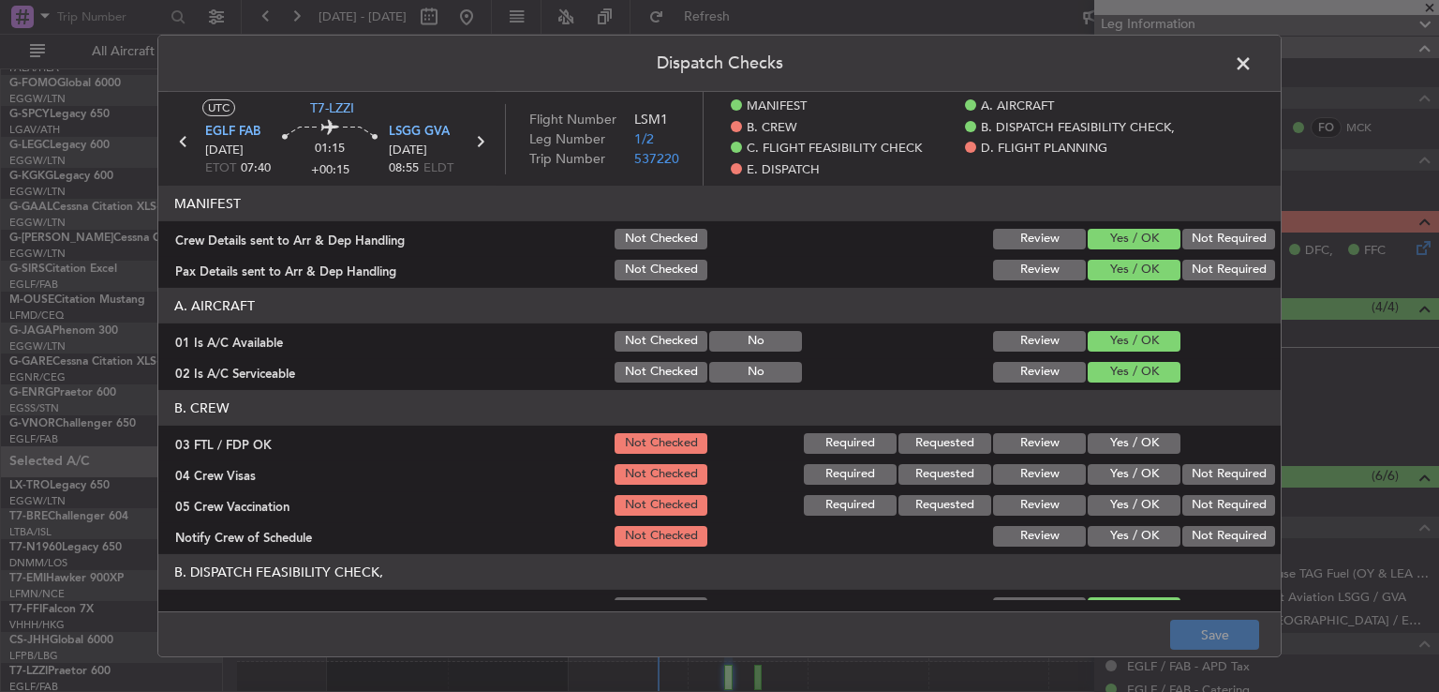
click at [1155, 436] on button "Yes / OK" at bounding box center [1134, 443] width 93 height 21
click at [1200, 473] on button "Not Required" at bounding box center [1229, 474] width 93 height 21
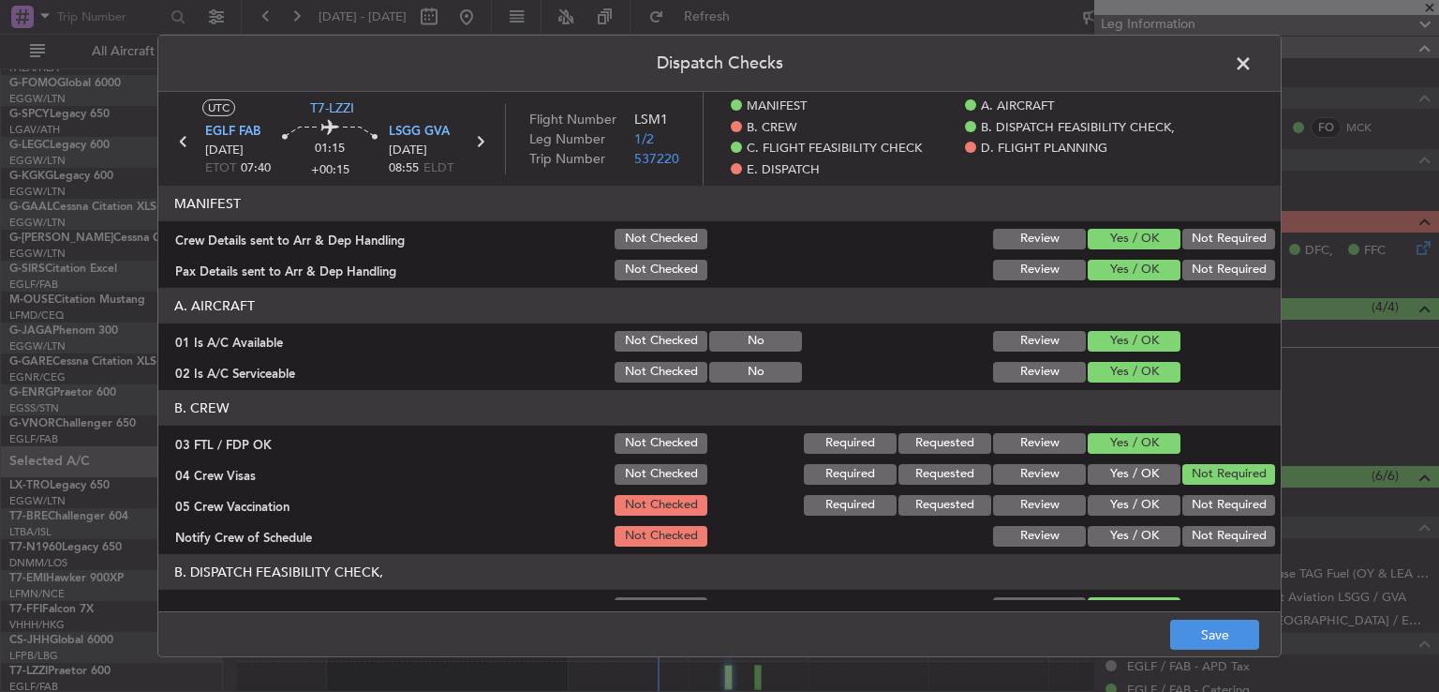
click at [1196, 502] on button "Not Required" at bounding box center [1229, 505] width 93 height 21
click at [1108, 556] on header "B. DISPATCH FEASIBILITY CHECK," at bounding box center [719, 572] width 1123 height 36
click at [1117, 541] on button "Yes / OK" at bounding box center [1134, 536] width 93 height 21
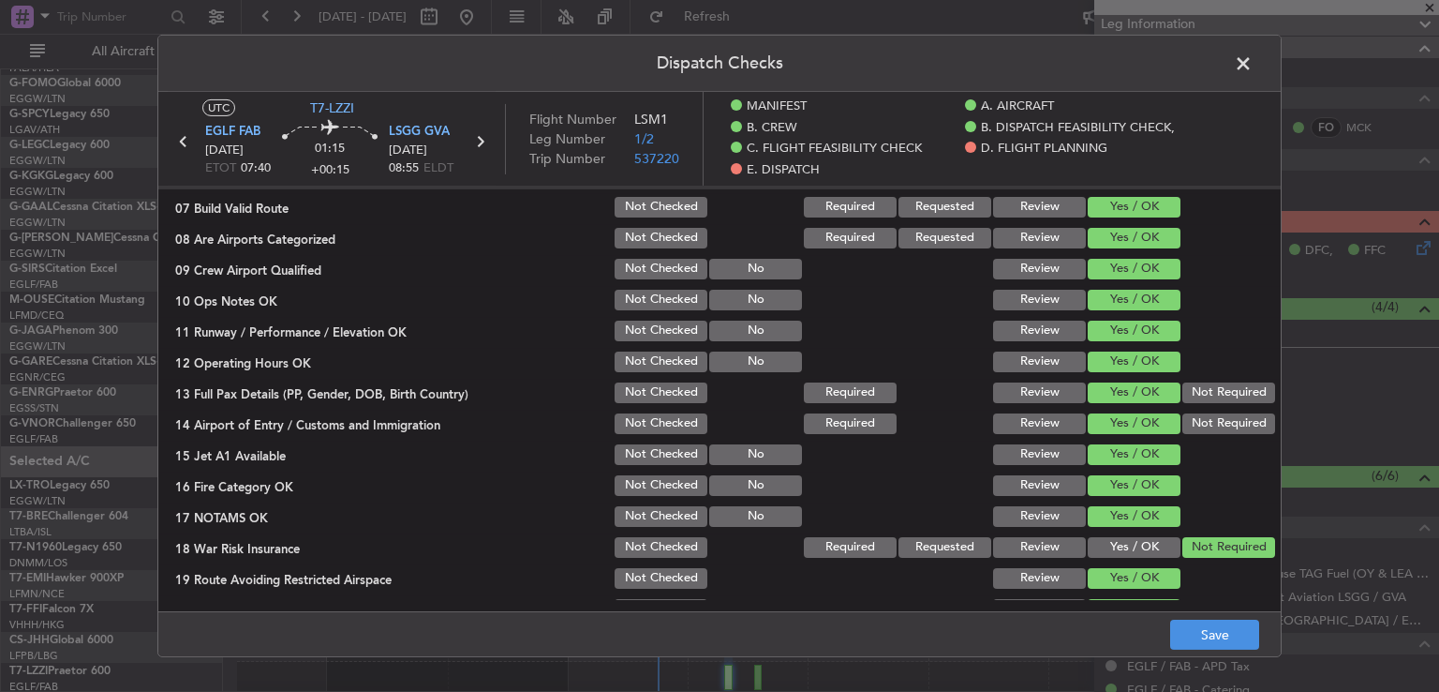
scroll to position [604, 0]
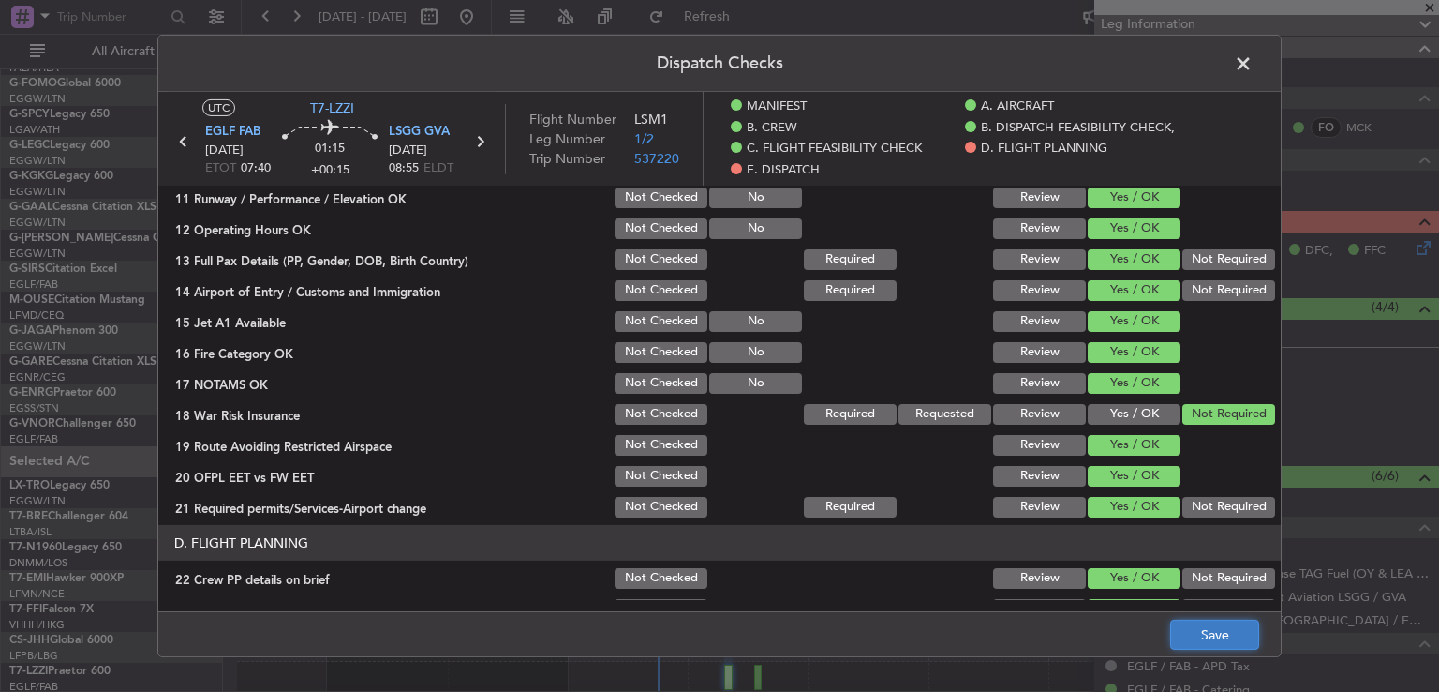
click at [1216, 629] on button "Save" at bounding box center [1215, 634] width 89 height 30
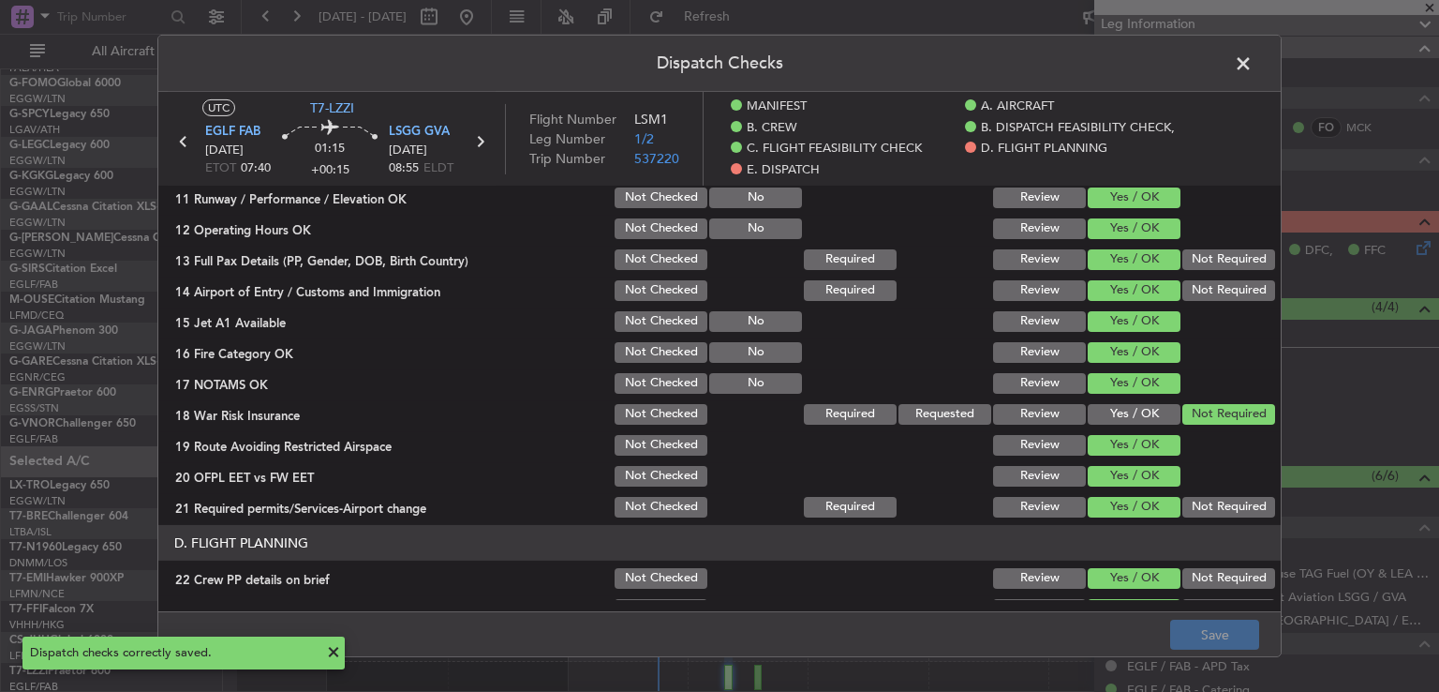
click at [1253, 65] on span at bounding box center [1253, 68] width 0 height 37
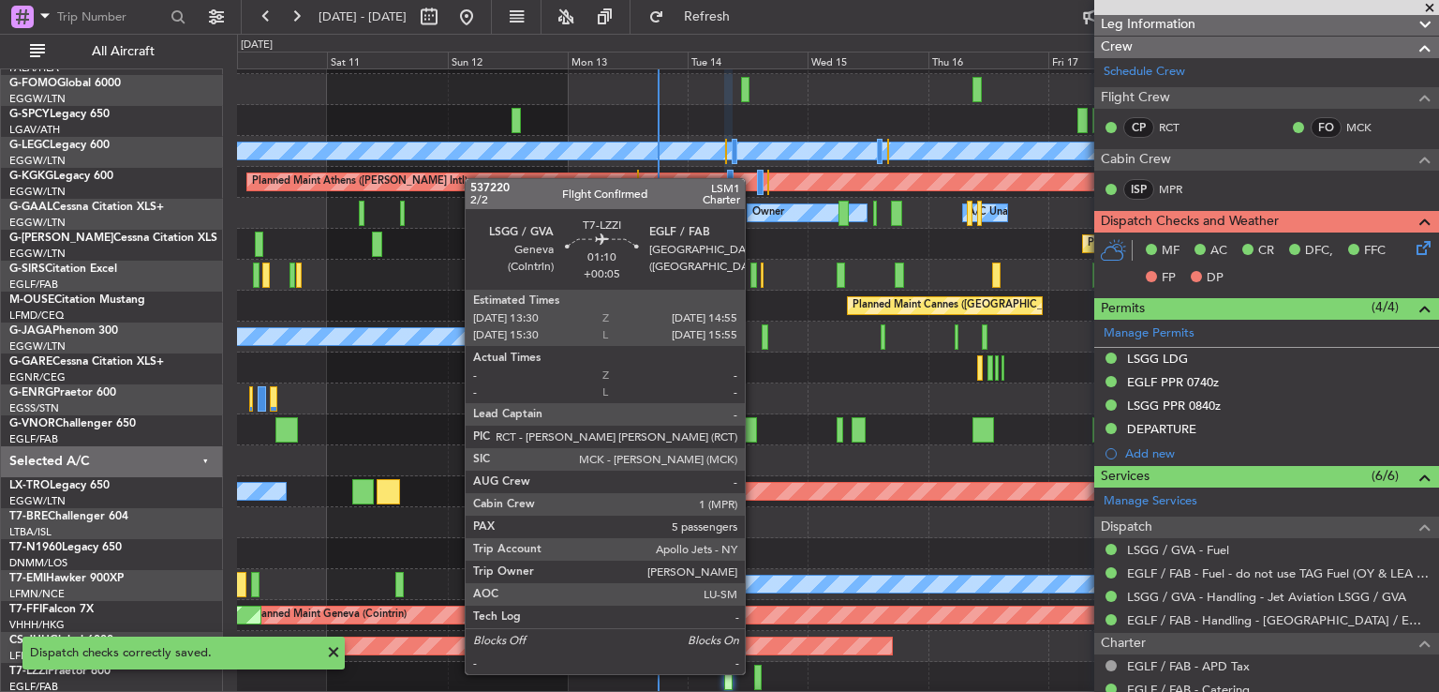
click at [754, 672] on div at bounding box center [757, 676] width 7 height 25
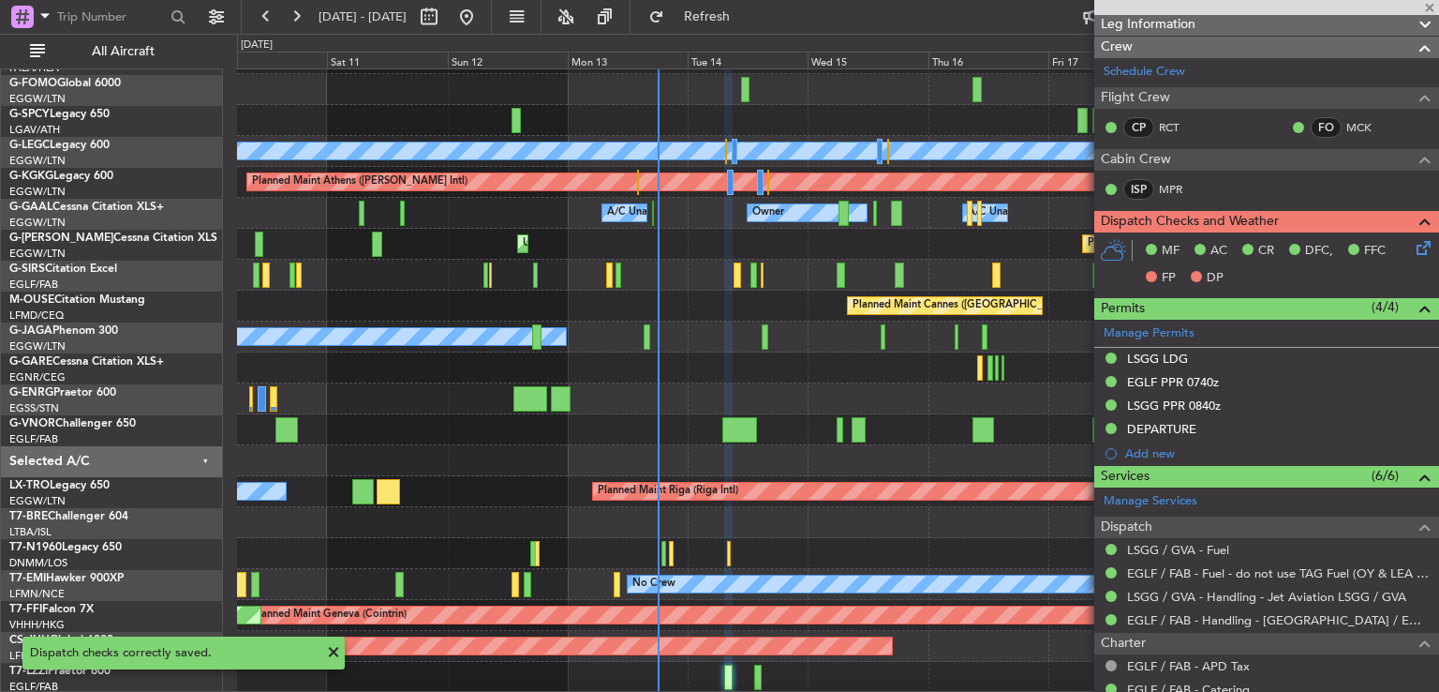
type input "+00:05"
type input "5"
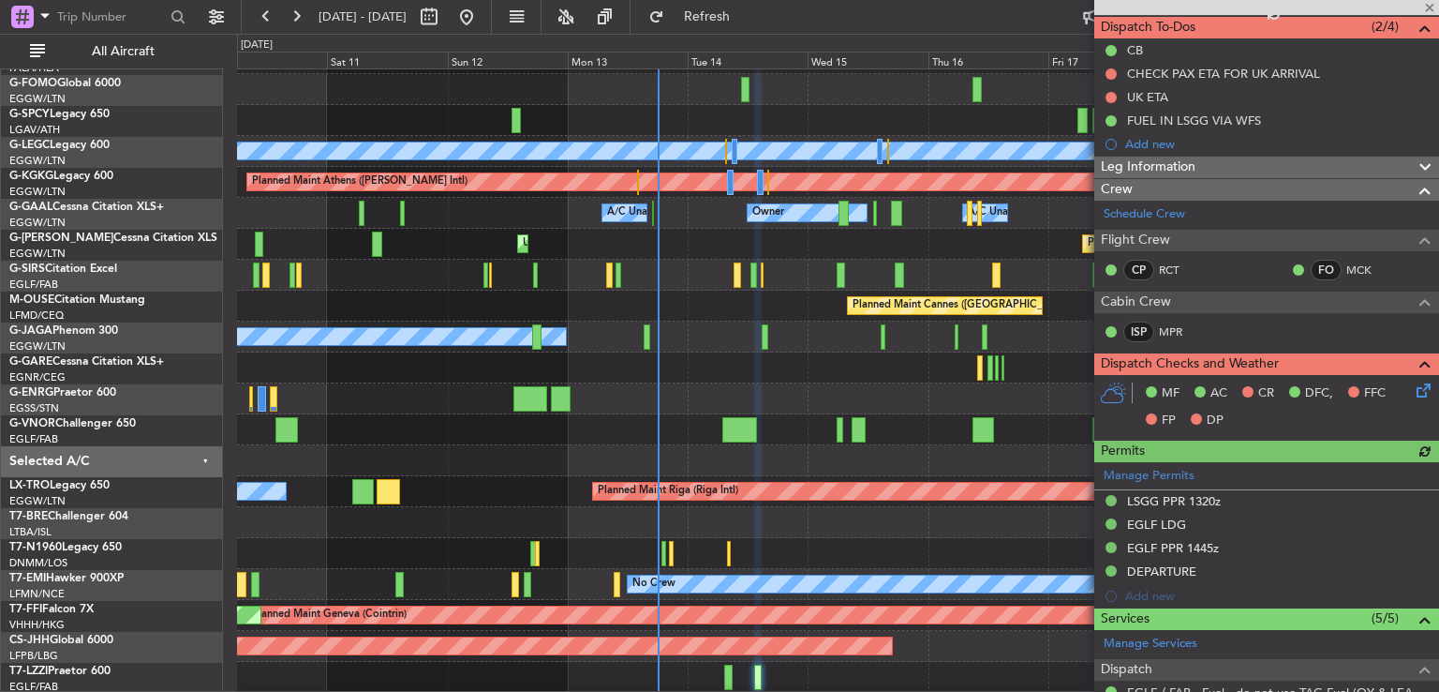
scroll to position [240, 0]
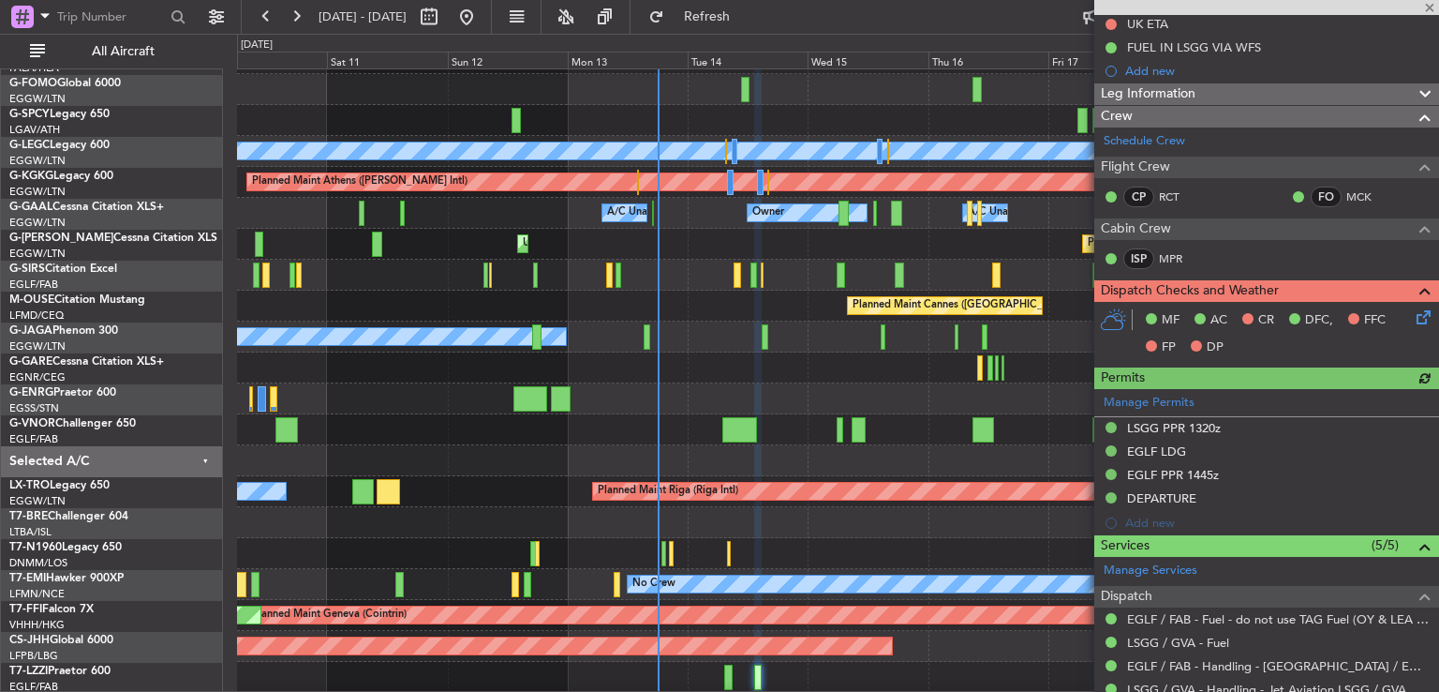
click at [1413, 316] on icon at bounding box center [1420, 313] width 15 height 15
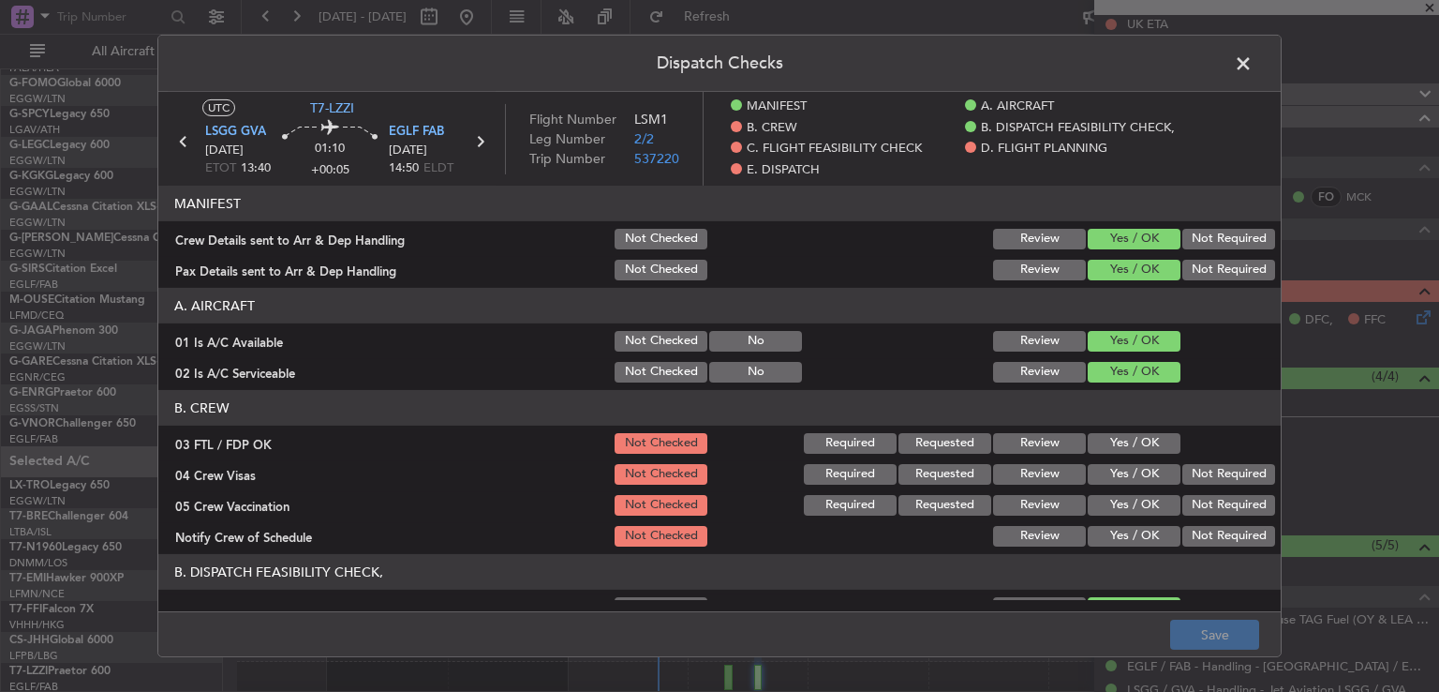
click at [1122, 443] on button "Yes / OK" at bounding box center [1134, 443] width 93 height 21
click at [1201, 468] on button "Not Required" at bounding box center [1229, 474] width 93 height 21
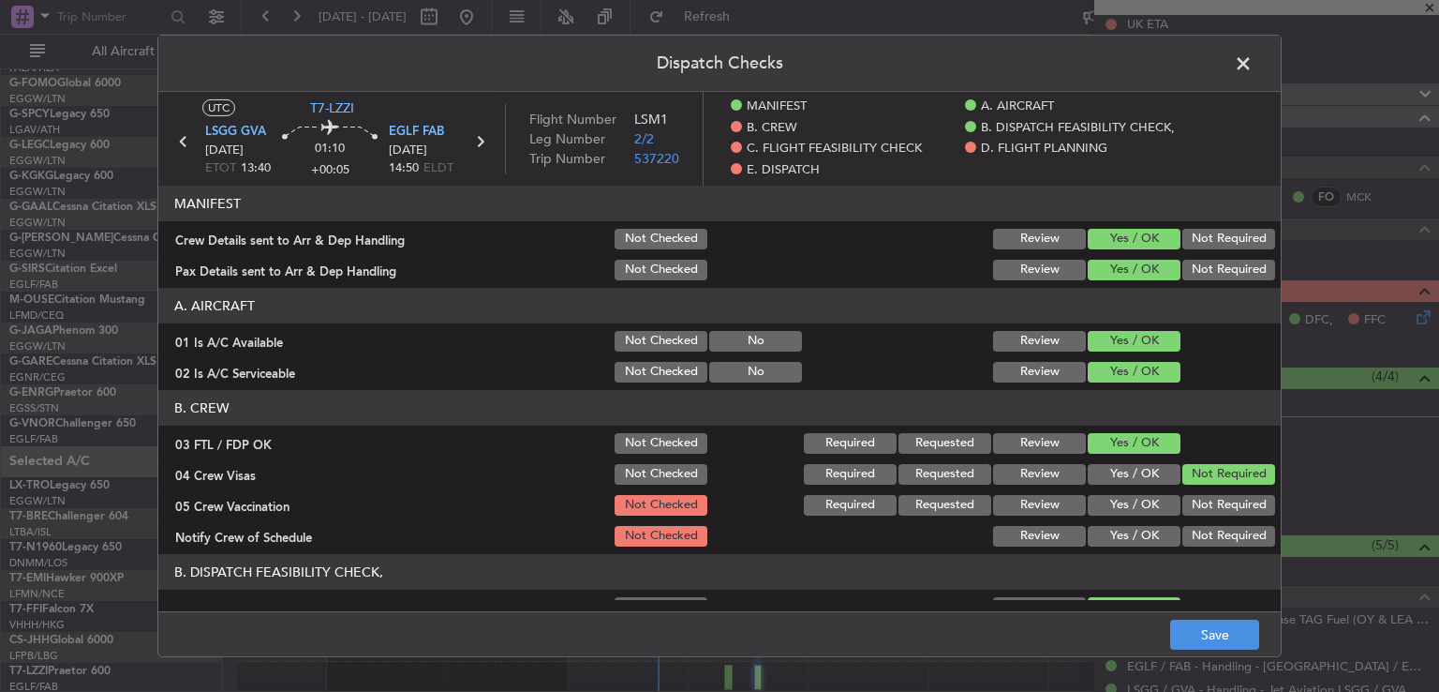
click at [1194, 510] on button "Not Required" at bounding box center [1229, 505] width 93 height 21
click at [1140, 533] on button "Yes / OK" at bounding box center [1134, 536] width 93 height 21
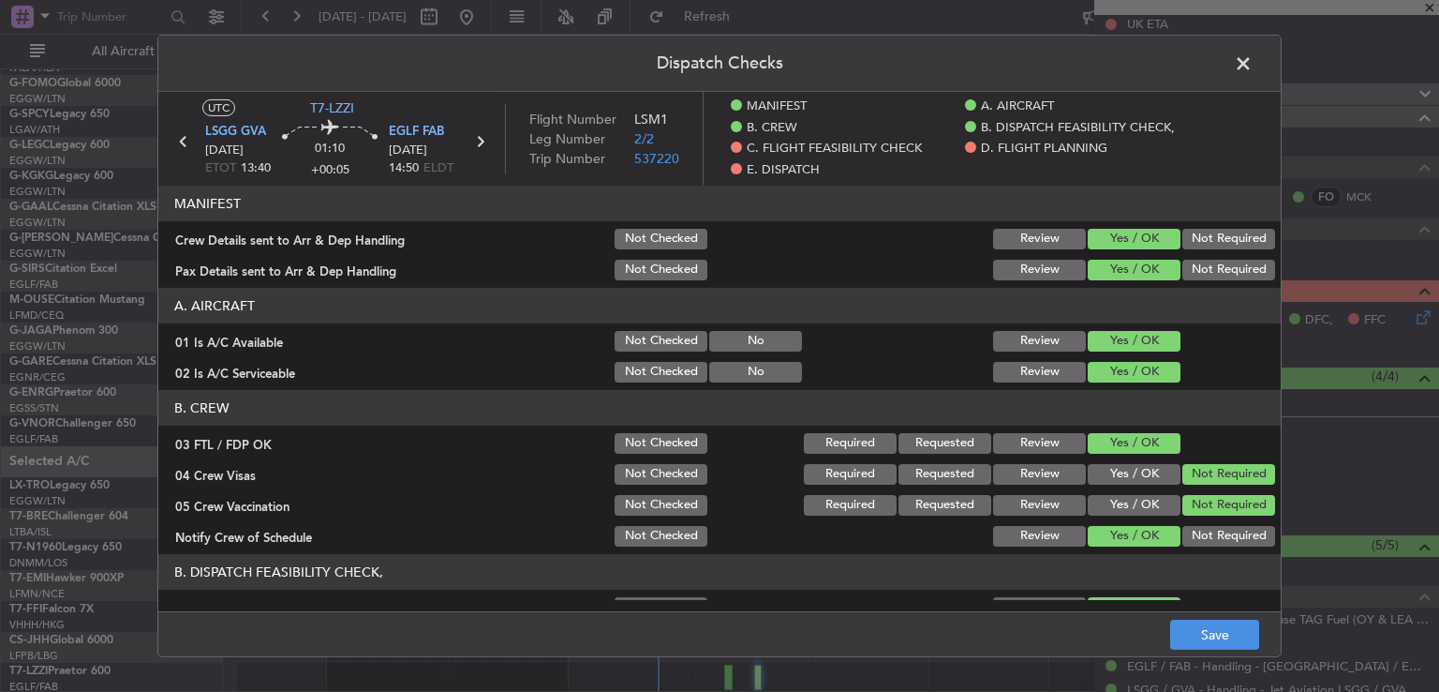
scroll to position [389, 0]
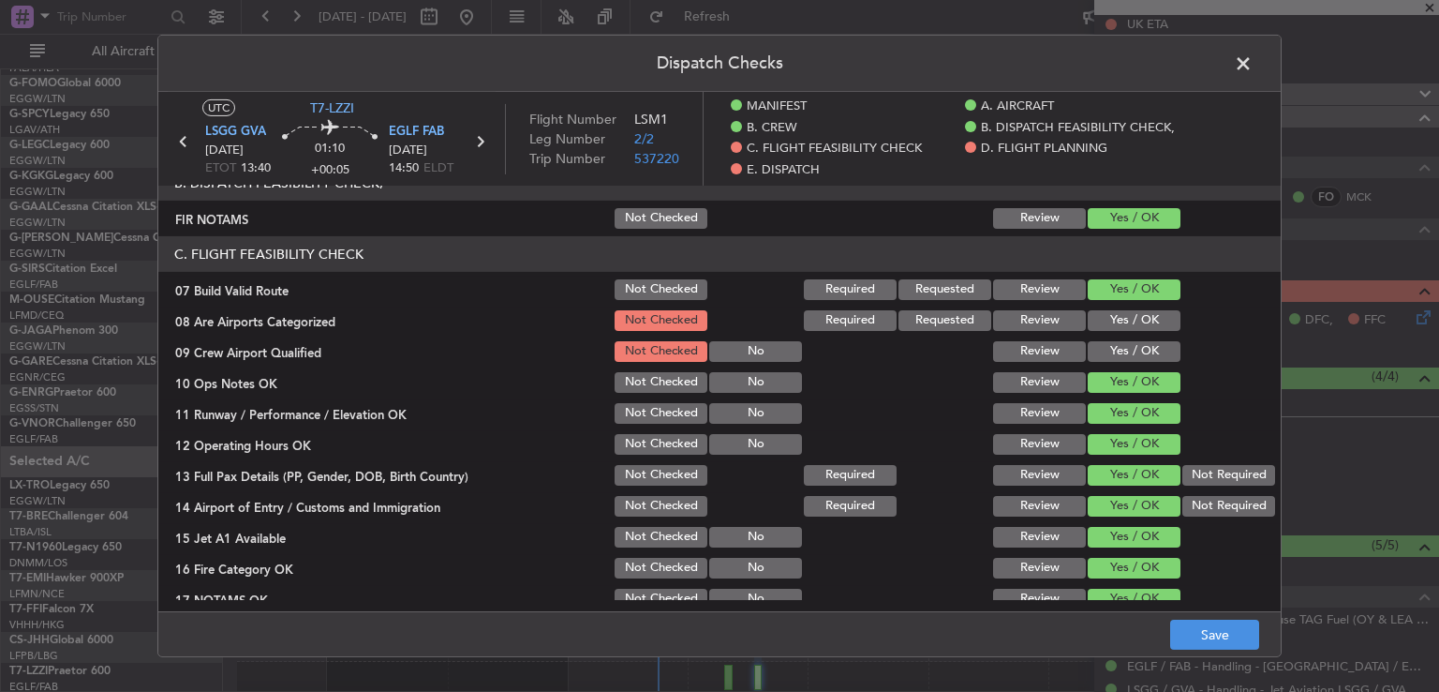
click at [1153, 330] on div "Yes / OK" at bounding box center [1132, 320] width 95 height 26
click at [1151, 325] on button "Yes / OK" at bounding box center [1134, 320] width 93 height 21
click at [1152, 340] on div "Yes / OK" at bounding box center [1132, 351] width 95 height 26
click at [1152, 354] on button "Yes / OK" at bounding box center [1134, 351] width 93 height 21
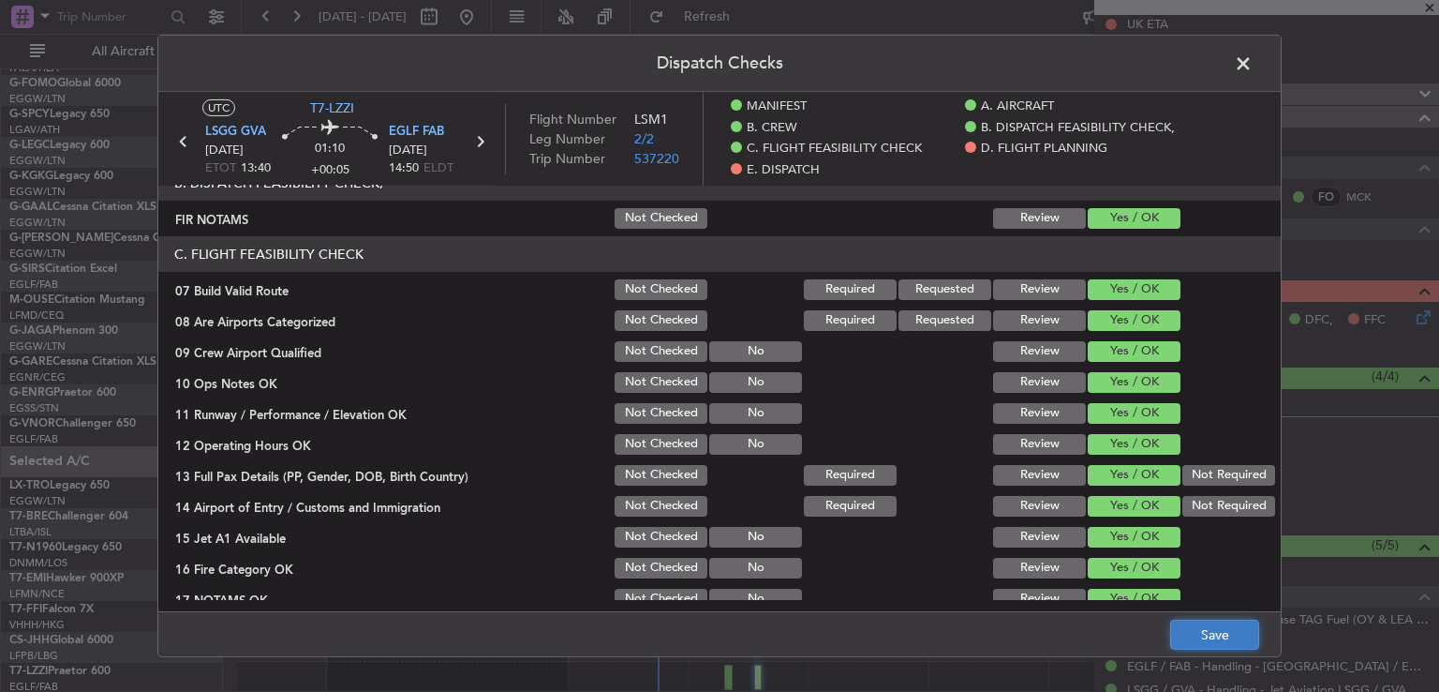
click at [1186, 623] on button "Save" at bounding box center [1215, 634] width 89 height 30
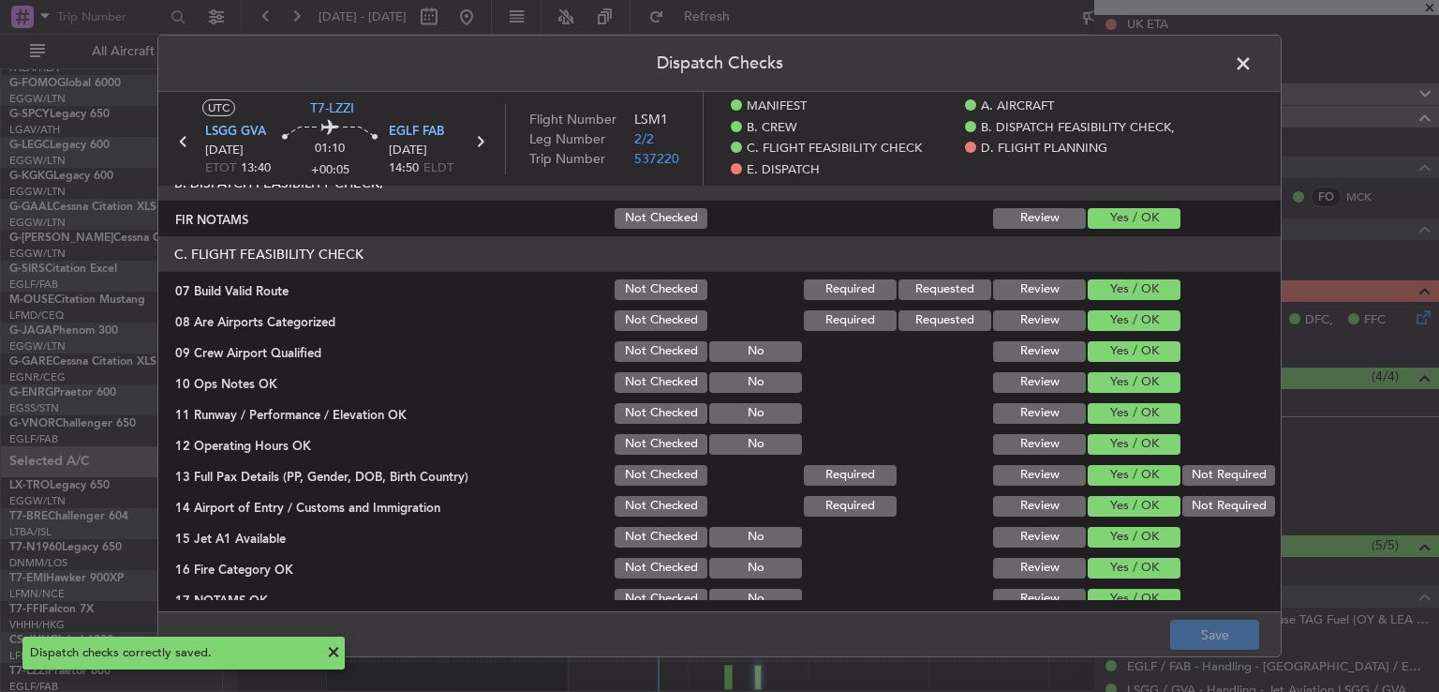
click at [1253, 68] on span at bounding box center [1253, 68] width 0 height 37
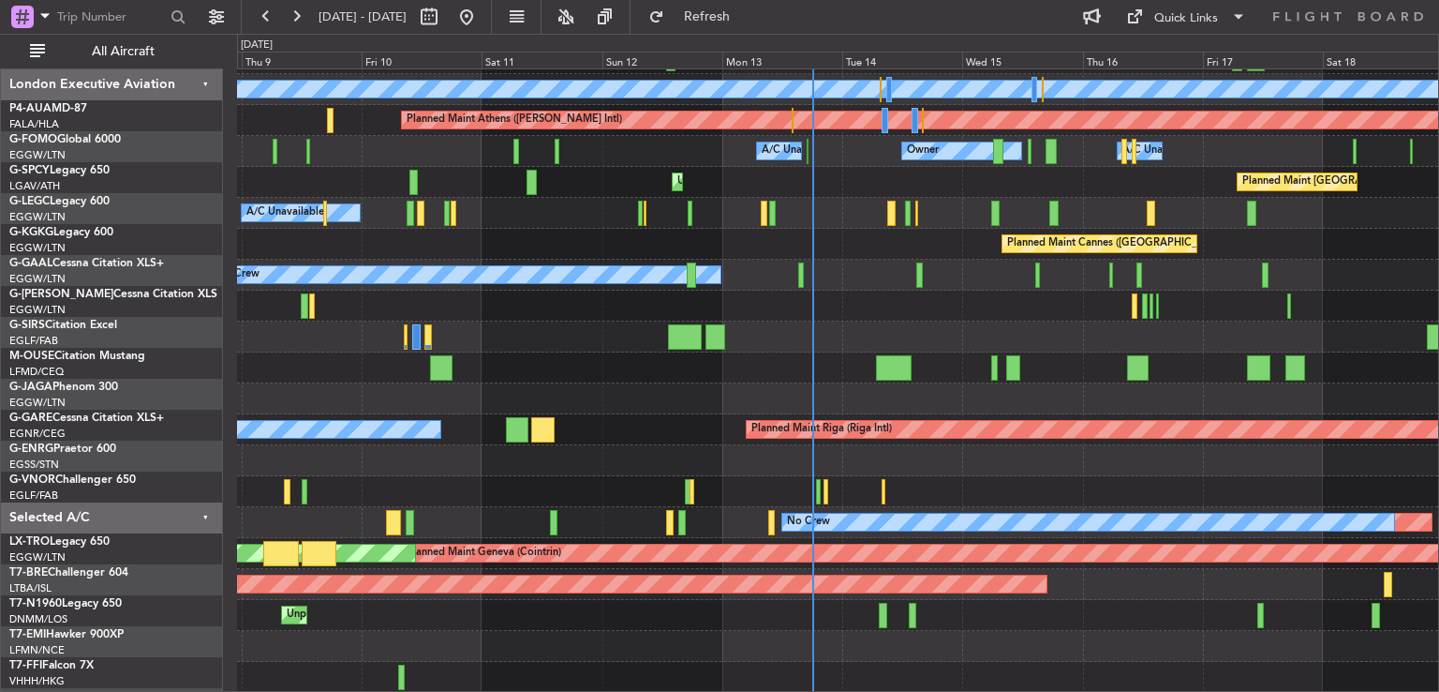
scroll to position [119, 0]
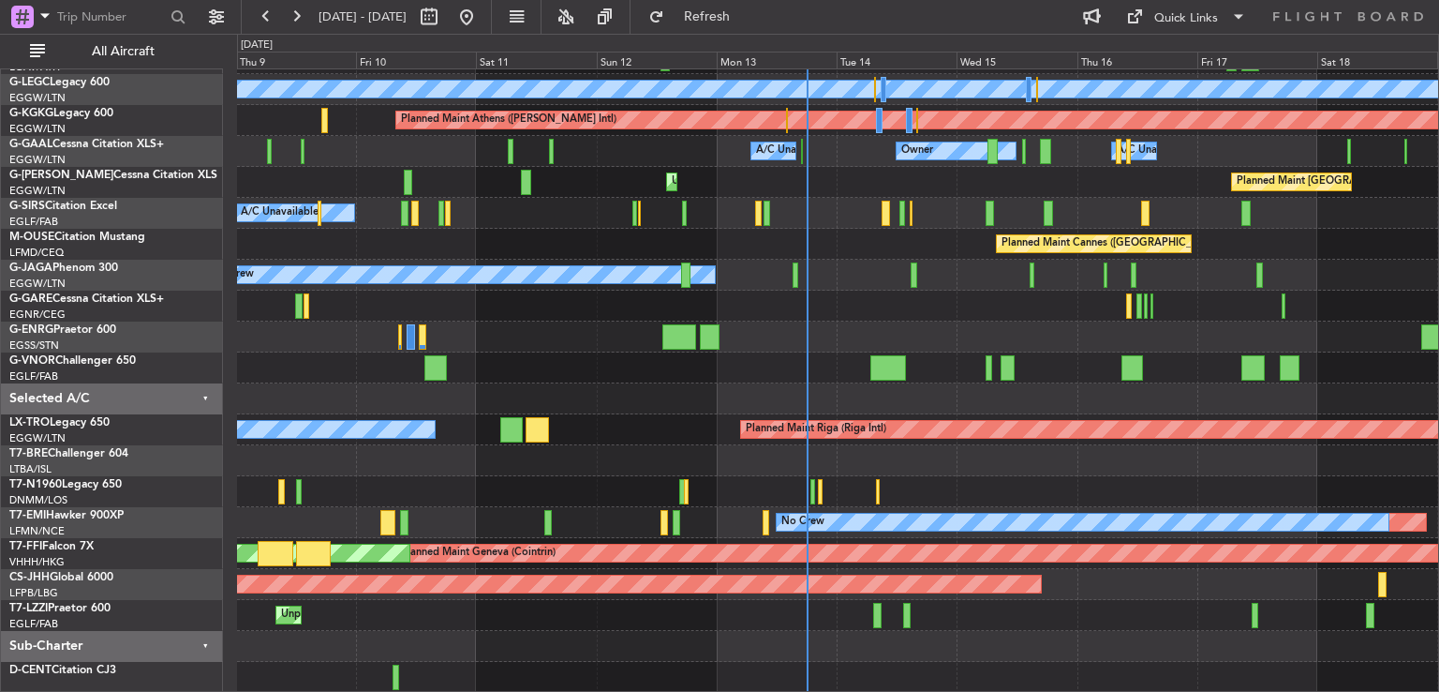
click at [742, 283] on div "Planned Maint London (Stansted) A/C Unavailable London (Luton) Planned Maint At…" at bounding box center [837, 321] width 1201 height 742
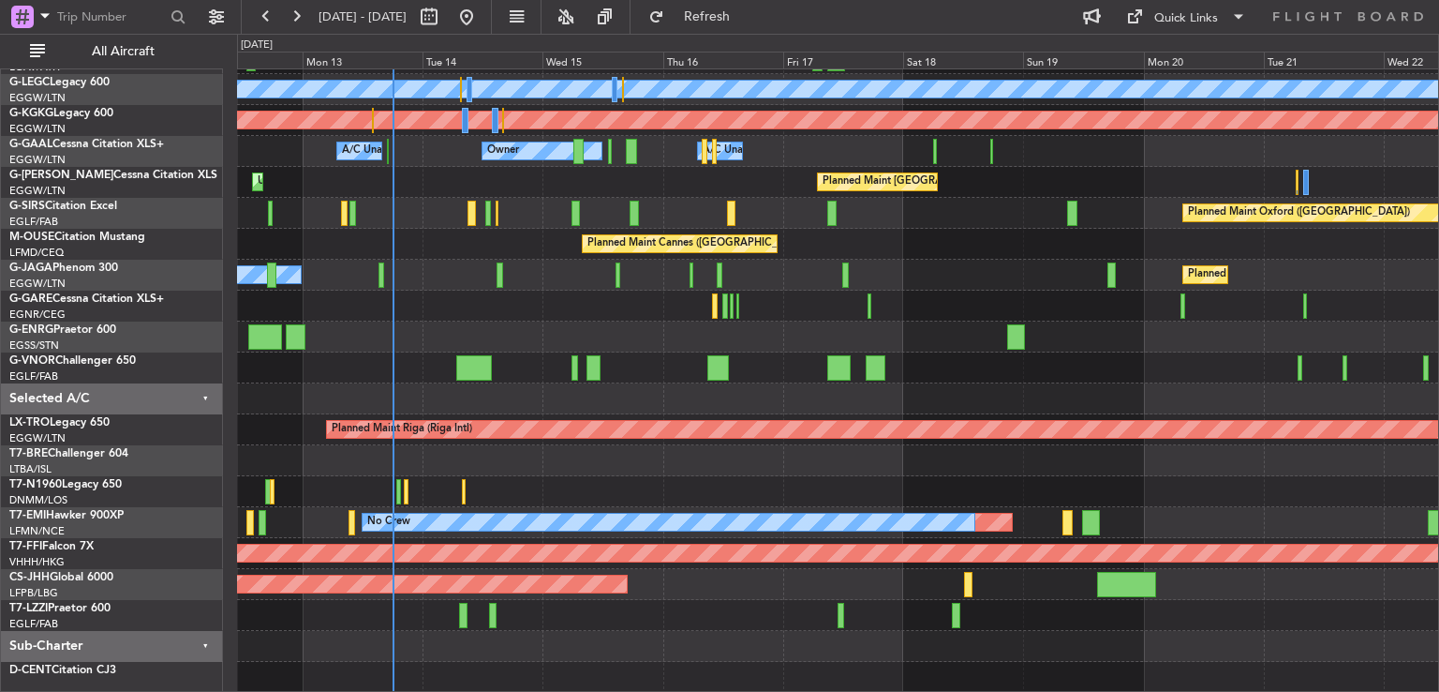
click at [711, 623] on div "Planned Maint London (Stansted) A/C Unavailable London (Luton) Planned Maint At…" at bounding box center [837, 321] width 1201 height 742
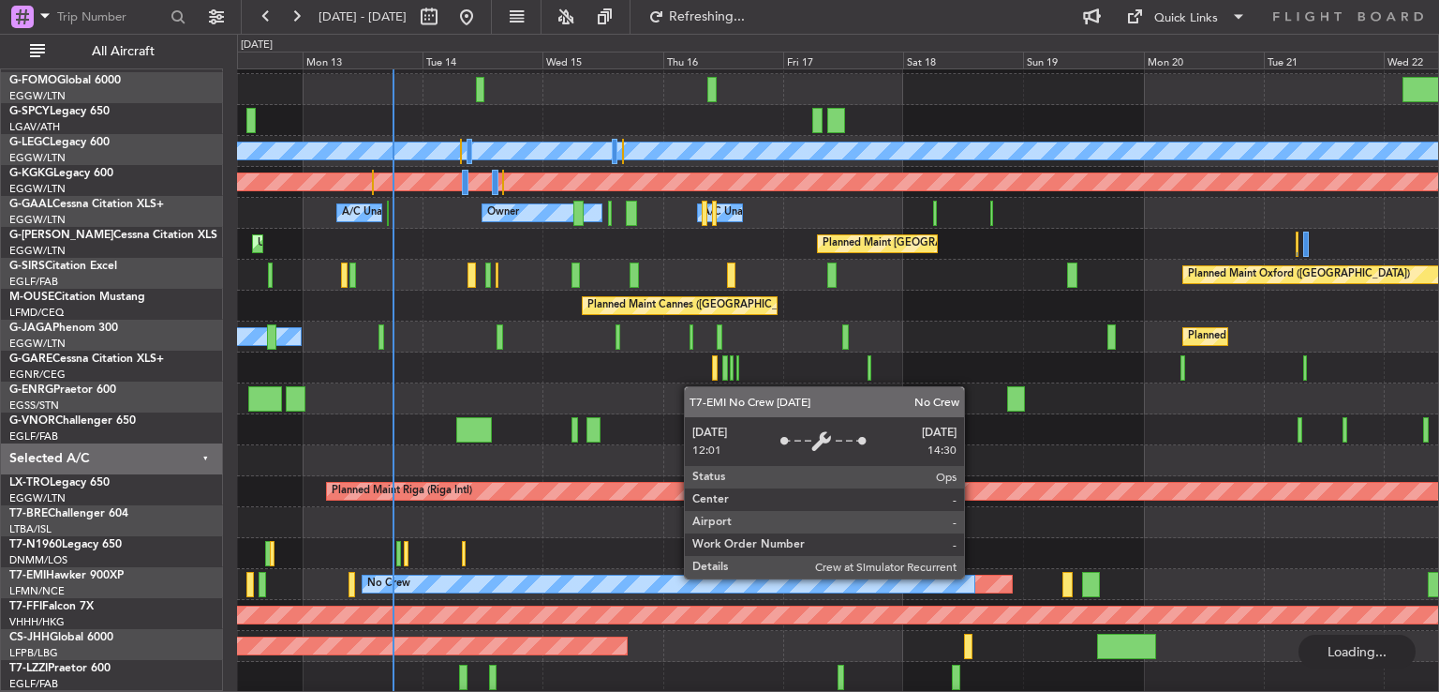
scroll to position [56, 0]
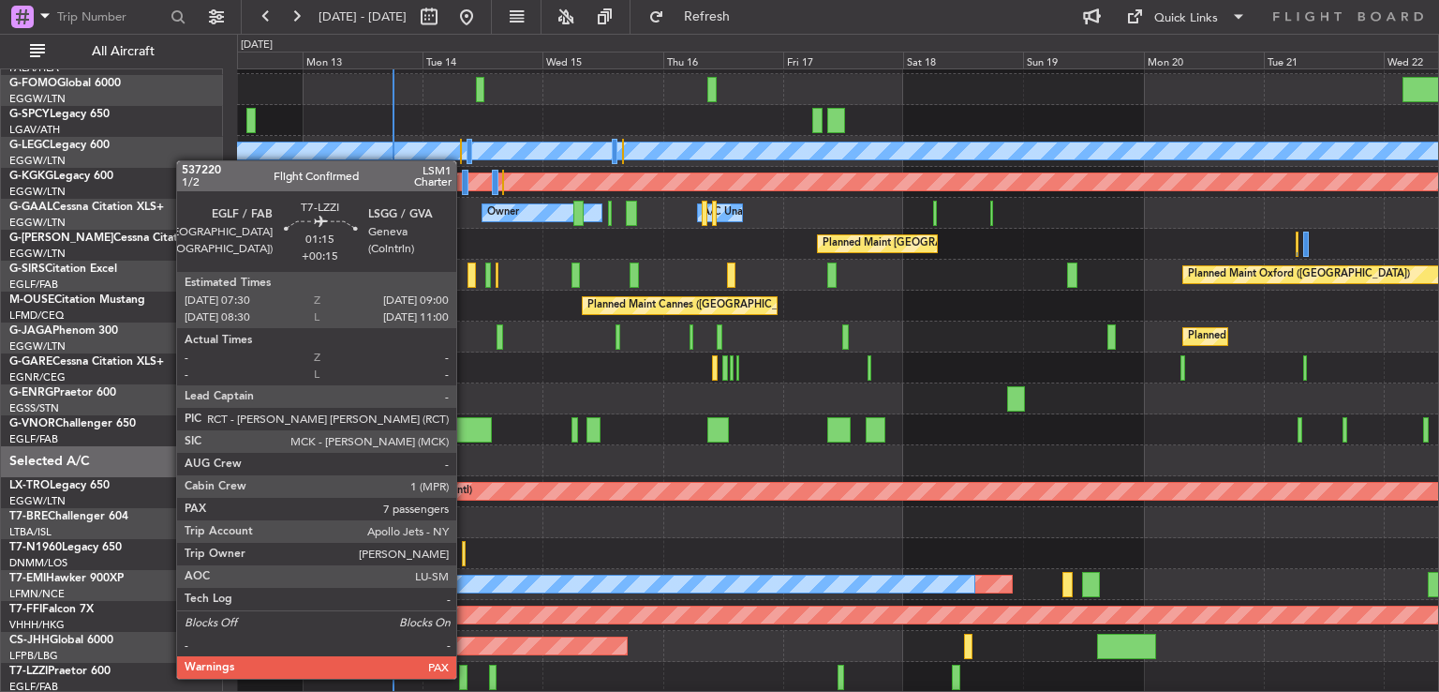
click at [465, 677] on div at bounding box center [463, 676] width 8 height 25
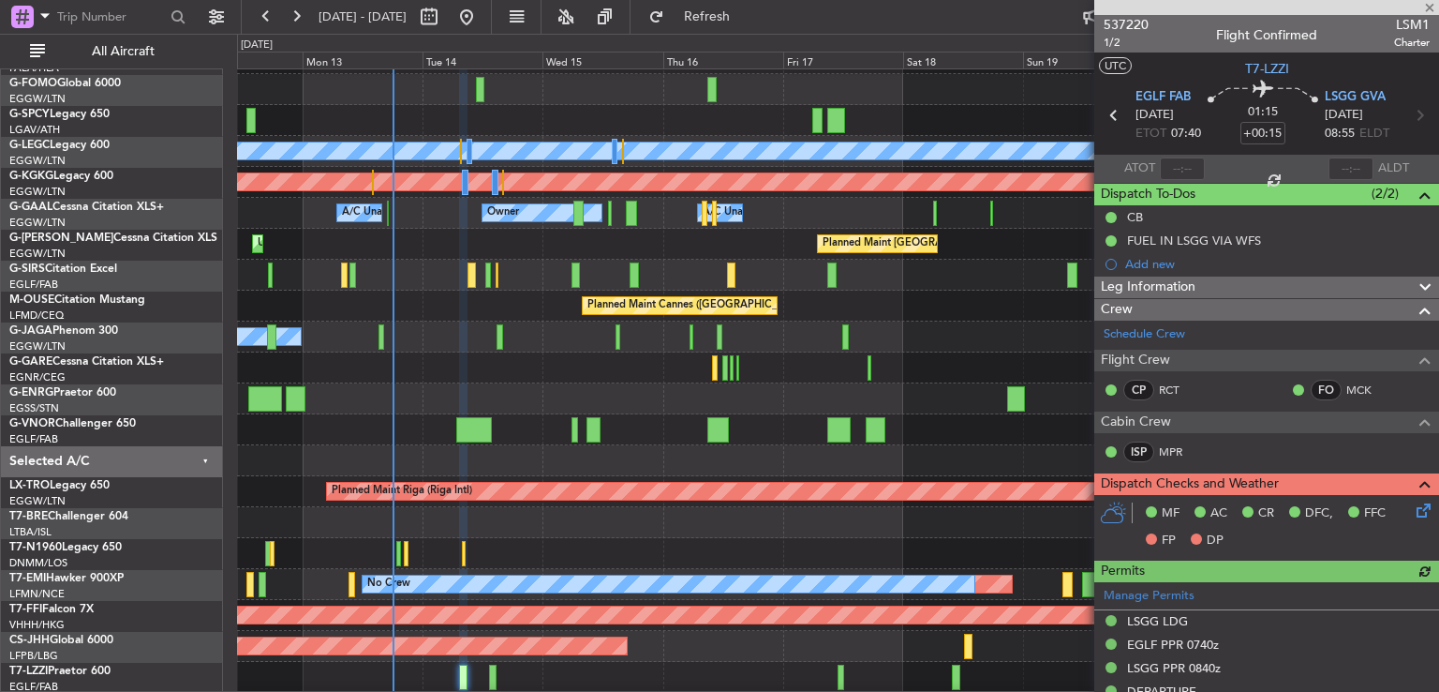
scroll to position [733, 0]
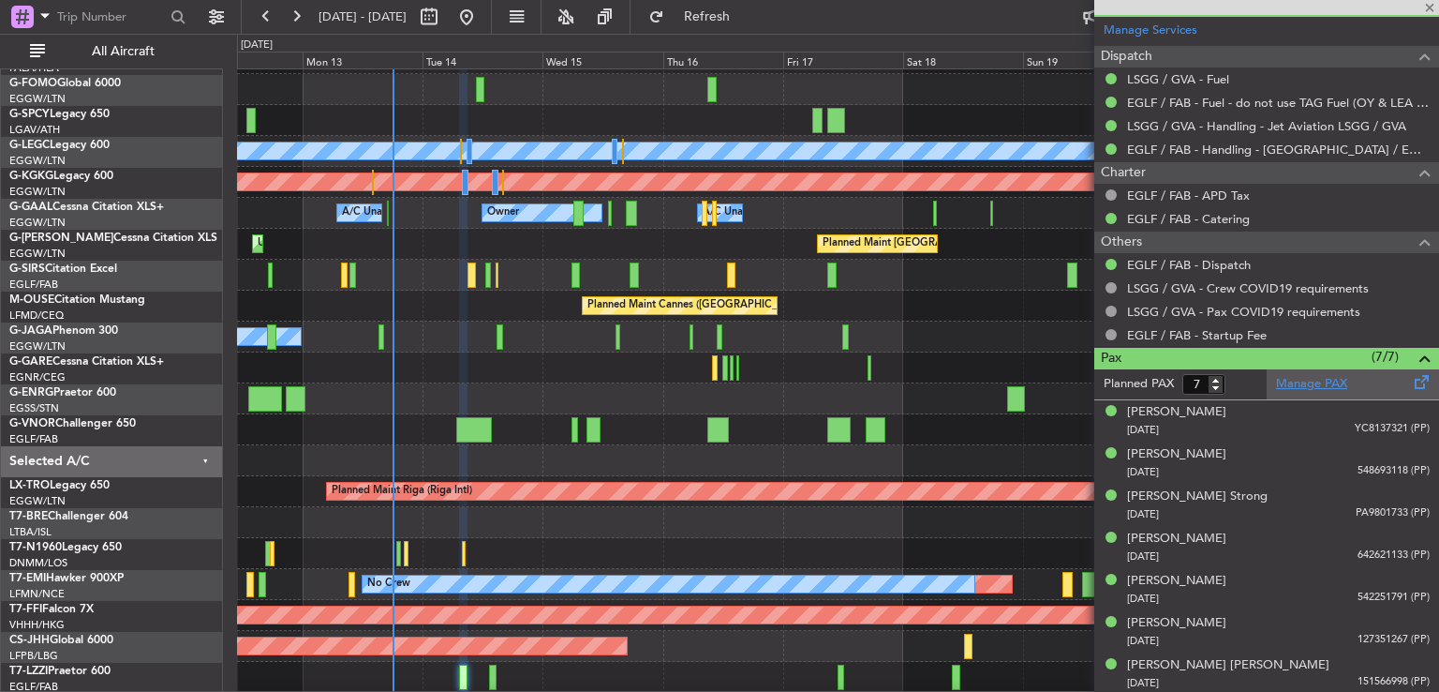
click at [1295, 380] on link "Manage PAX" at bounding box center [1311, 384] width 71 height 19
type input "6"
click at [1215, 382] on input "6" at bounding box center [1204, 384] width 43 height 21
click at [1239, 383] on form "Planned PAX" at bounding box center [1181, 384] width 172 height 30
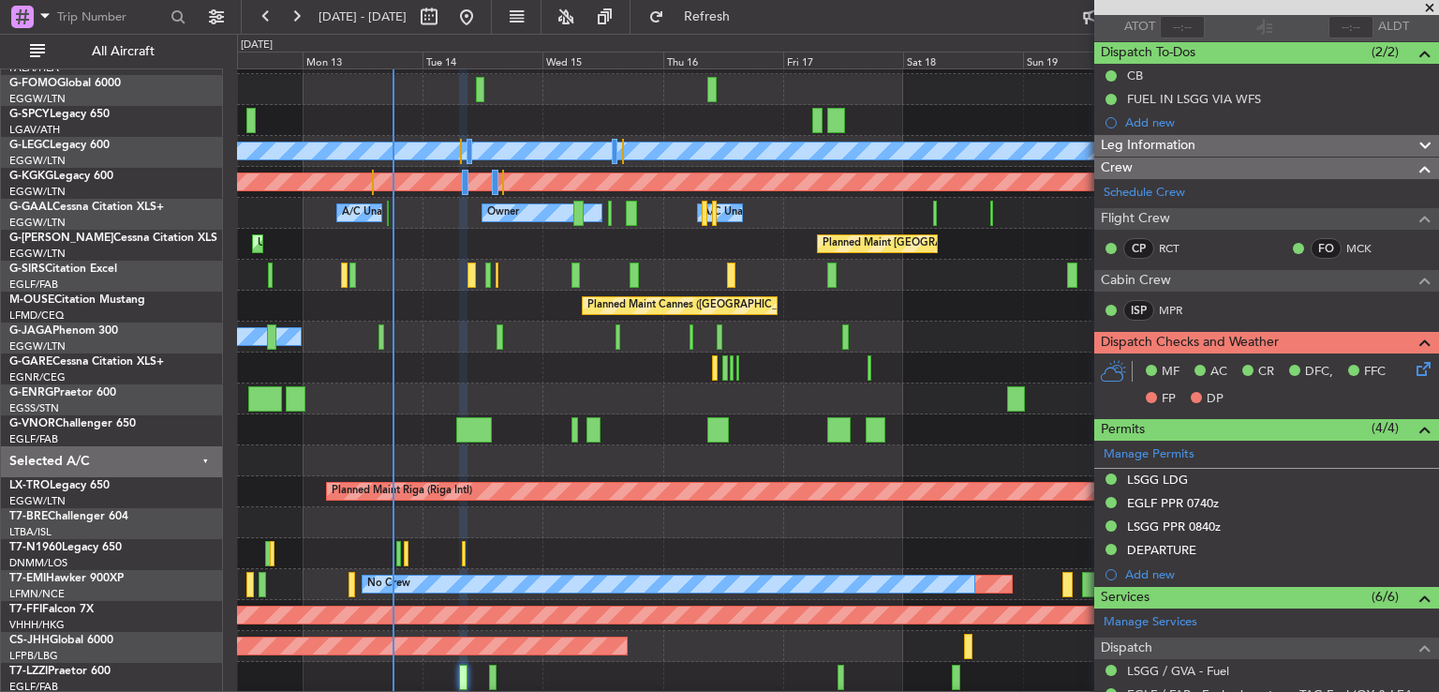
scroll to position [0, 0]
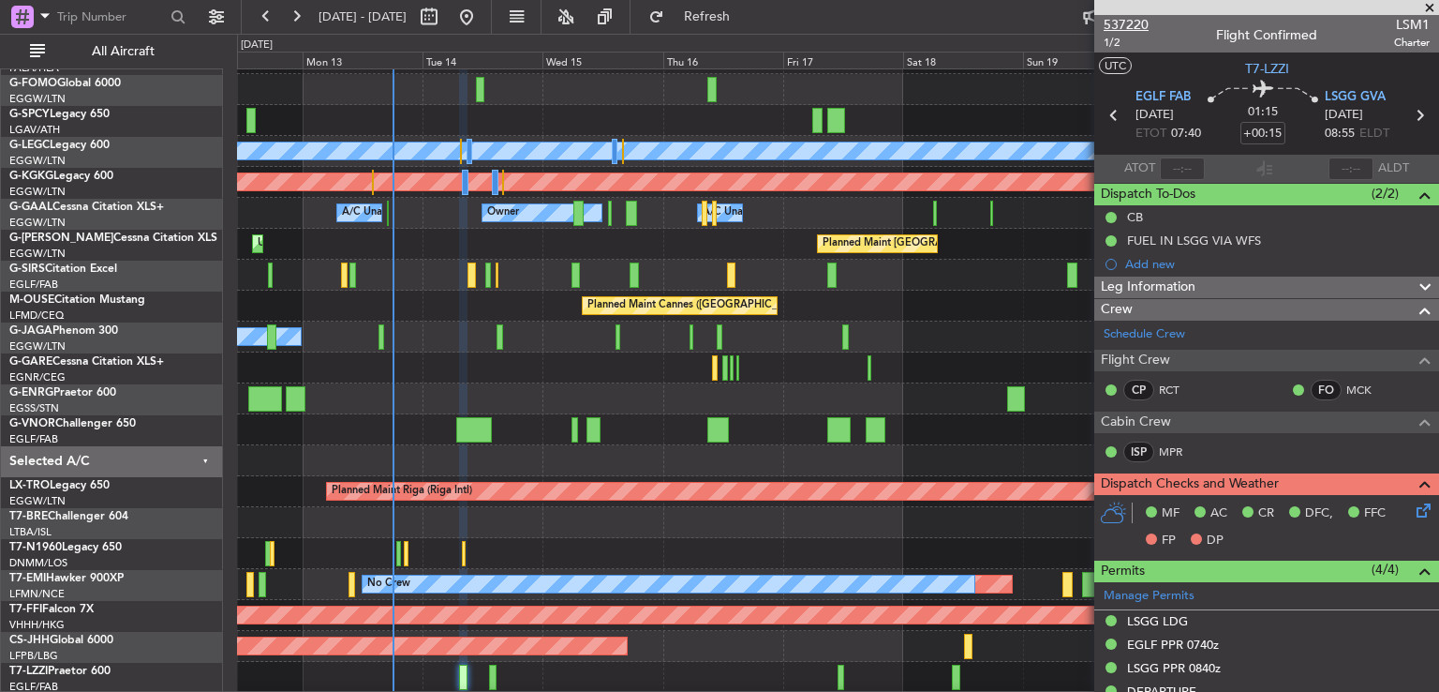
click at [1134, 23] on span "537220" at bounding box center [1126, 25] width 45 height 20
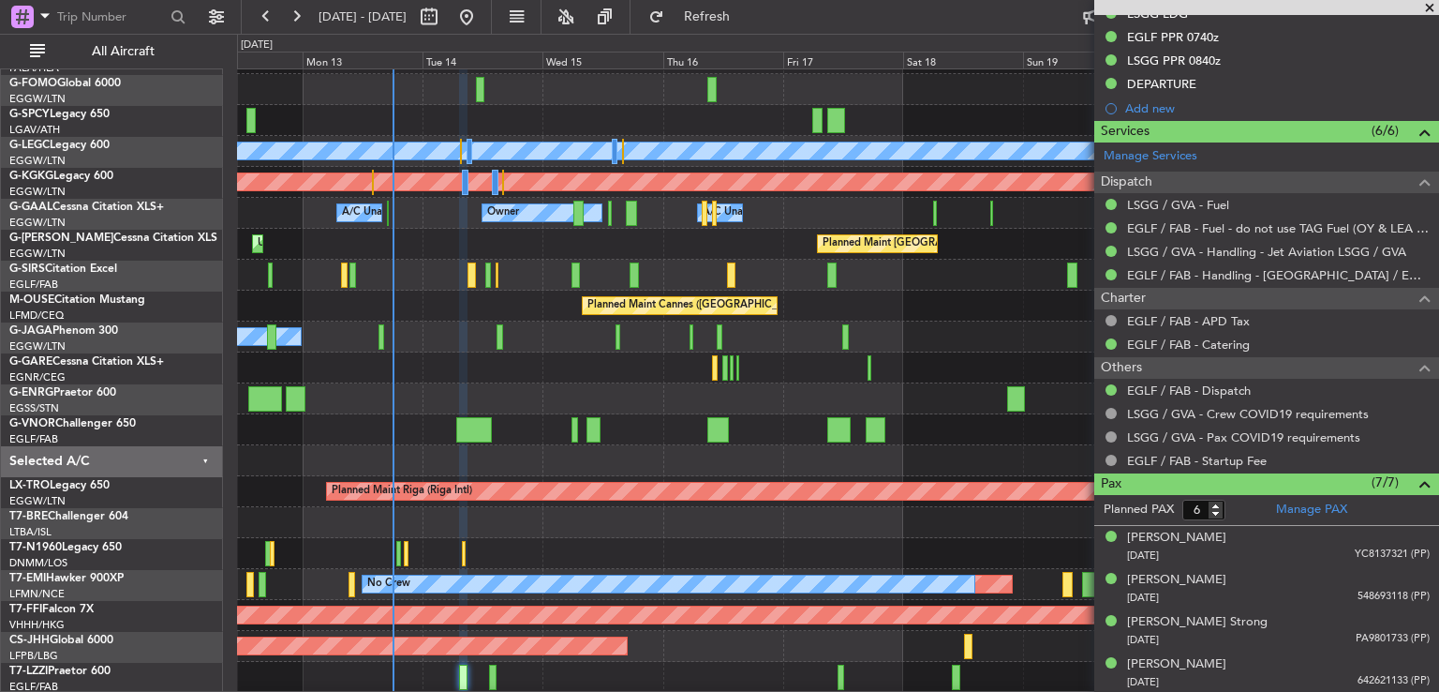
scroll to position [662, 0]
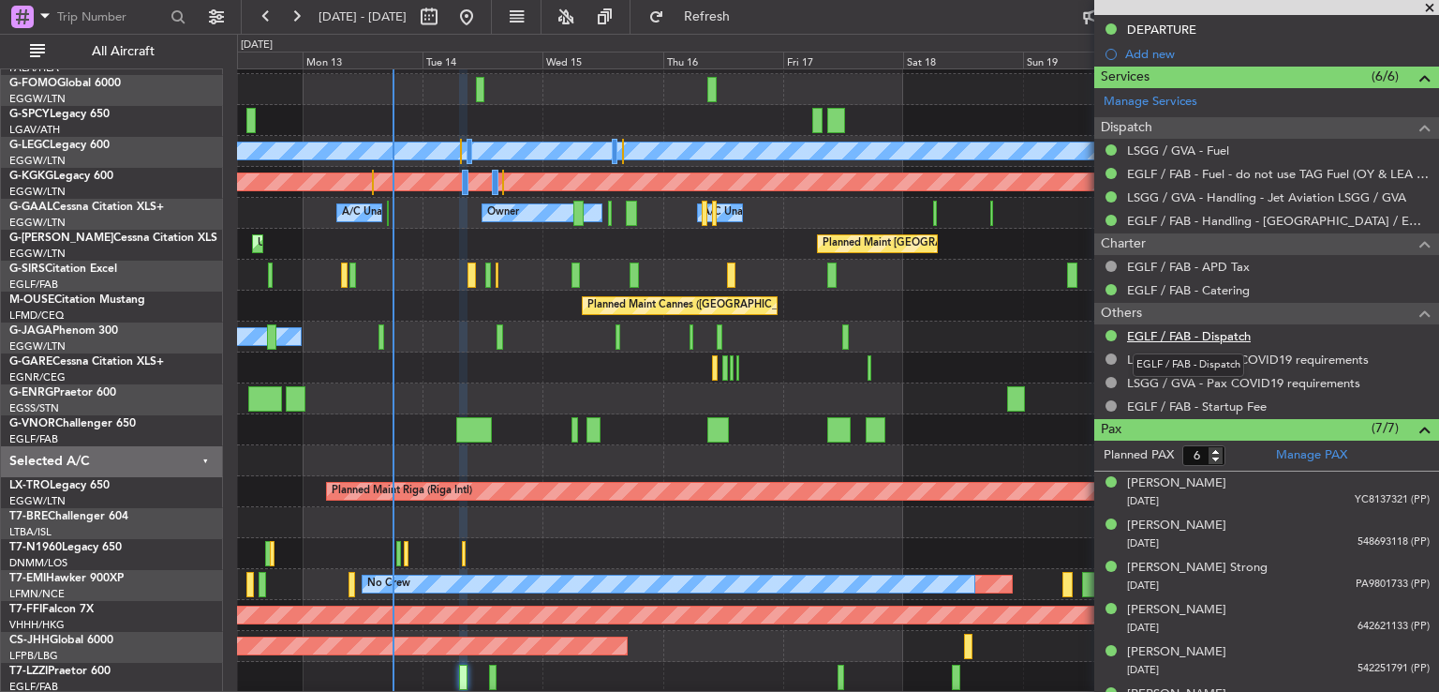
click at [1198, 334] on link "EGLF / FAB - Dispatch" at bounding box center [1189, 336] width 124 height 16
click at [1431, 6] on span at bounding box center [1430, 8] width 19 height 17
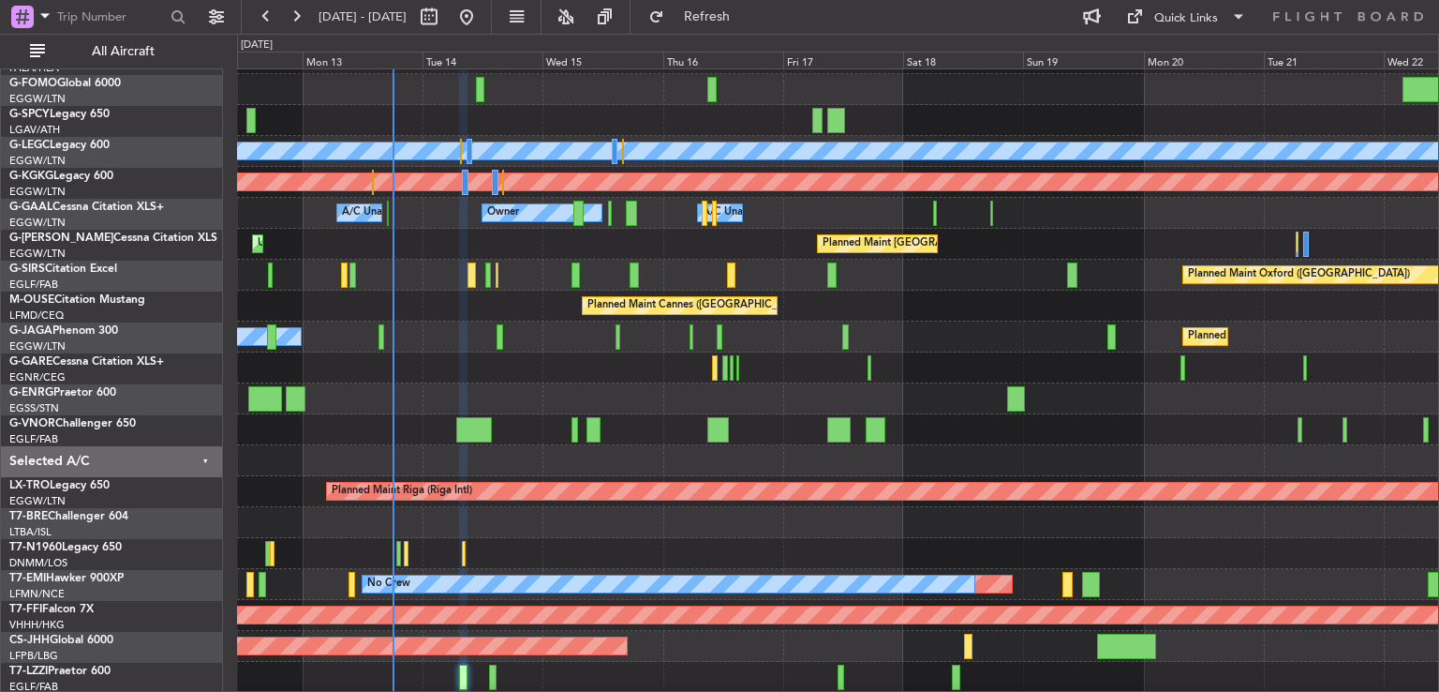
type input "0"
